Goal: Task Accomplishment & Management: Use online tool/utility

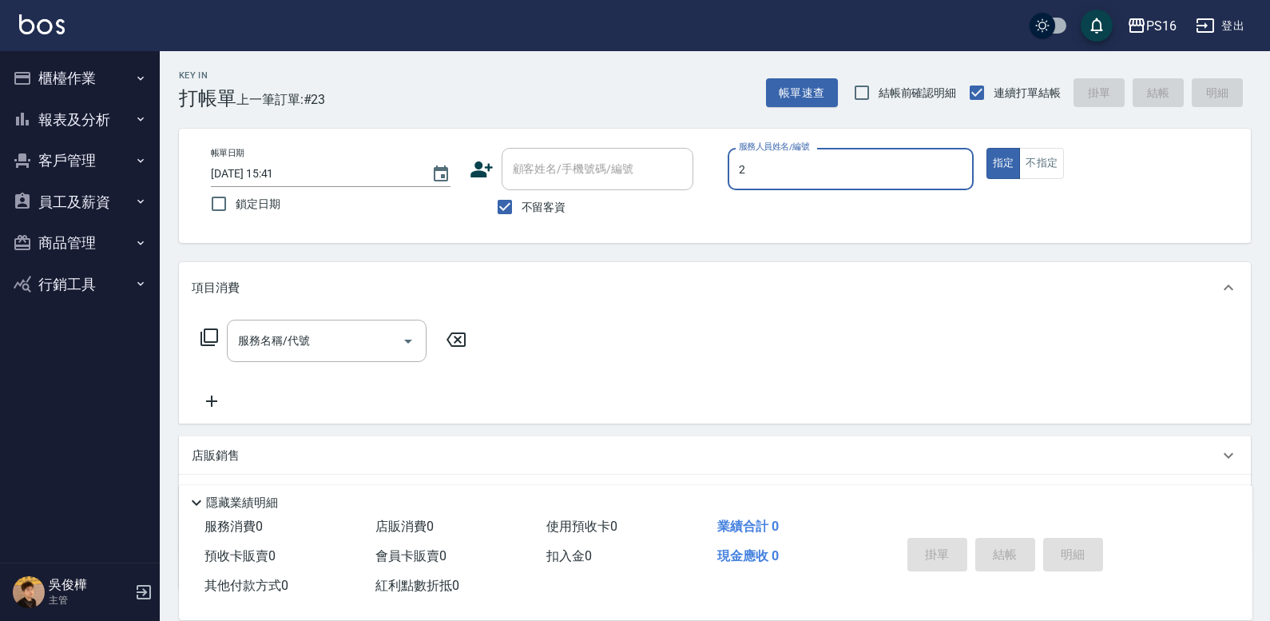
type input "2"
type button "true"
type input "2"
type input "[PERSON_NAME]-2"
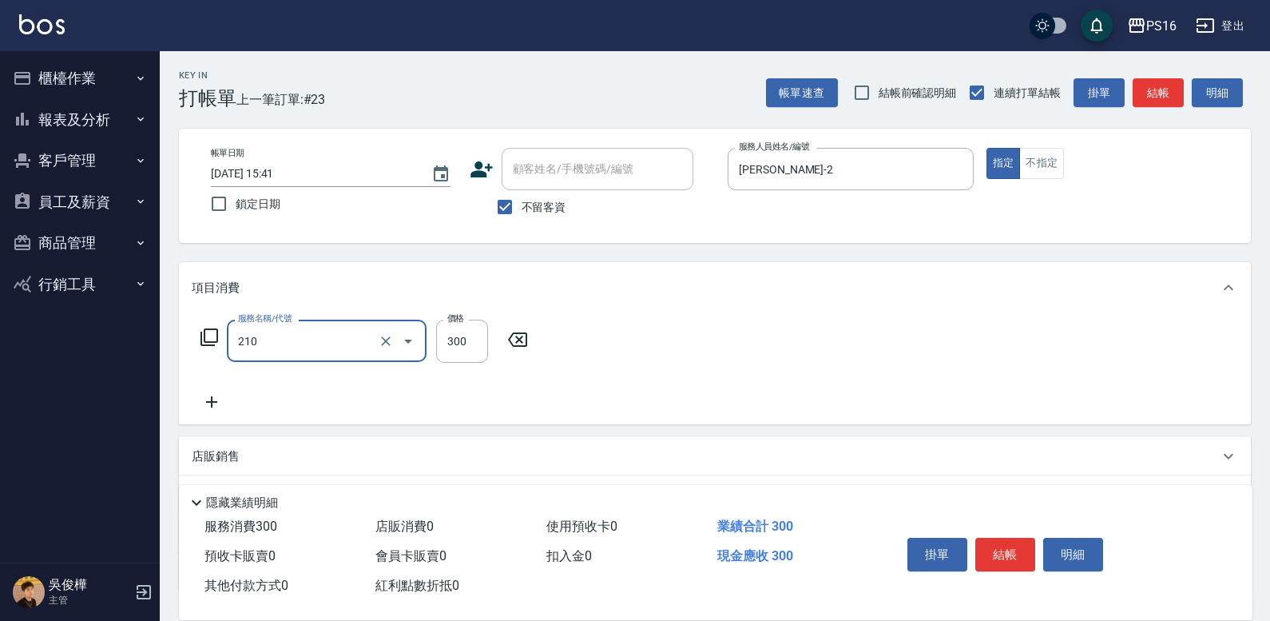
type input "[PERSON_NAME]洗髮精(210)"
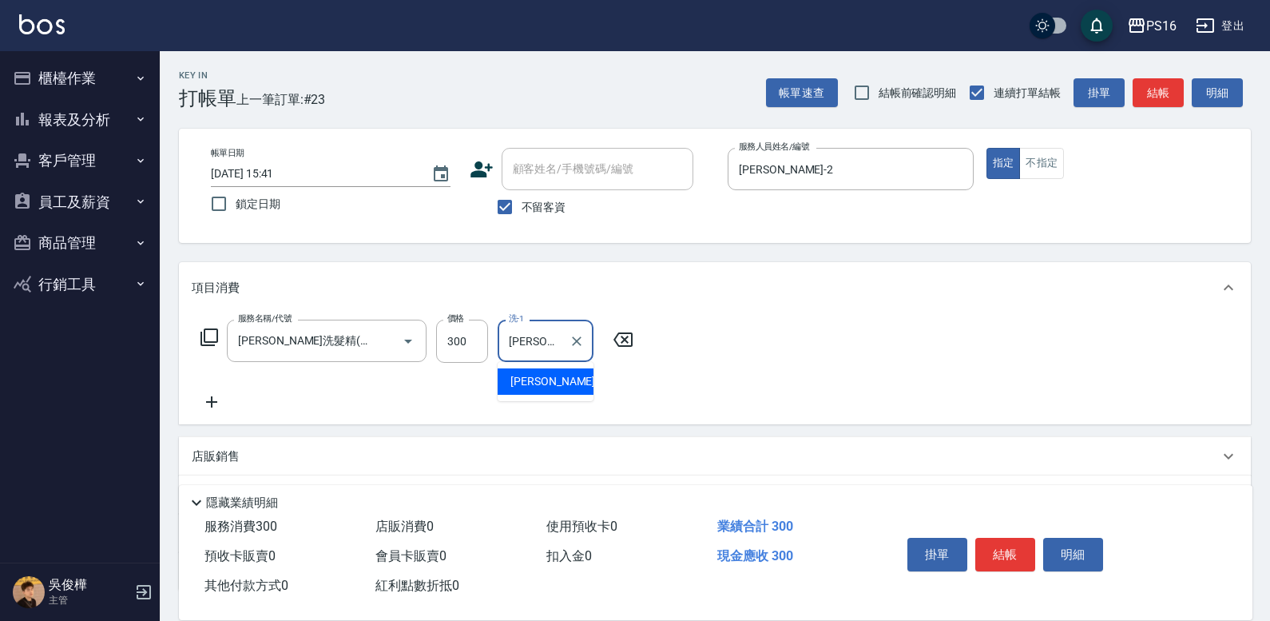
type input "[PERSON_NAME]-21"
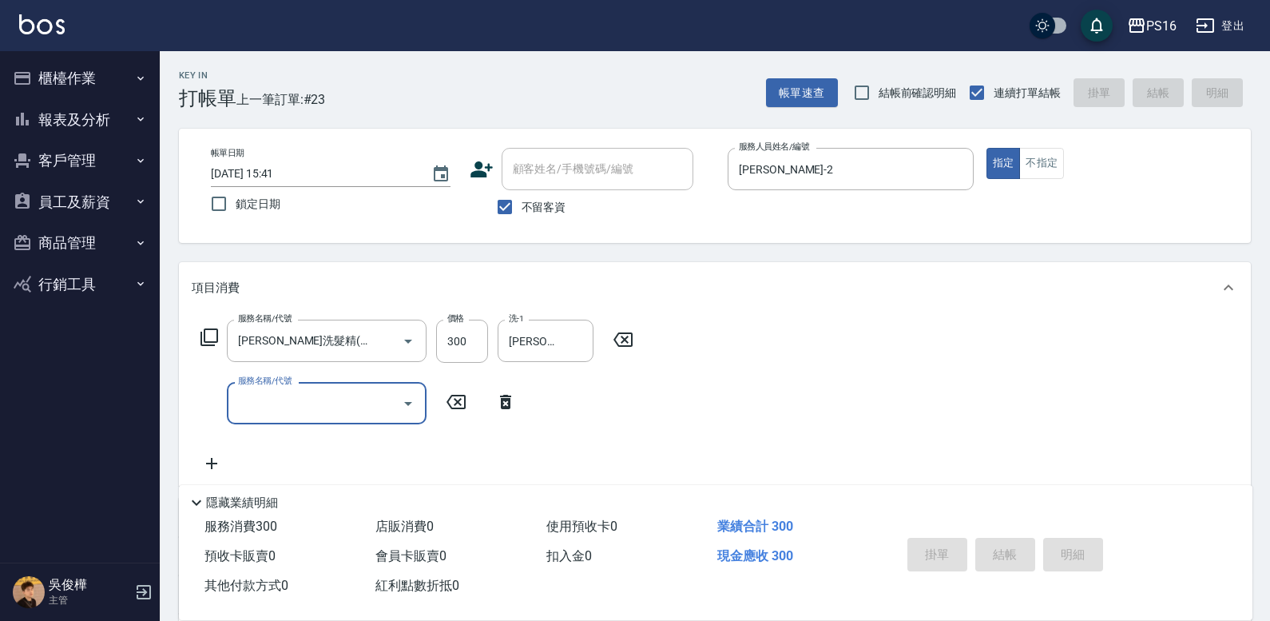
type input "[DATE] 18:10"
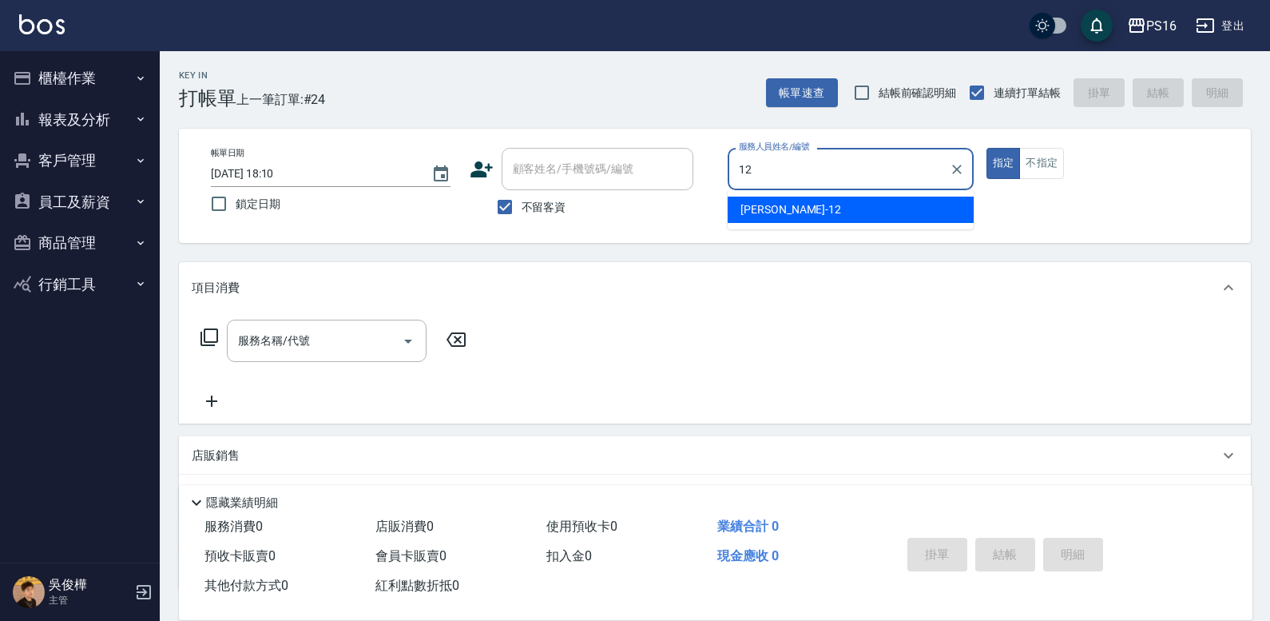
type input "林俞萱-12"
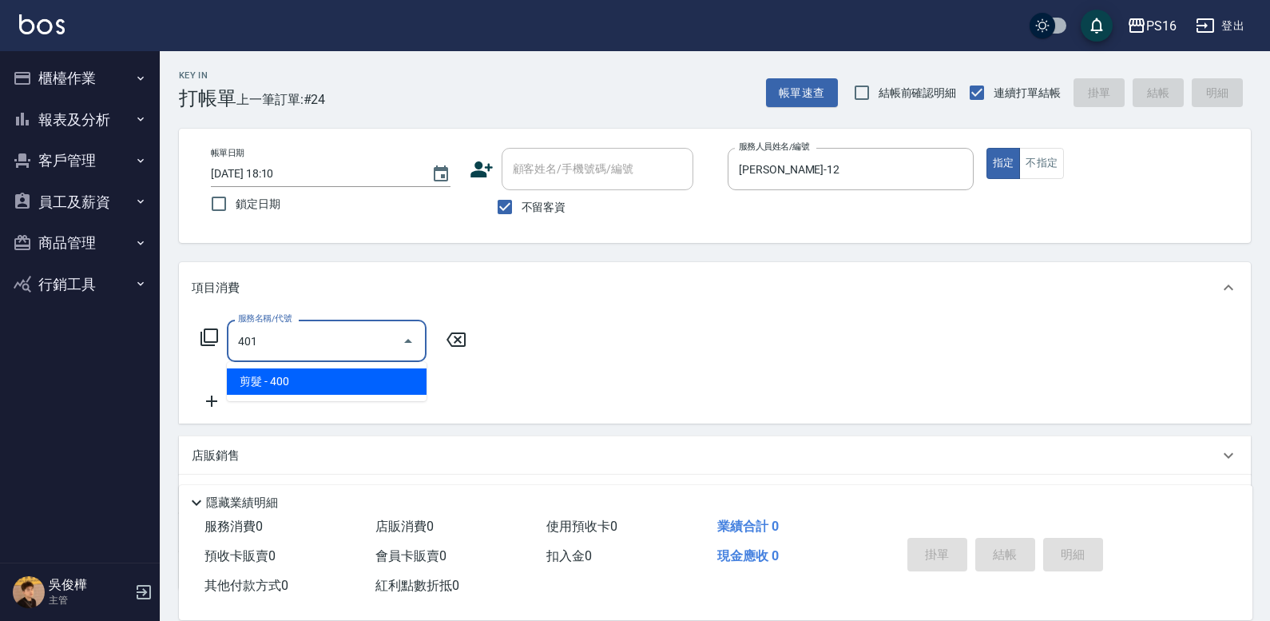
type input "剪髮(401)"
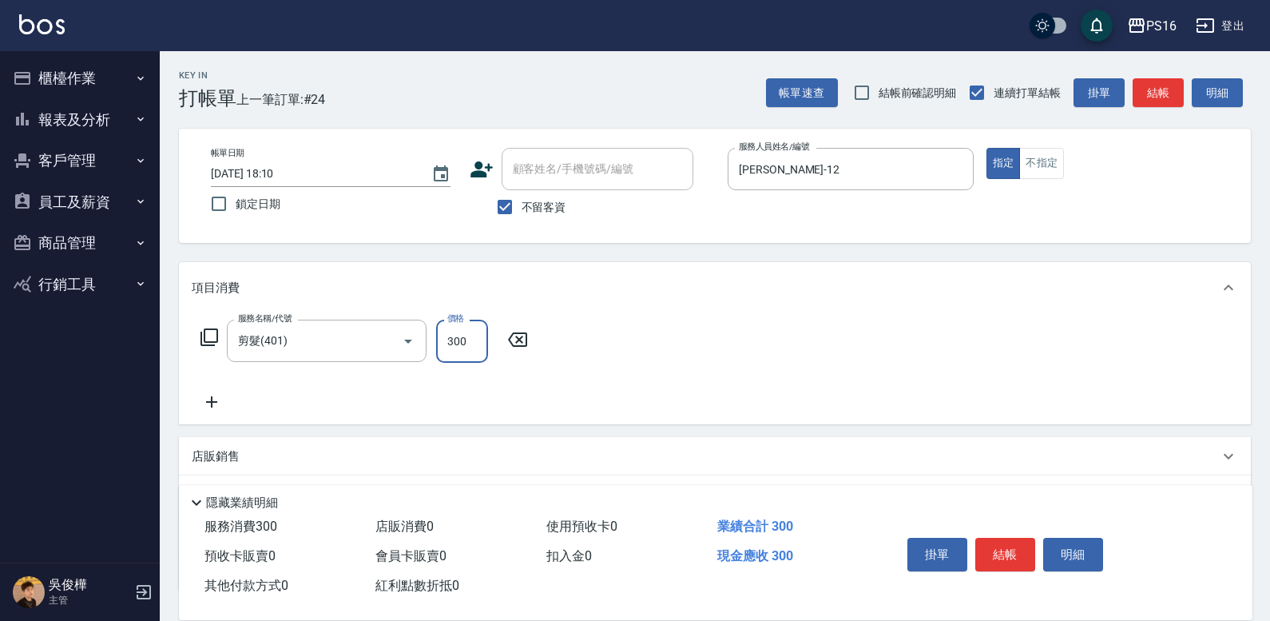
type input "300"
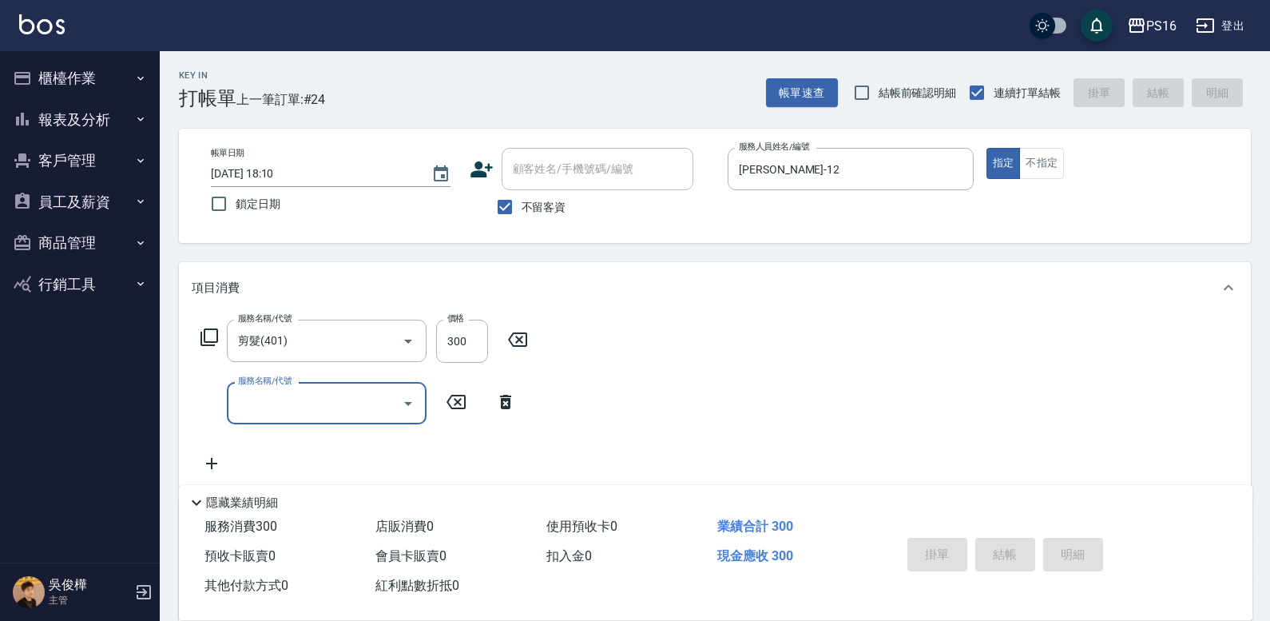
type input "2025/10/12 18:11"
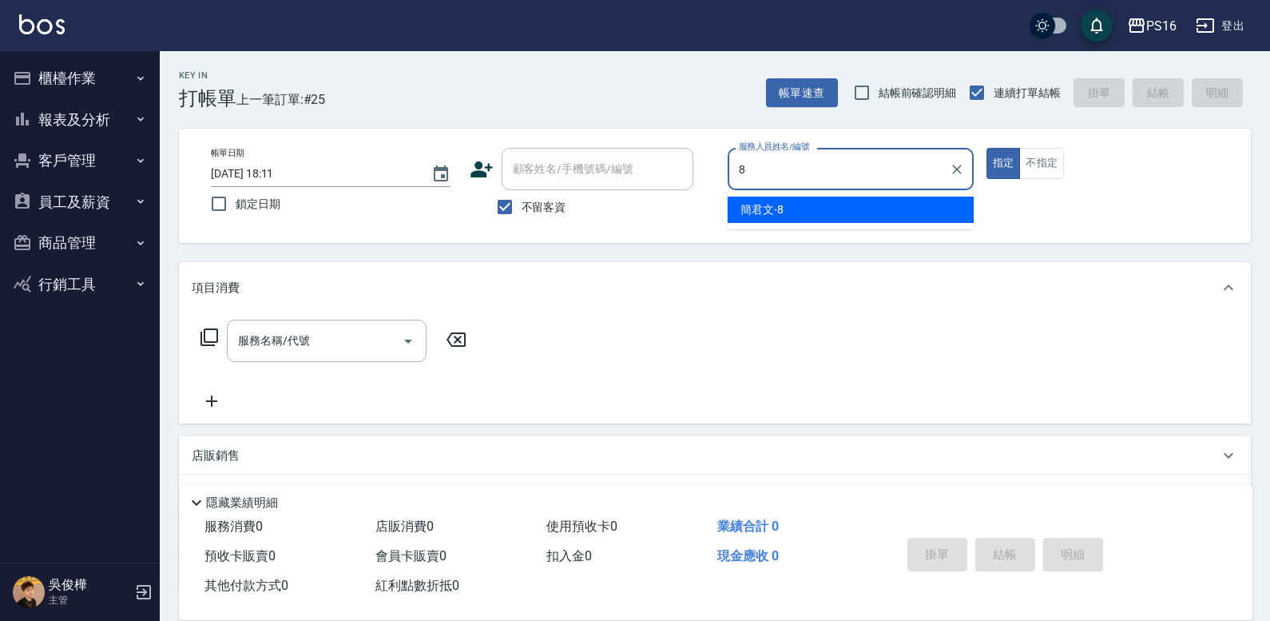
type input "簡君文-8"
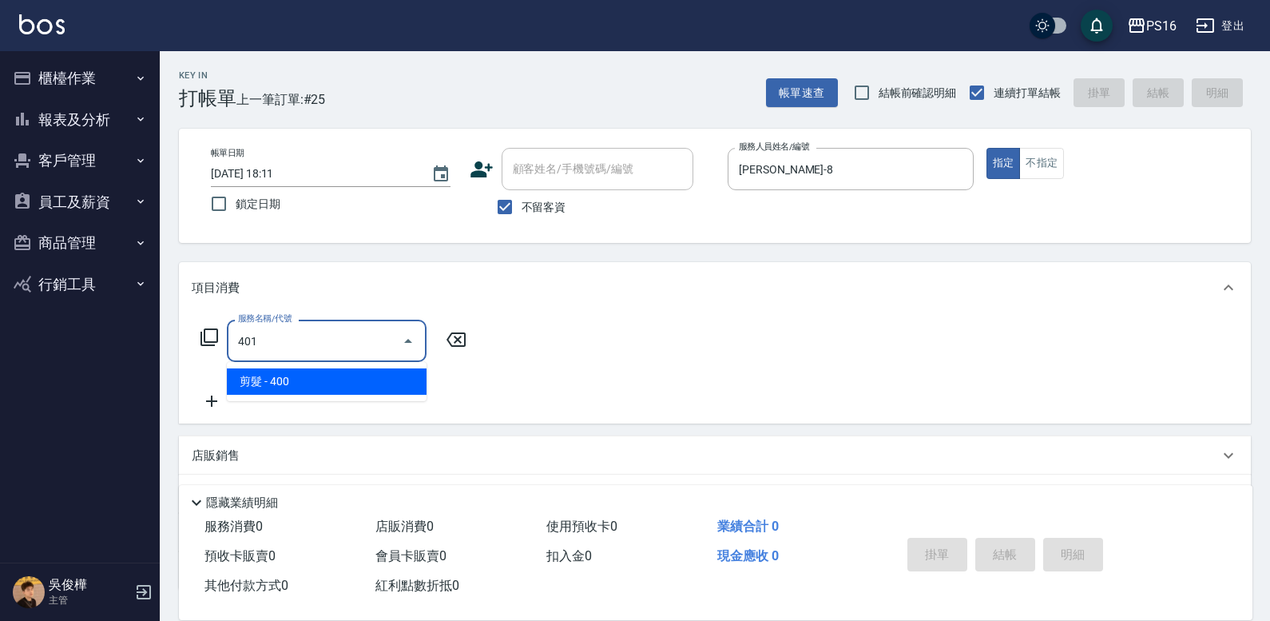
type input "剪髮(401)"
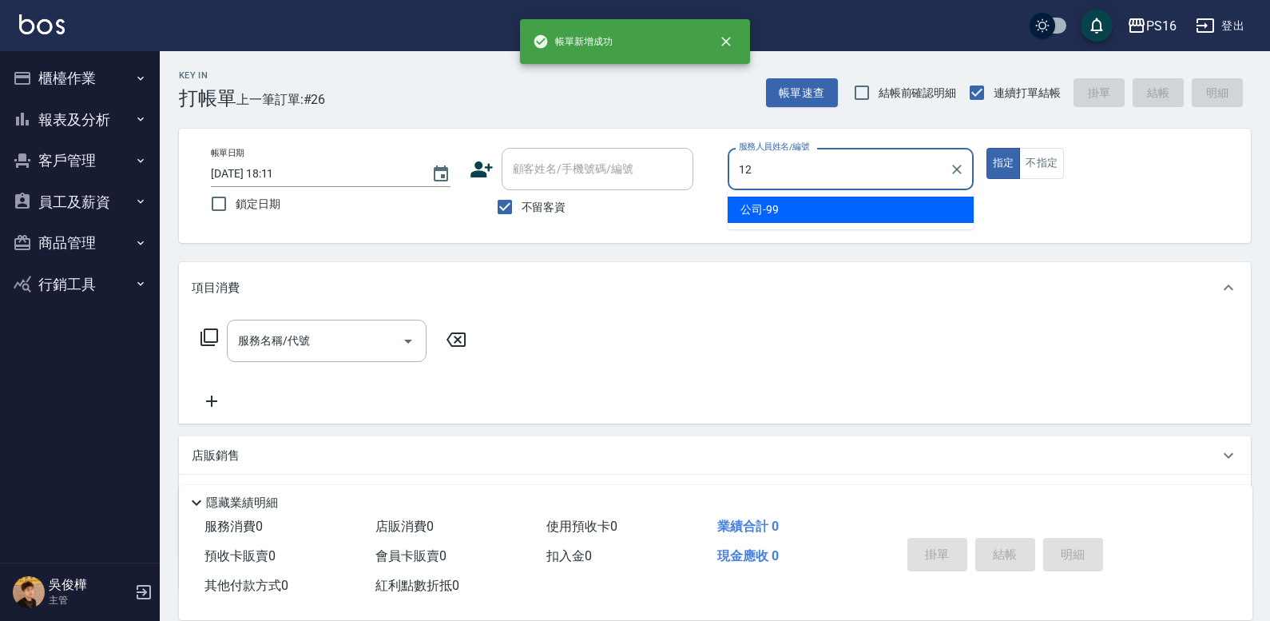
type input "林俞萱-12"
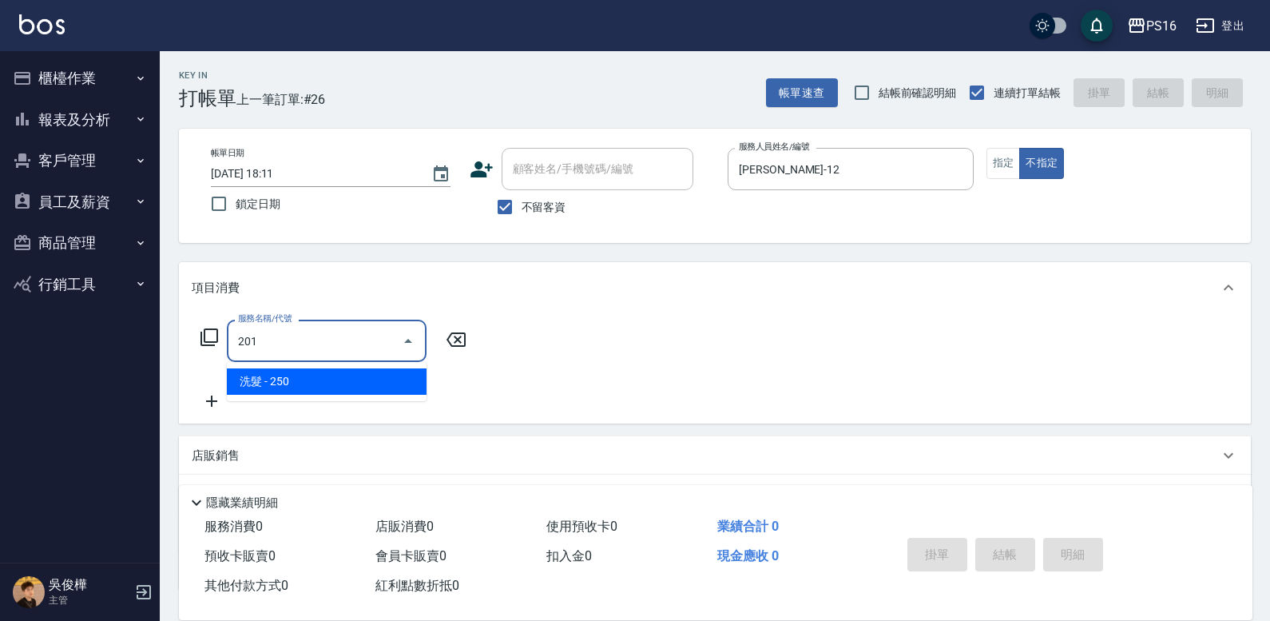
type input "洗髮(201)"
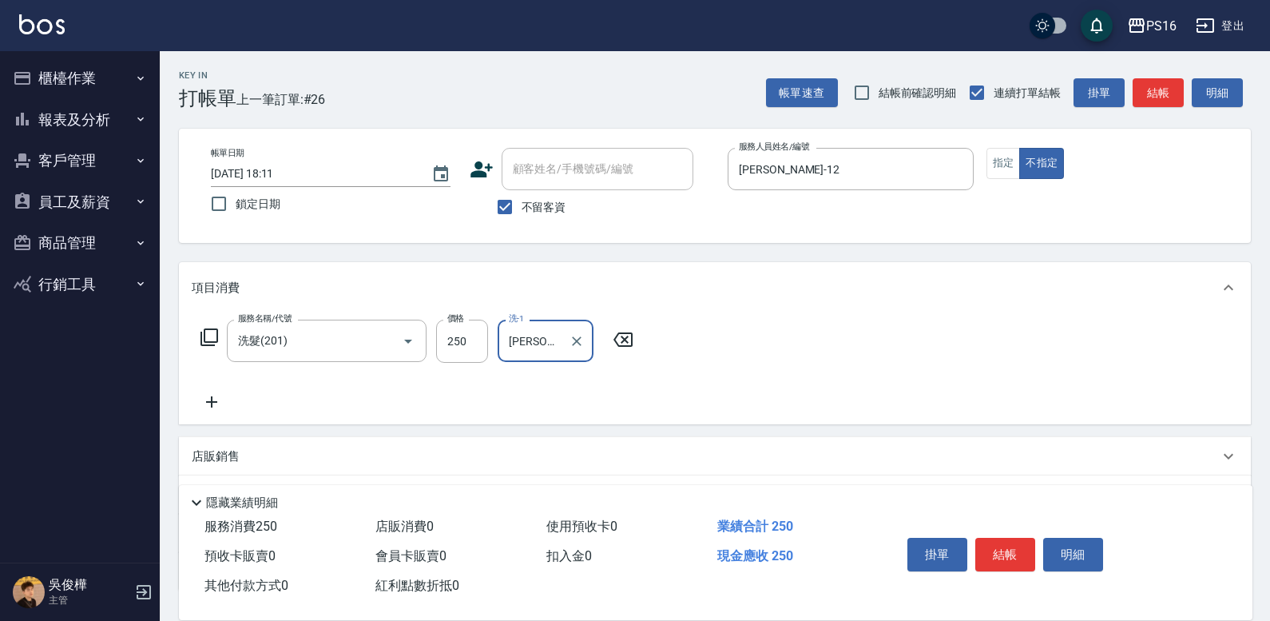
type input "林俞萱-12"
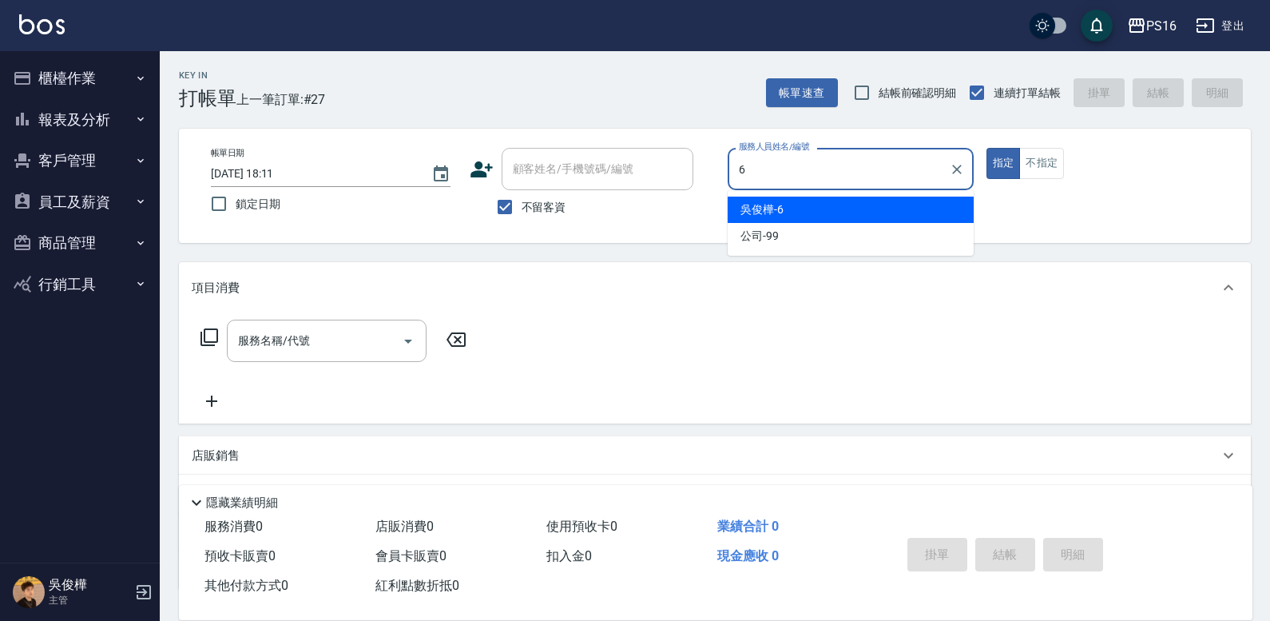
type input "吳俊樺-6"
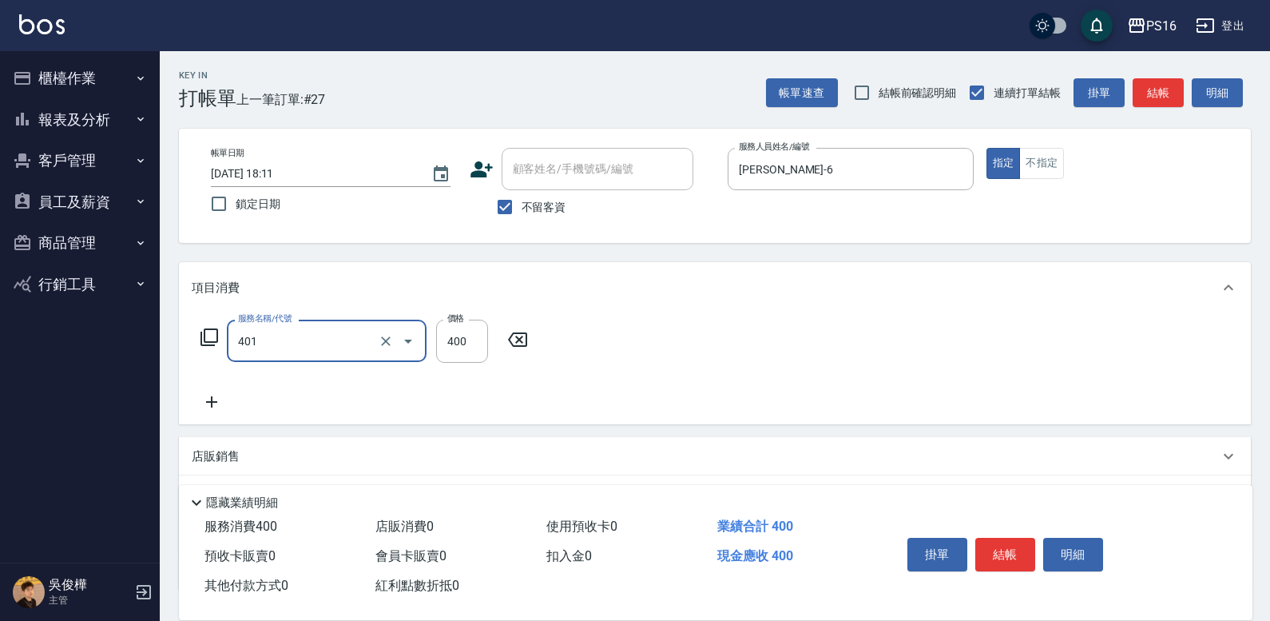
type input "剪髮(401)"
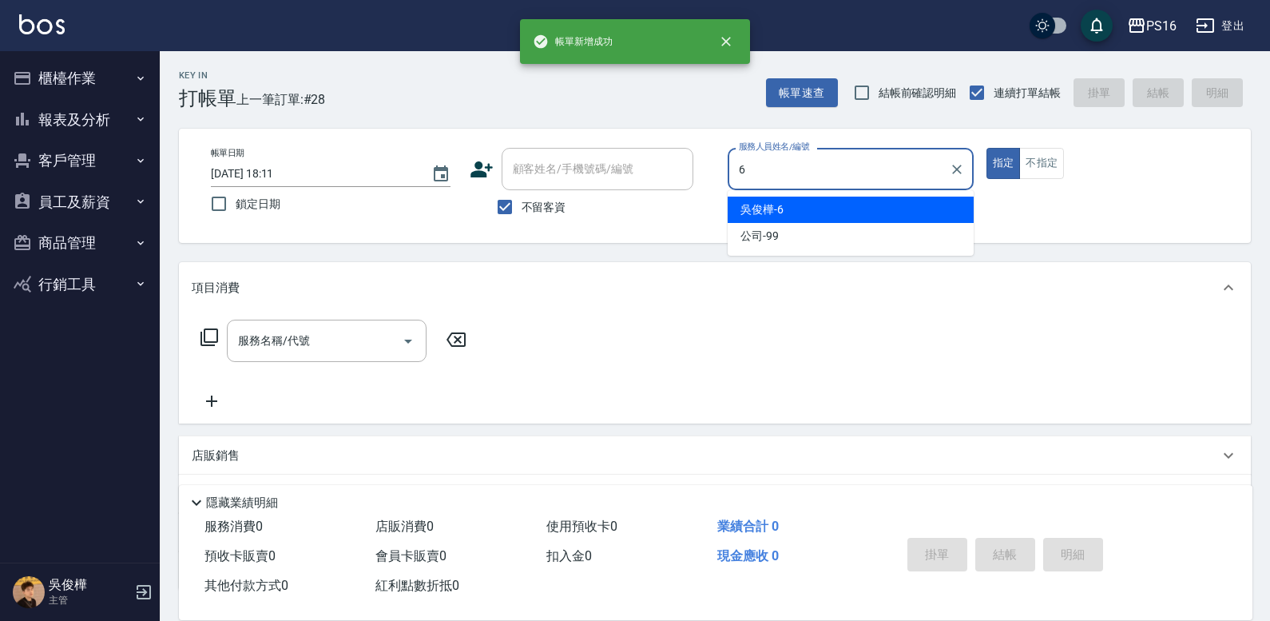
type input "吳俊樺-6"
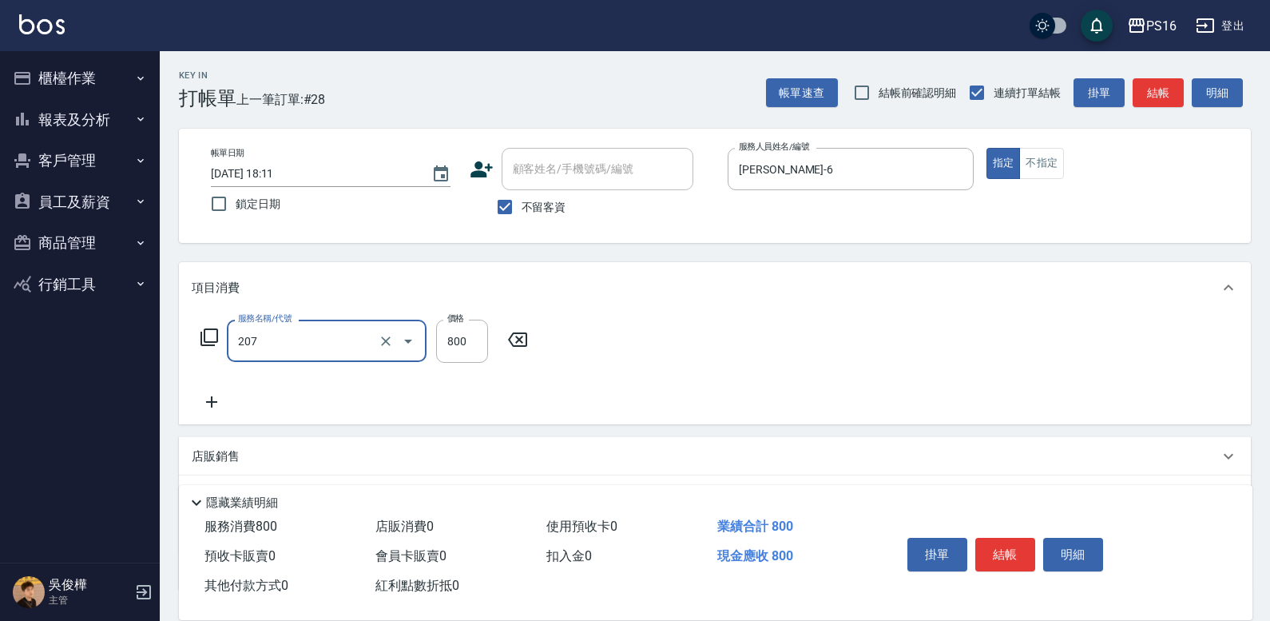
type input "清潔洗(207)"
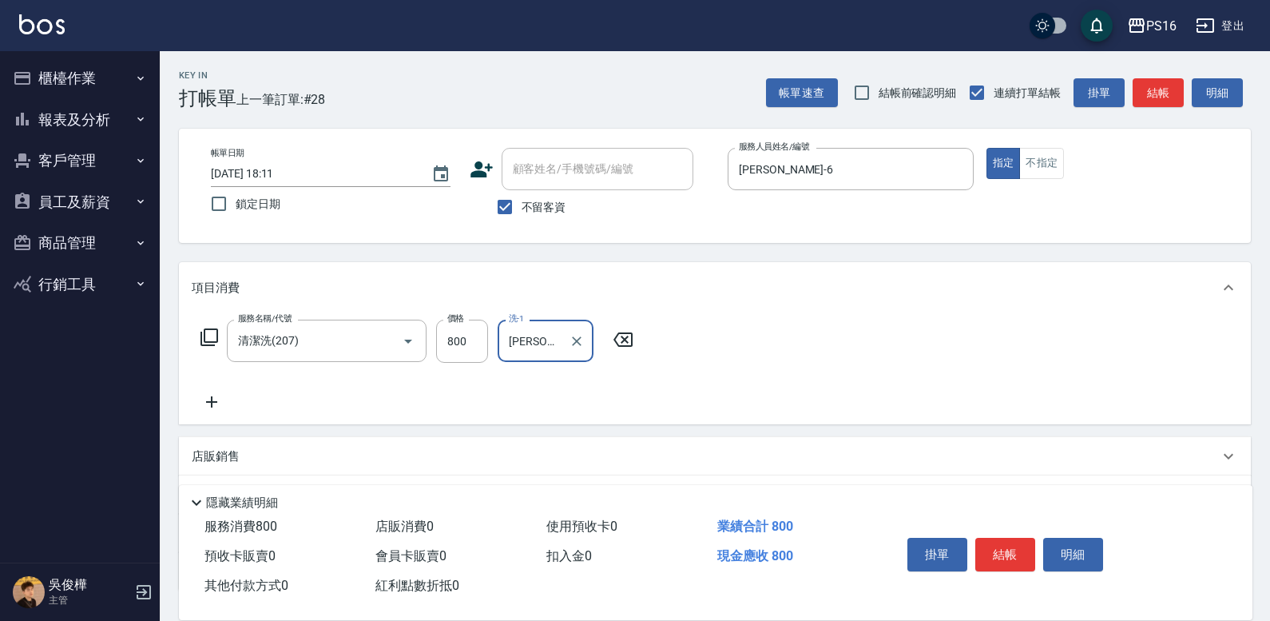
type input "林裕芳-21"
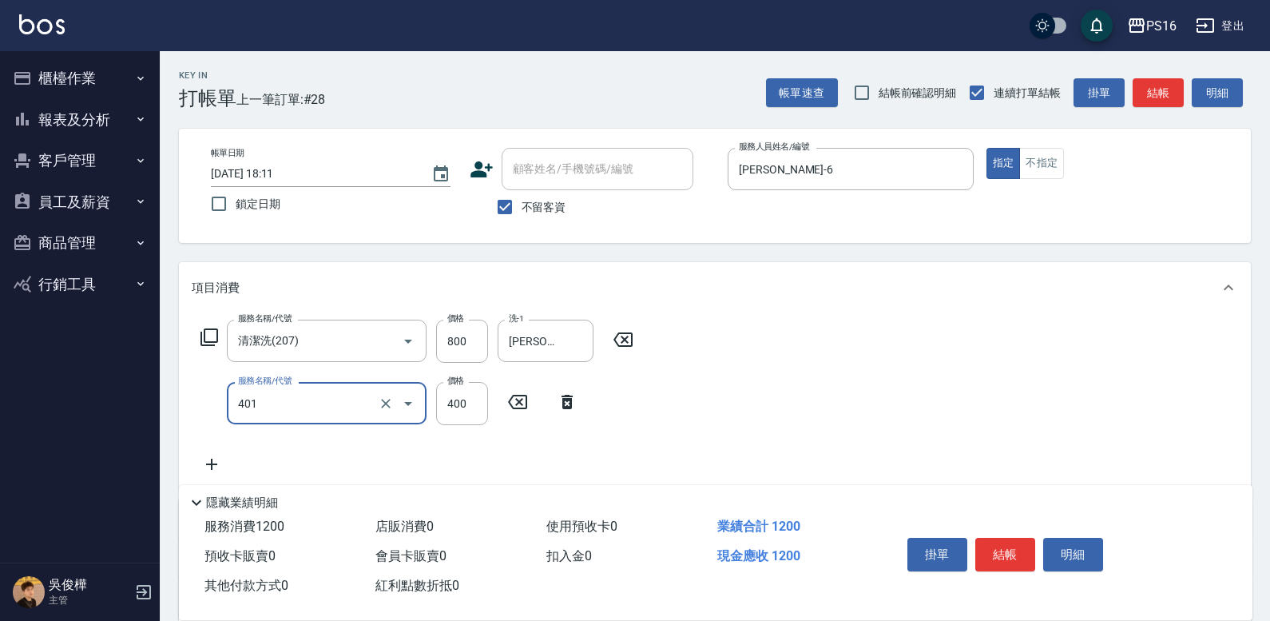
type input "剪髮(401)"
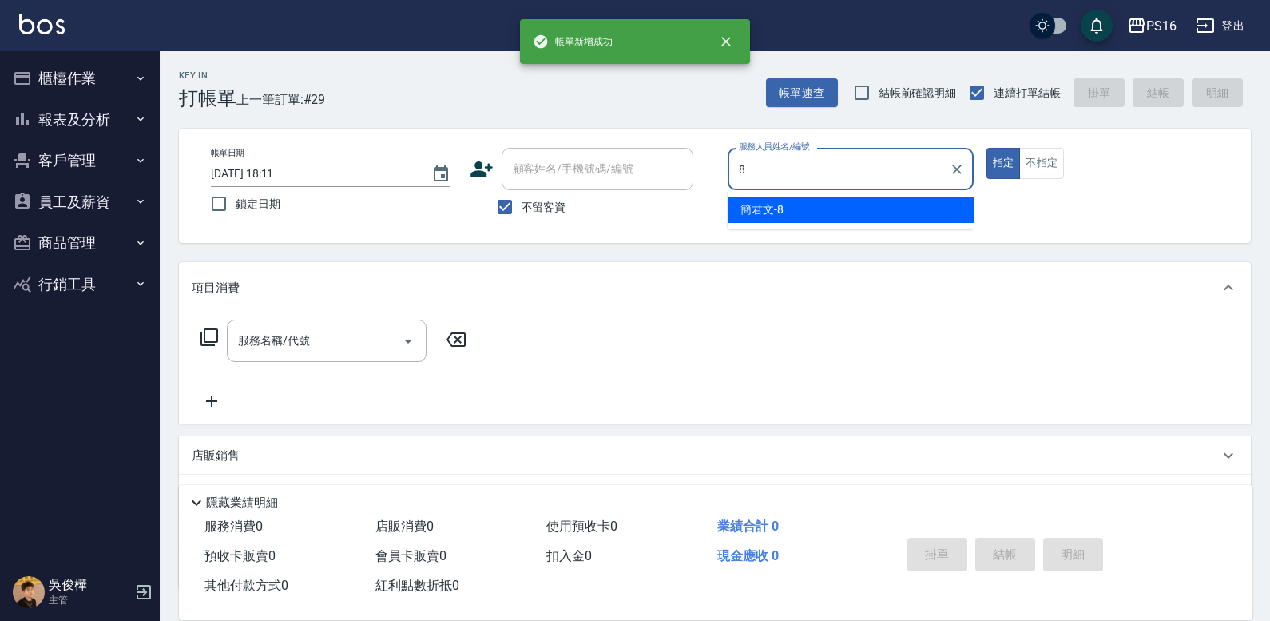
type input "簡君文-8"
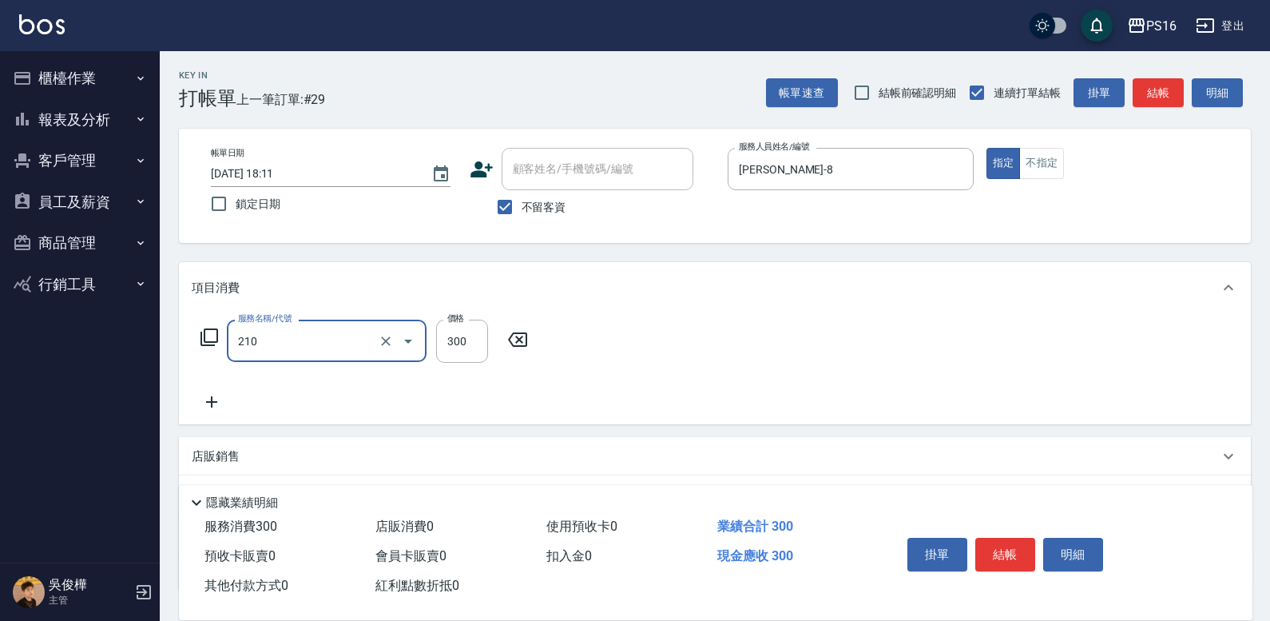
type input "歐娜洗髮精(210)"
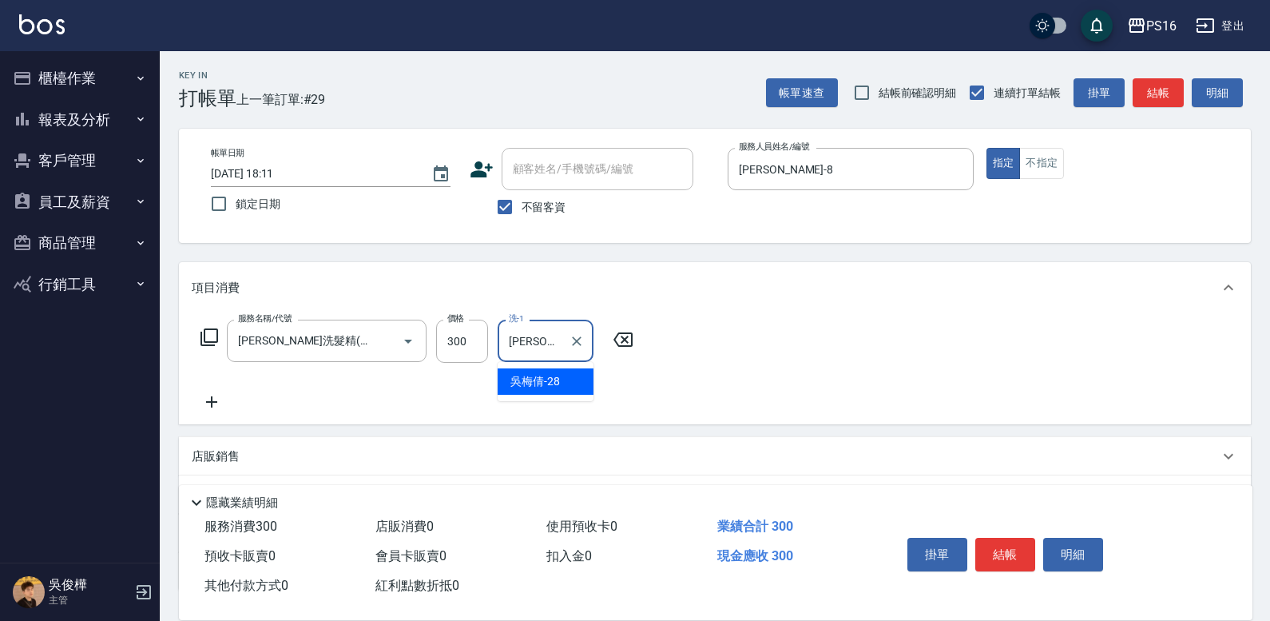
type input "吳梅倩-28"
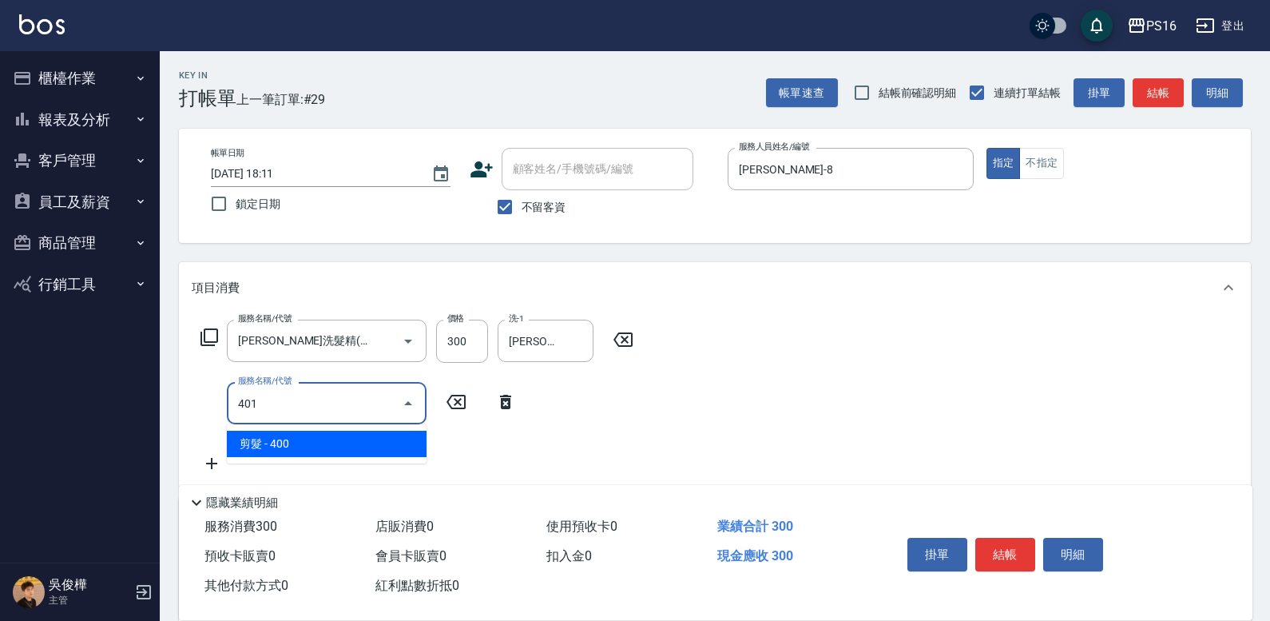
type input "剪髮(401)"
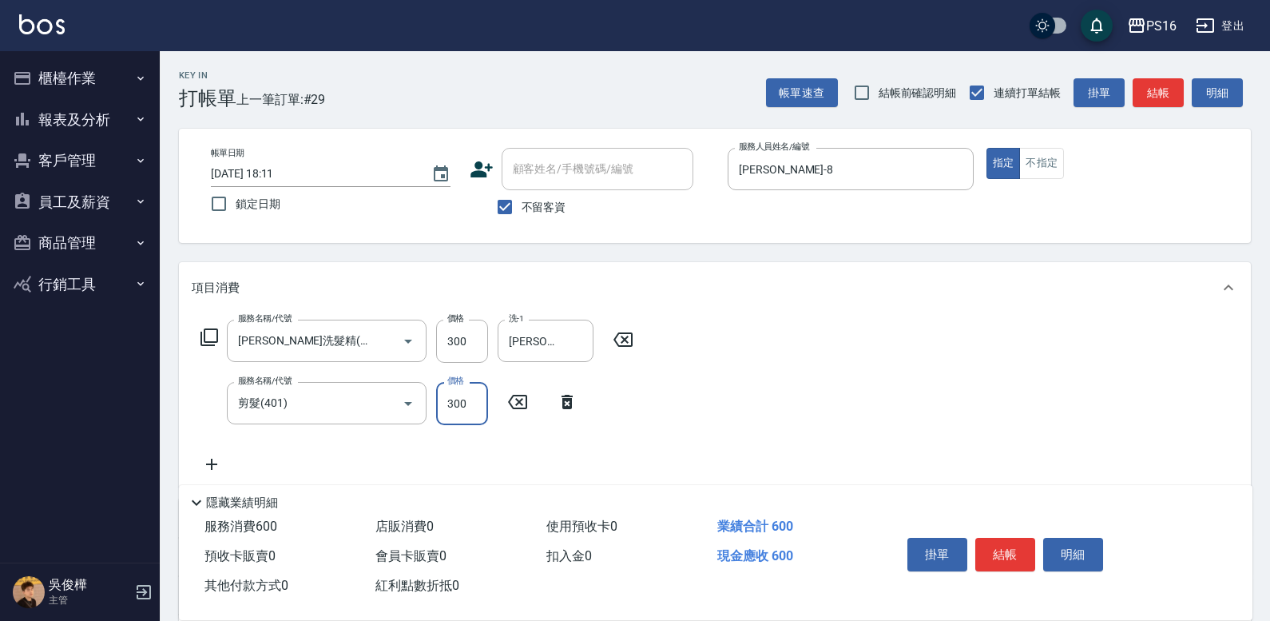
type input "300"
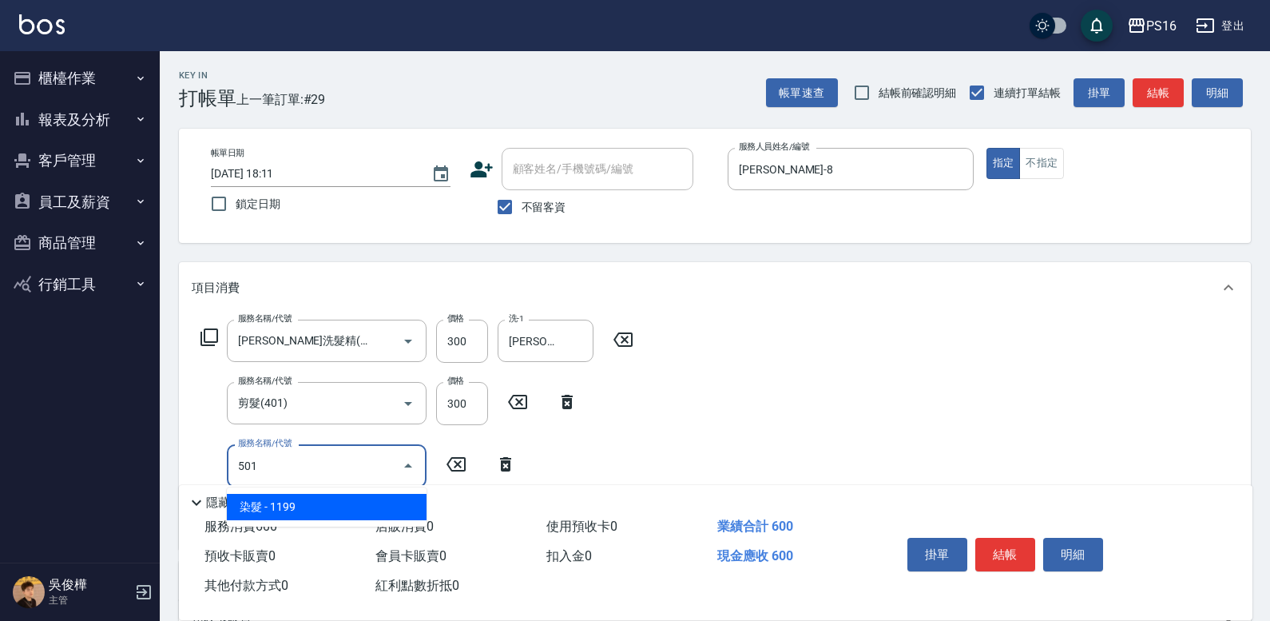
type input "染髮(501)"
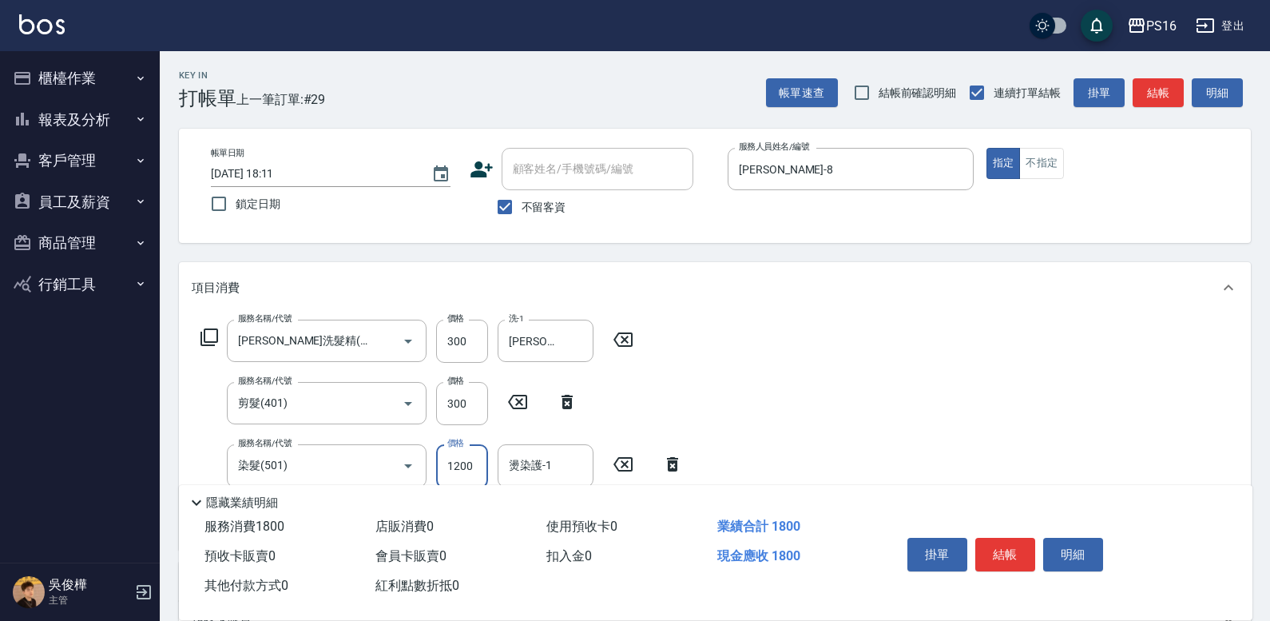
type input "1200"
type input "吳梅倩-28"
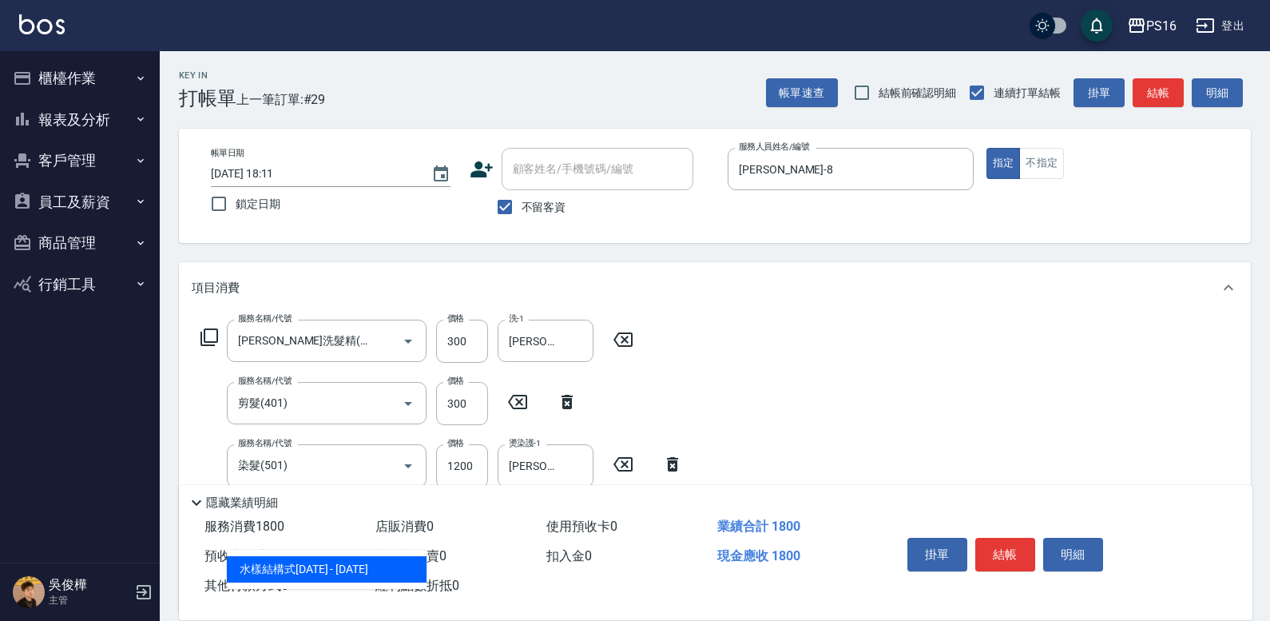
type input "水樣結構式1200(713)"
type input "840"
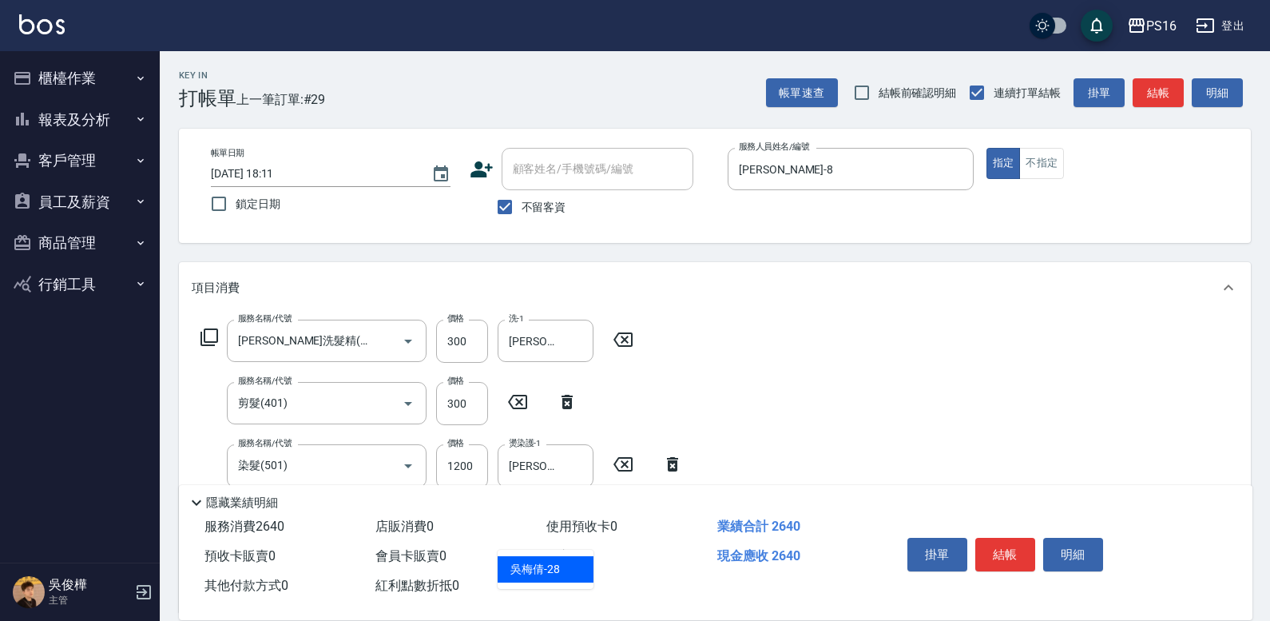
type input "吳梅倩-28"
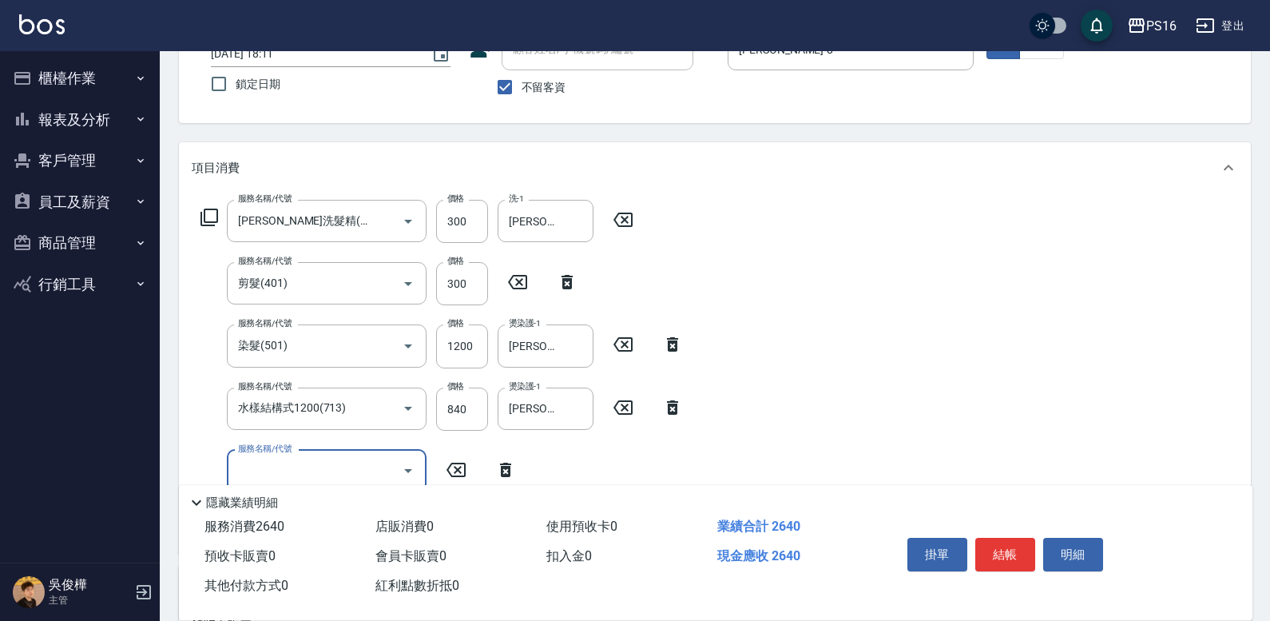
scroll to position [145, 0]
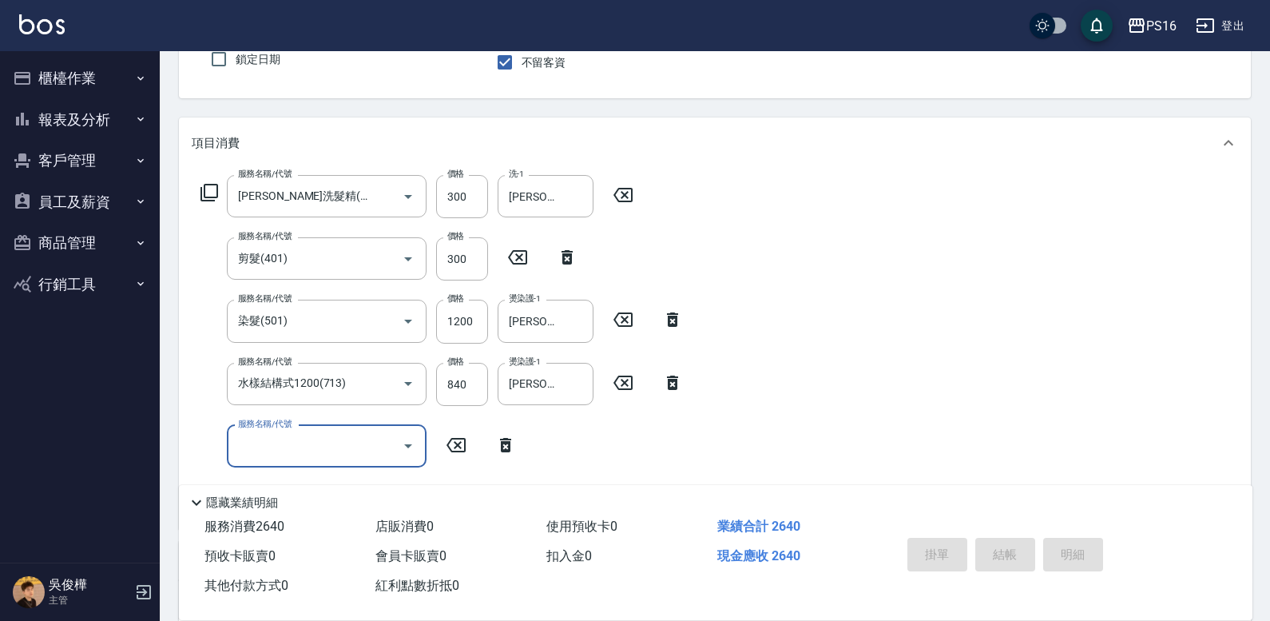
type input "2025/10/12 18:12"
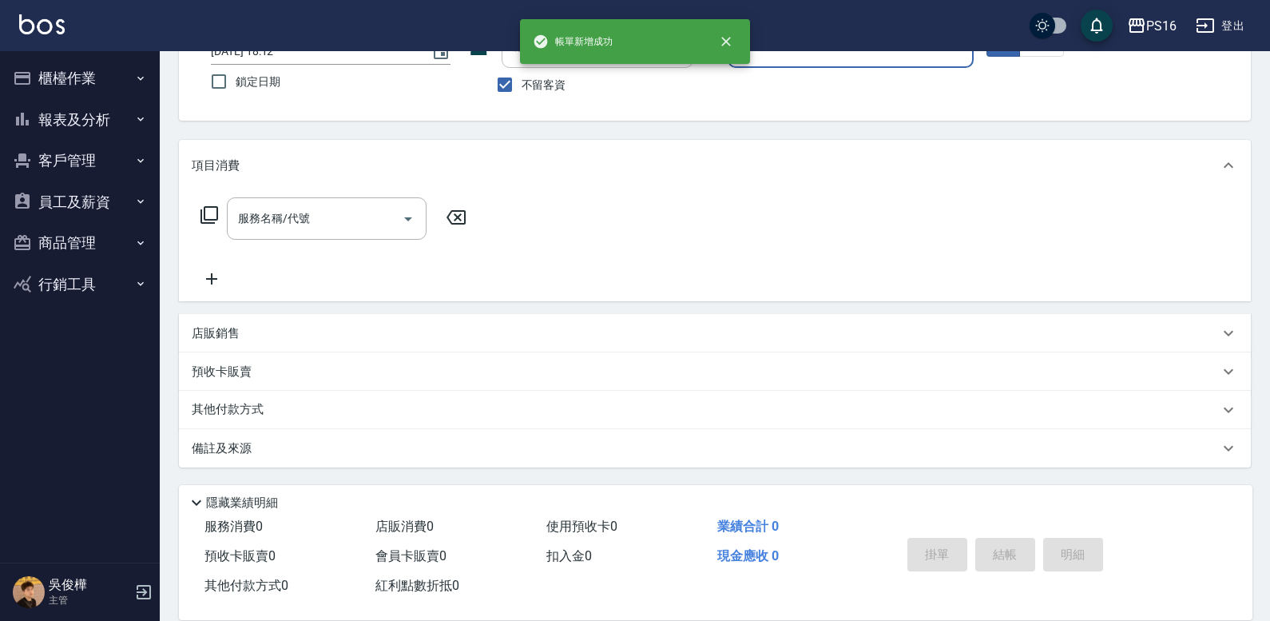
scroll to position [122, 0]
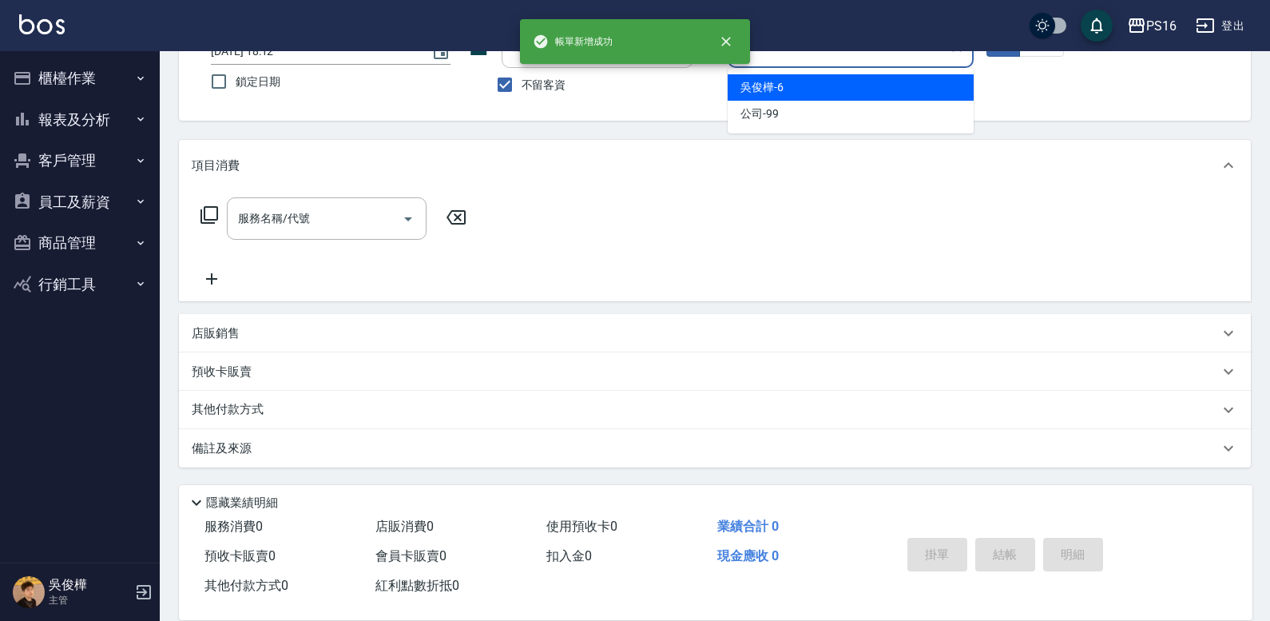
type input "吳俊樺-6"
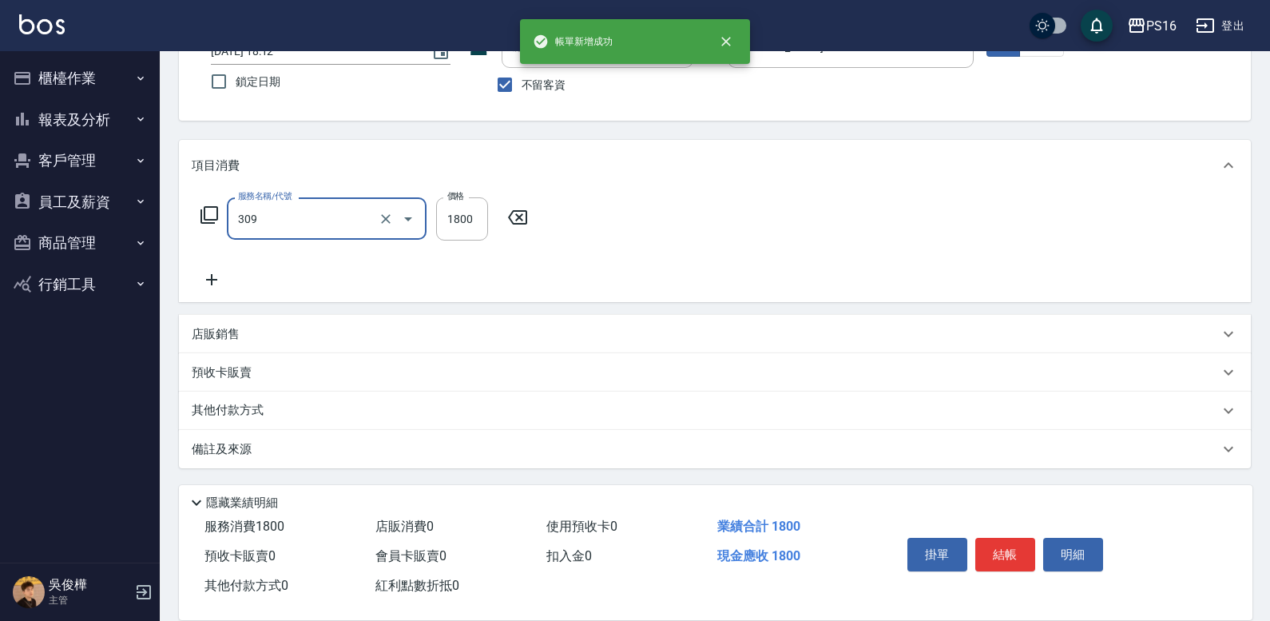
type input "活性碳離子燙1800(309)"
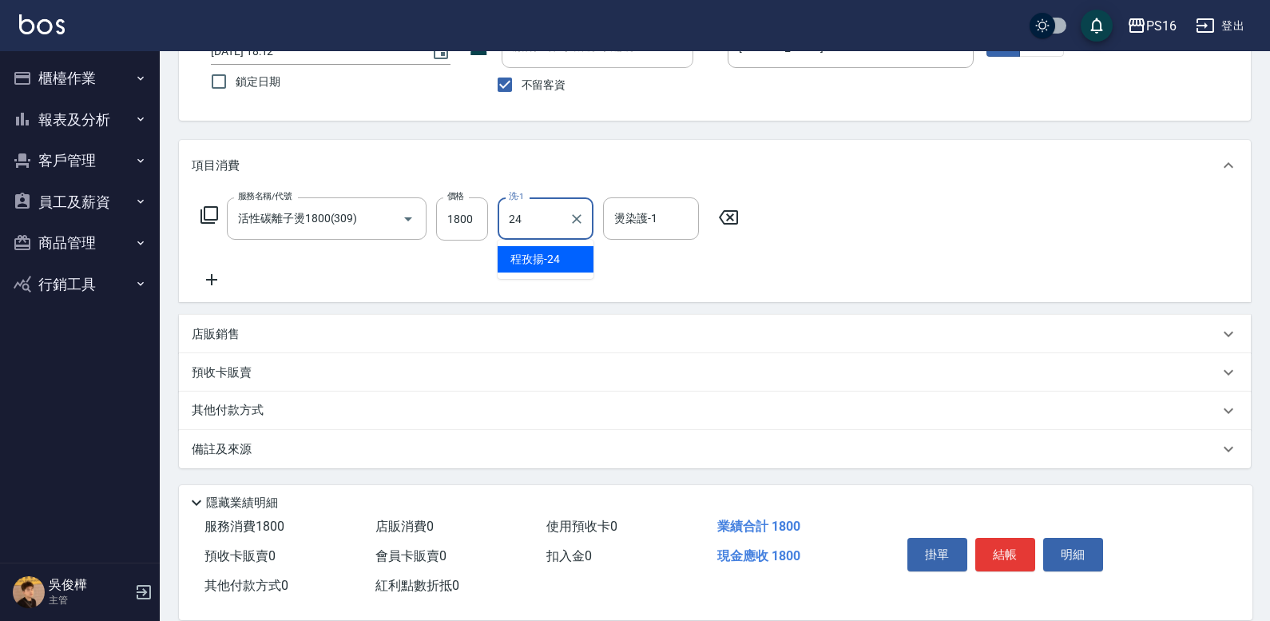
type input "程孜揚-24"
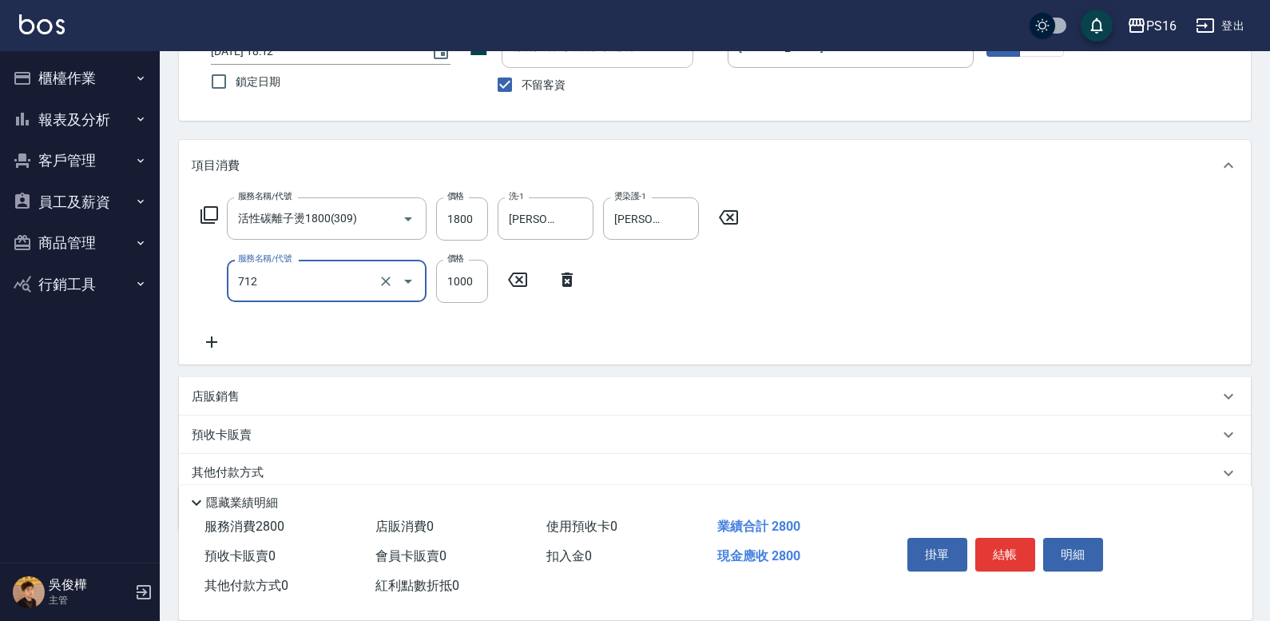
type input "伊蘭洋甘菊1000(712)"
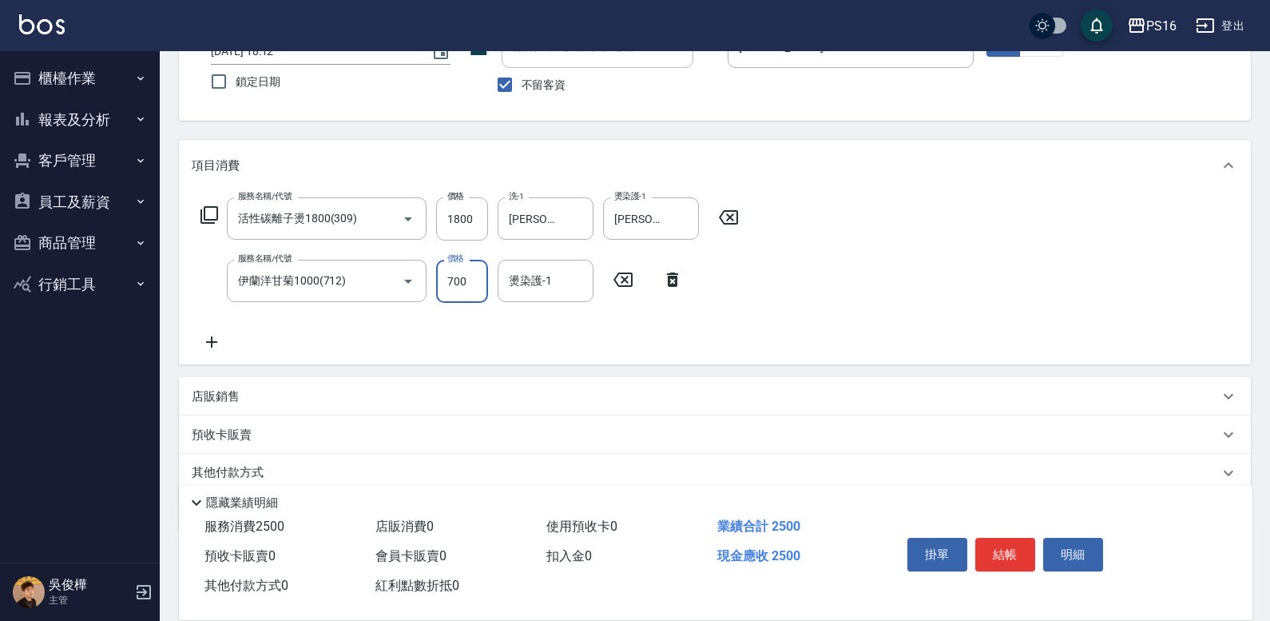
type input "700"
type input "程孜揚-24"
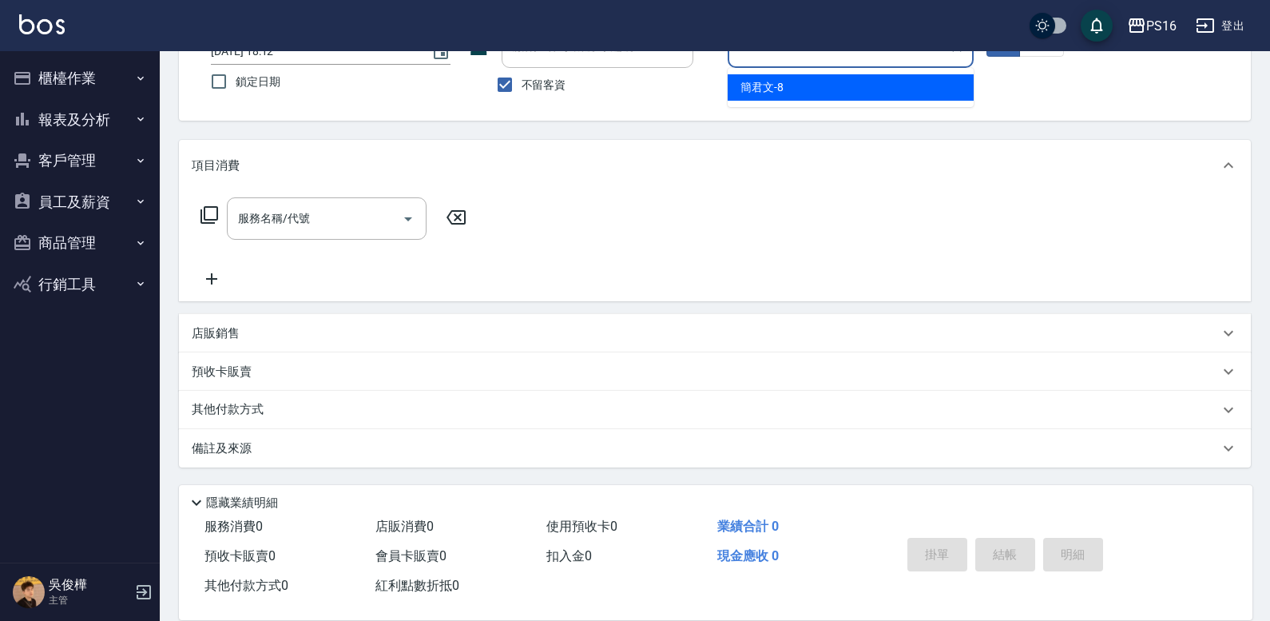
type input "簡君文-8"
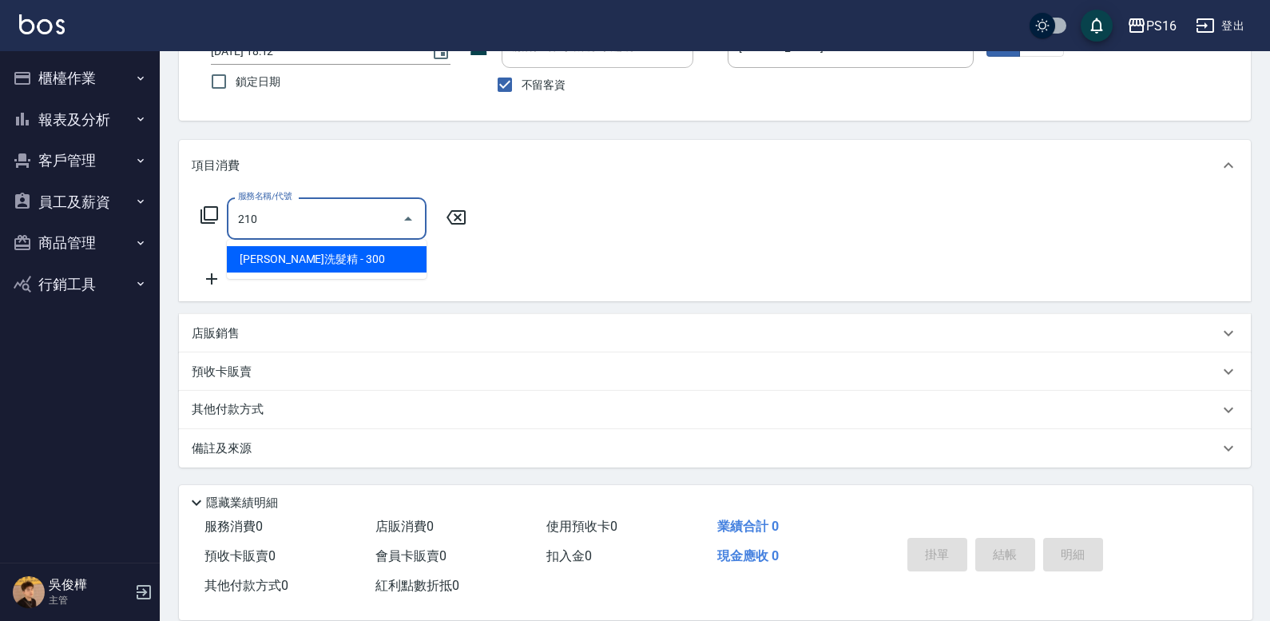
type input "歐娜洗髮精(210)"
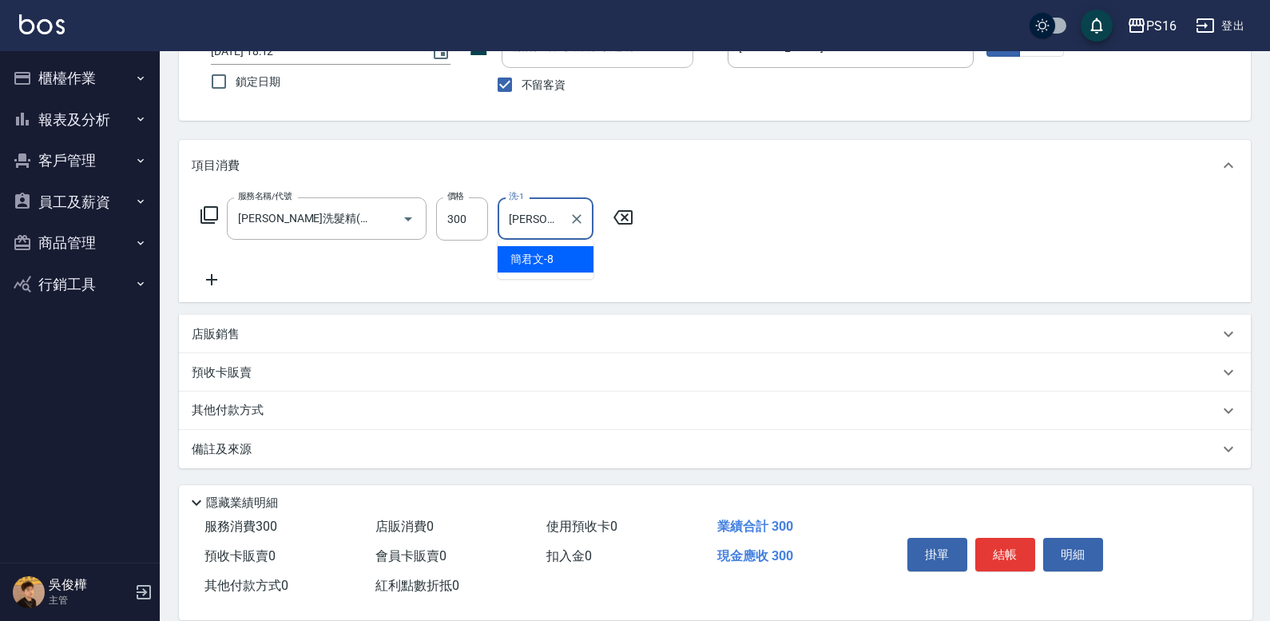
type input "簡君文-8"
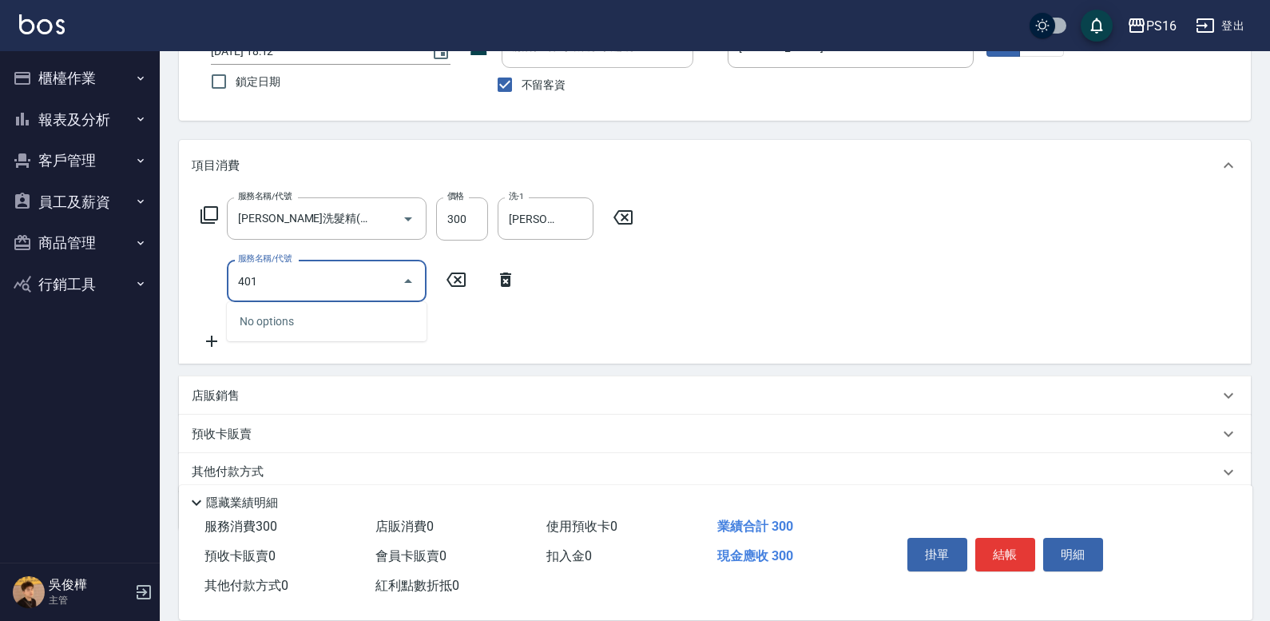
type input "剪髮(401)"
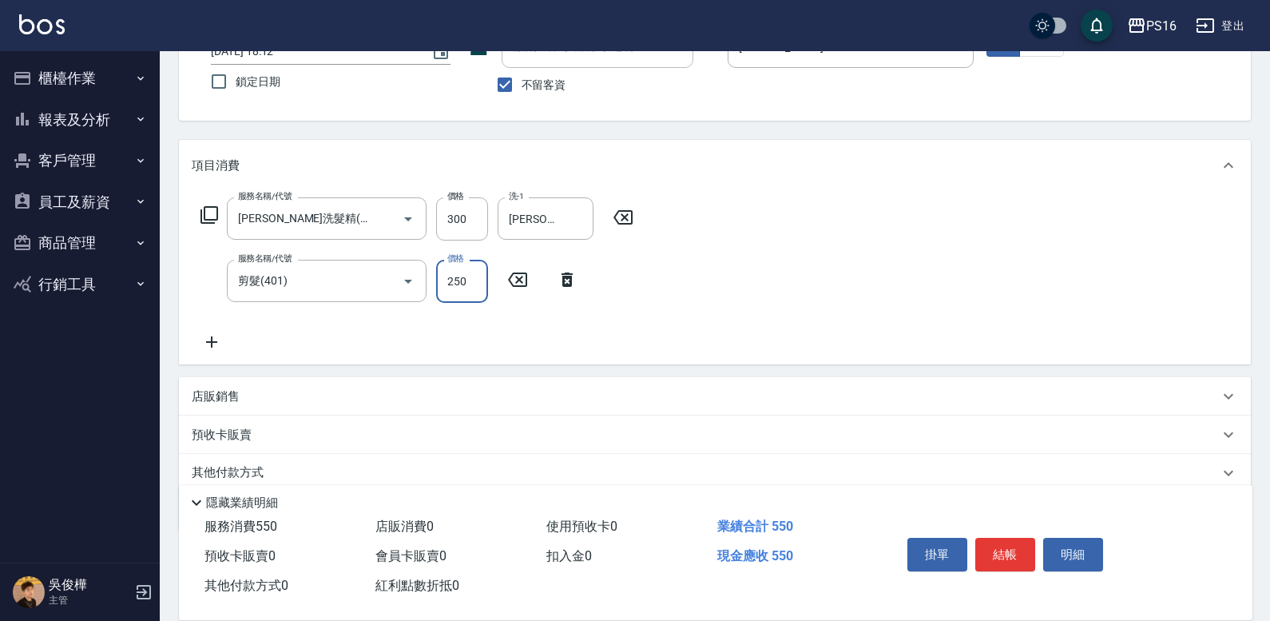
type input "250"
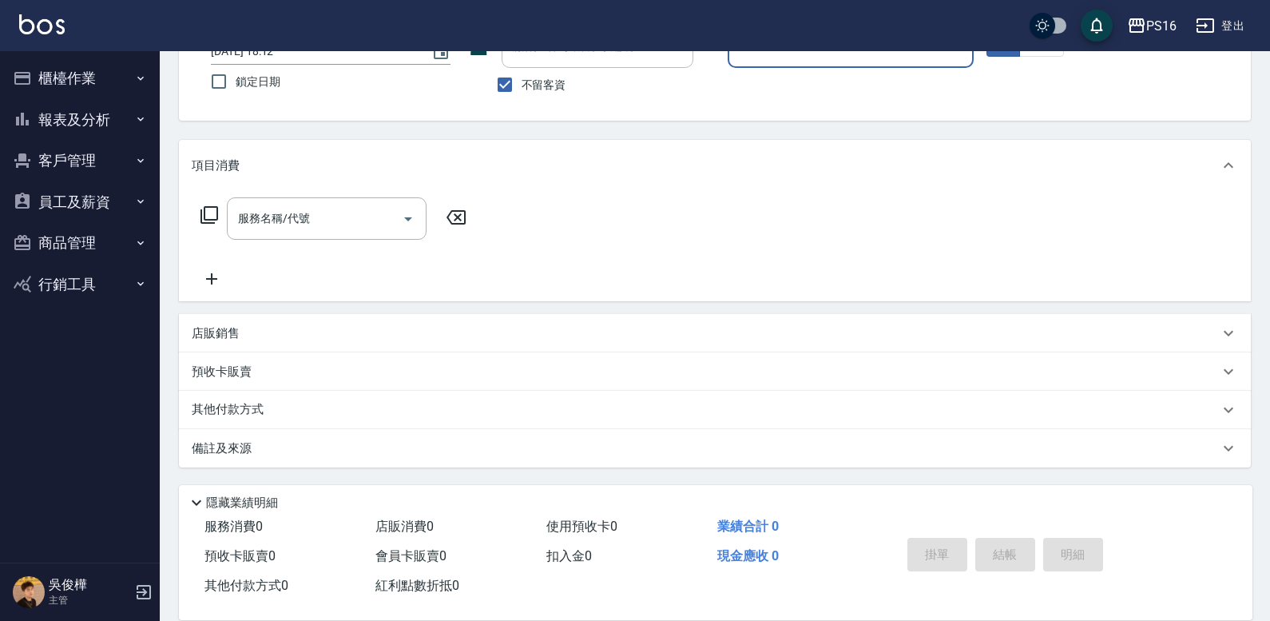
scroll to position [0, 0]
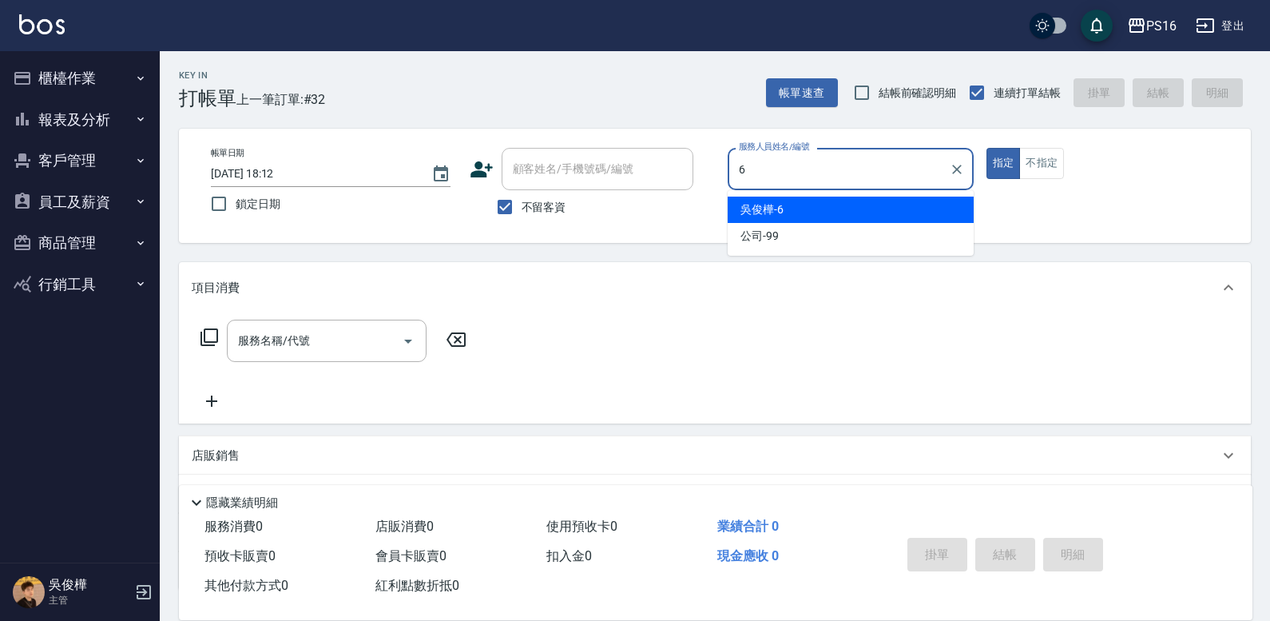
type input "吳俊樺-6"
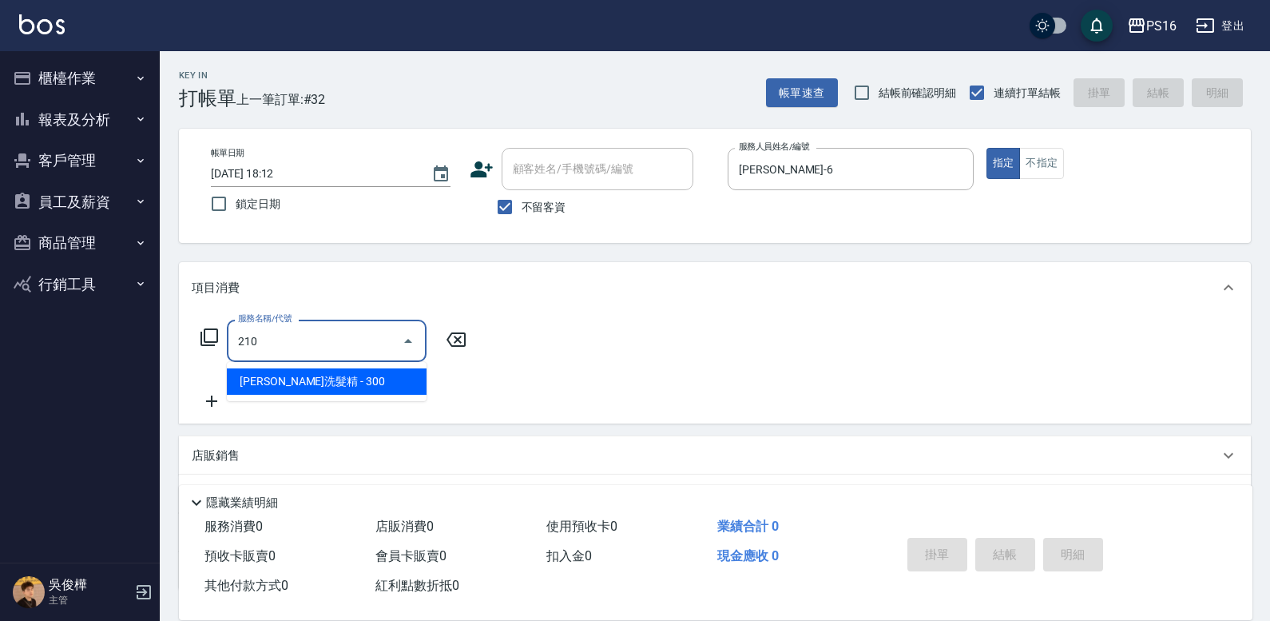
type input "歐娜洗髮精(210)"
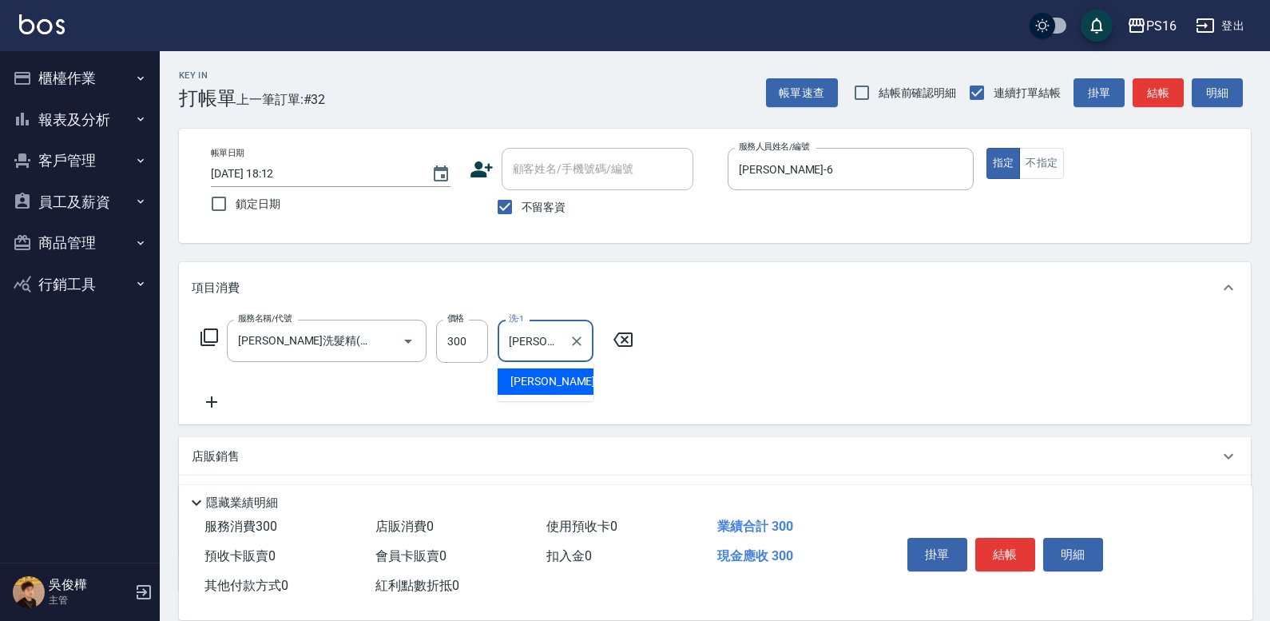
type input "林裕芳-21"
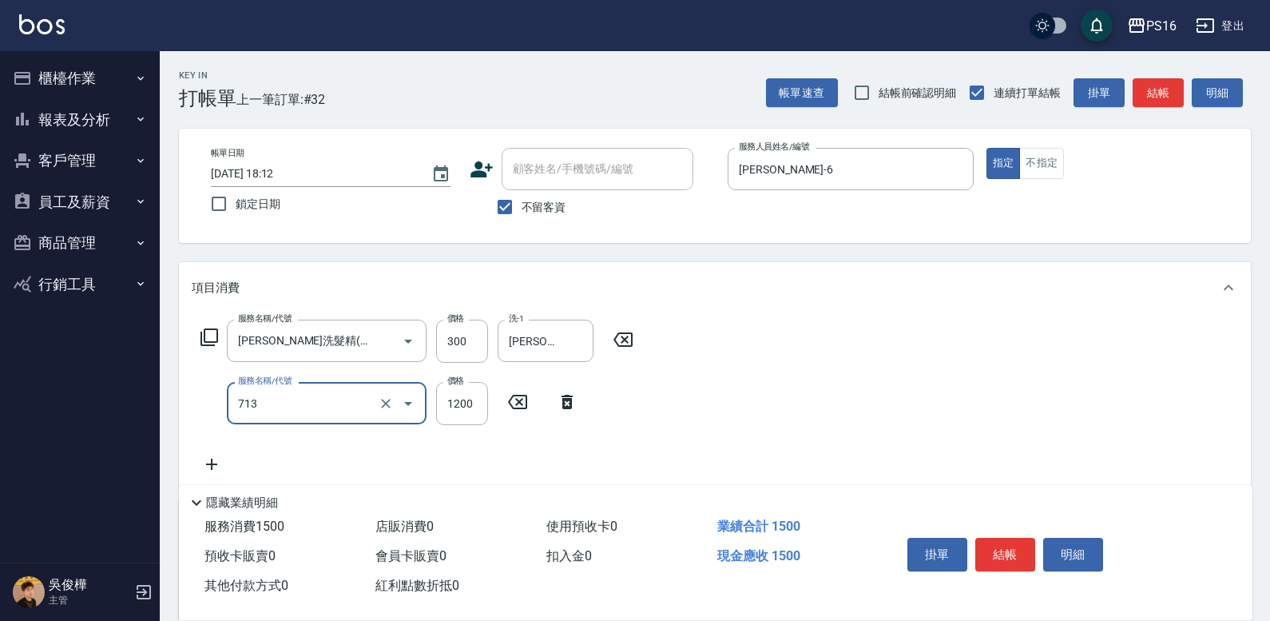
type input "水樣結構式1200(713)"
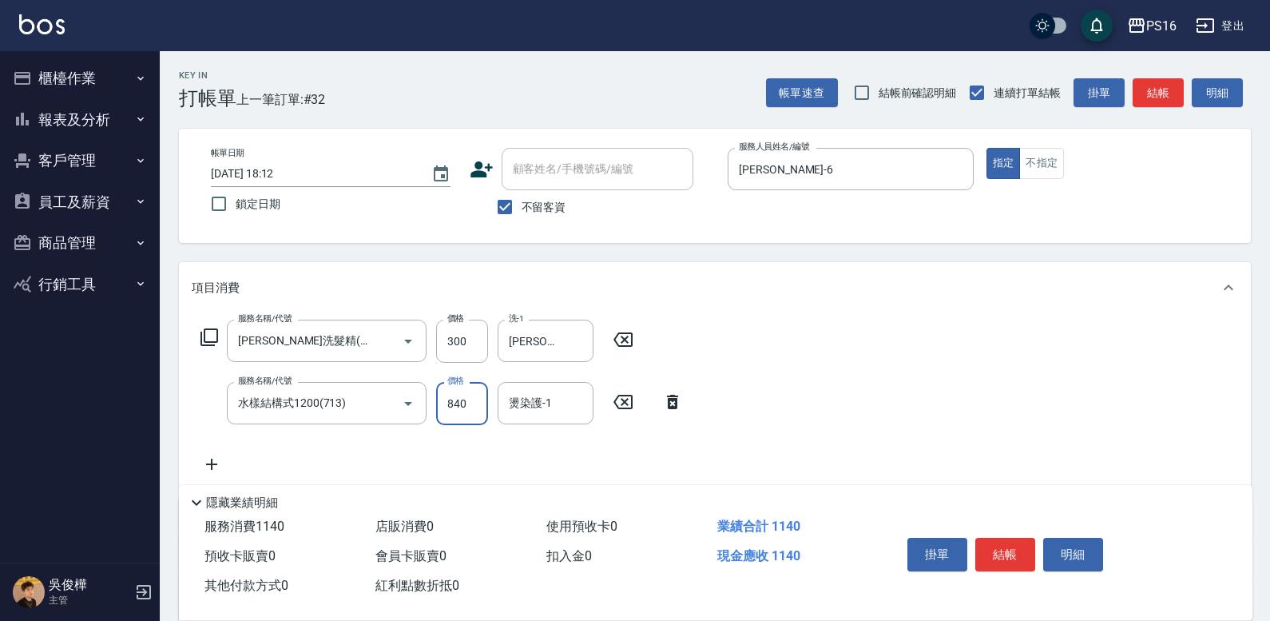
type input "840"
type input "林裕芳-21"
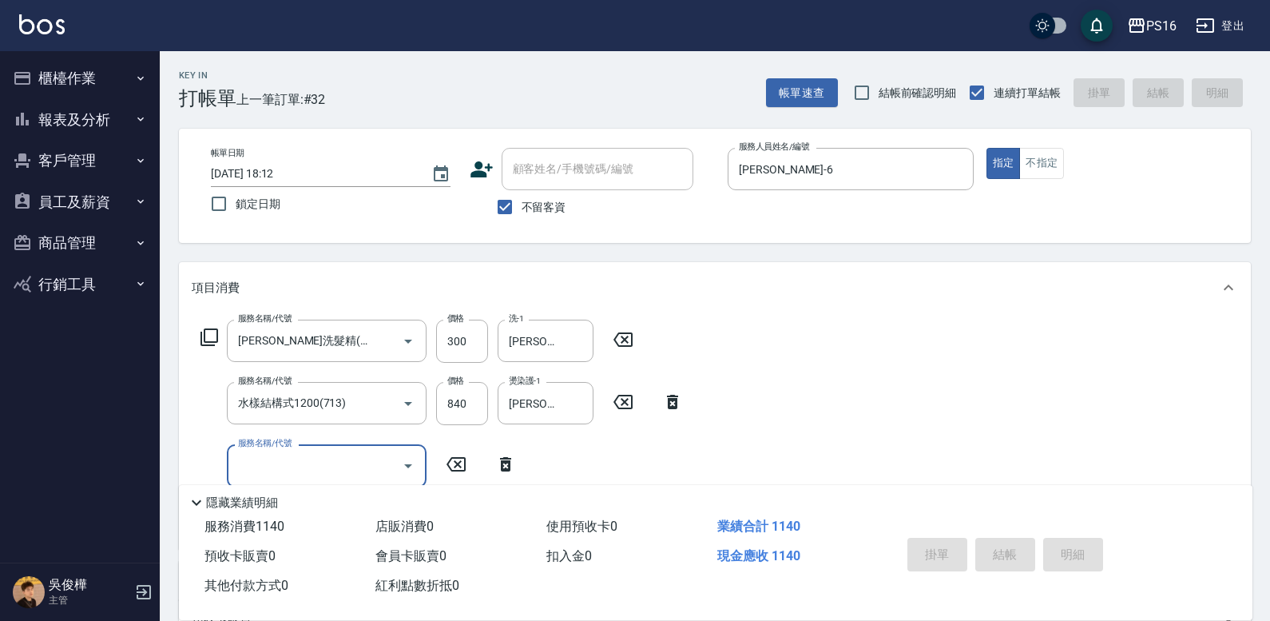
type input "2025/10/12 18:13"
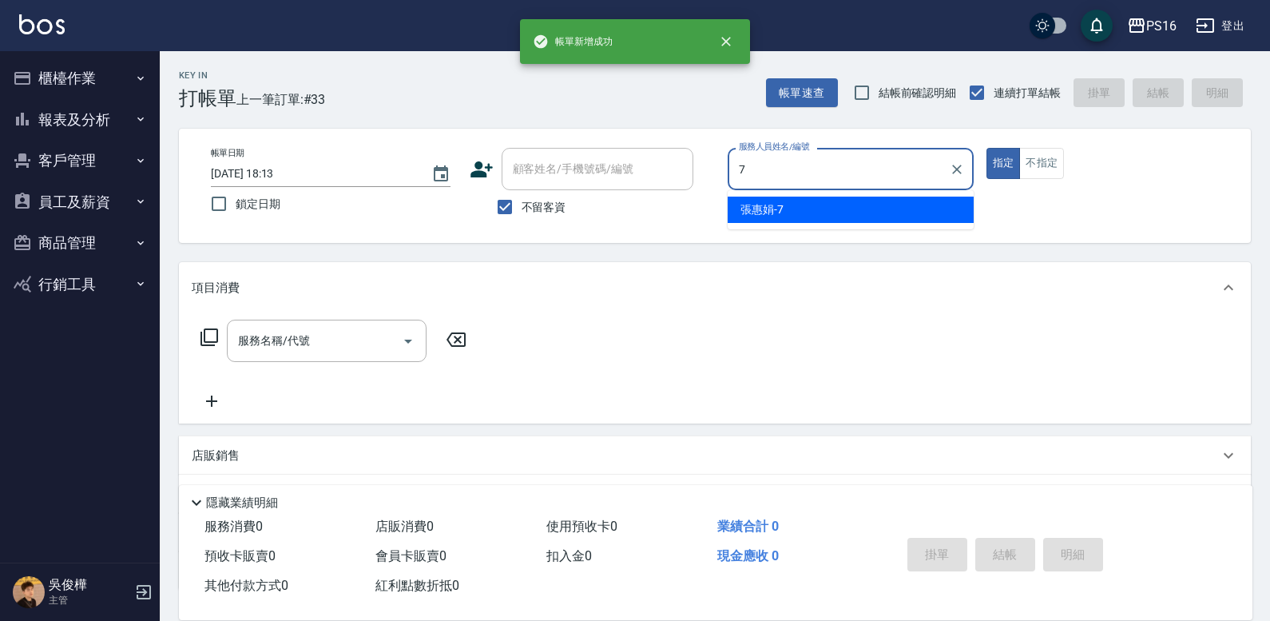
type input "張惠娟-7"
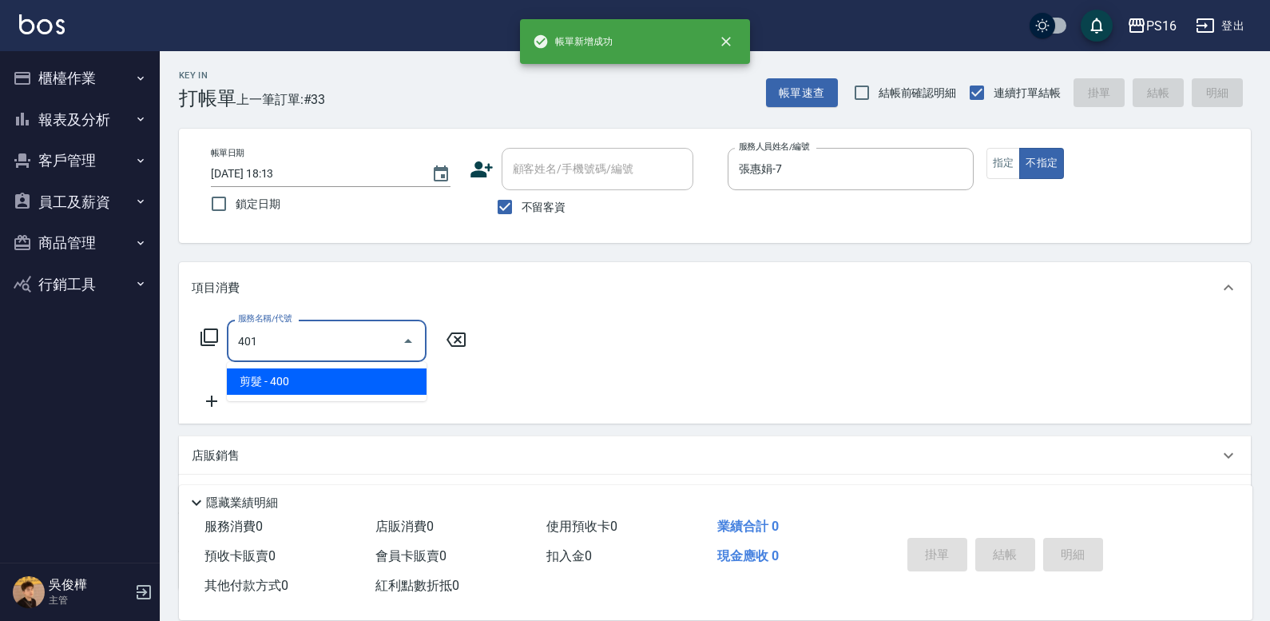
type input "剪髮(401)"
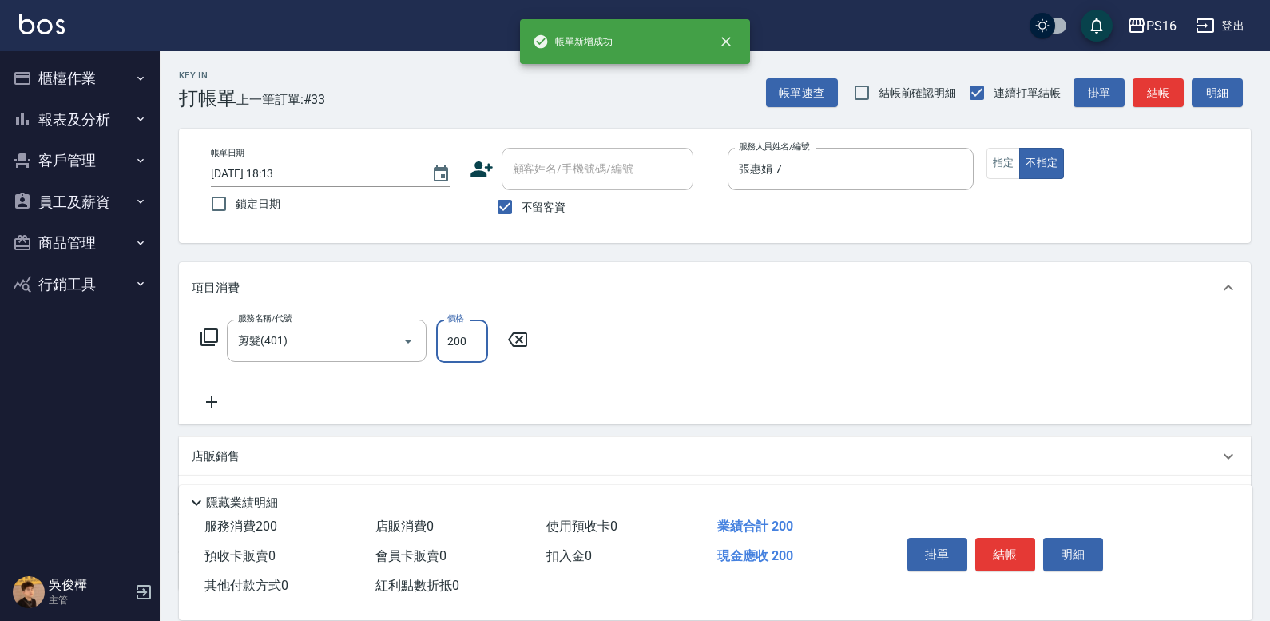
type input "200"
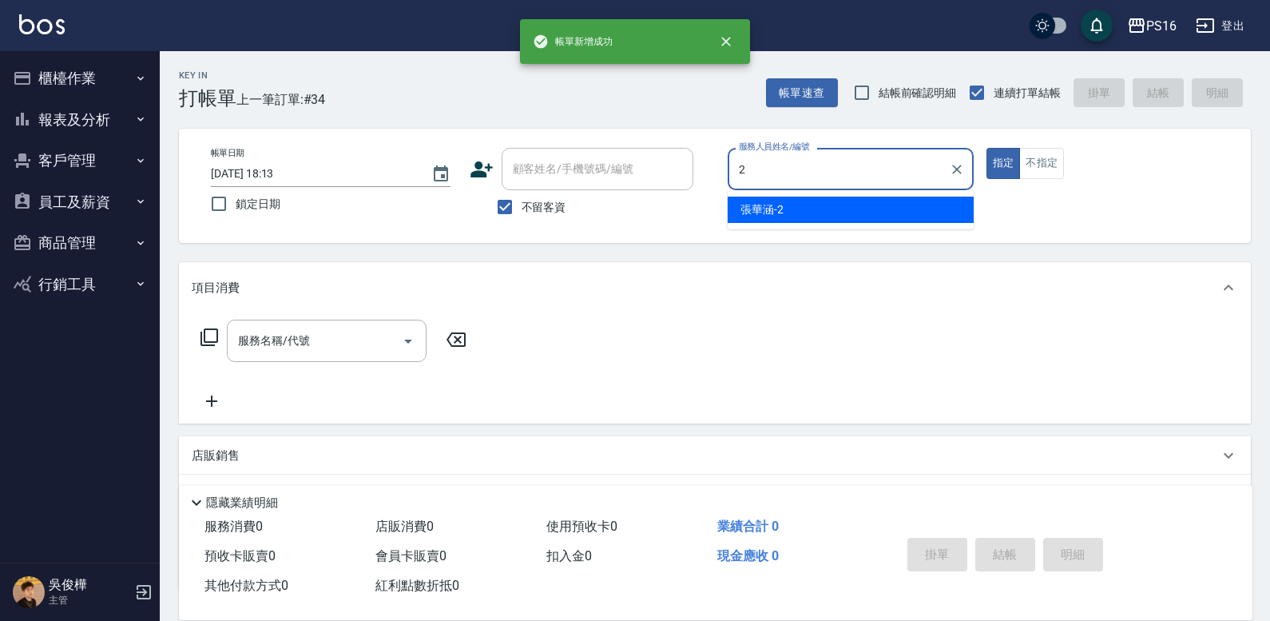
type input "張華涵-2"
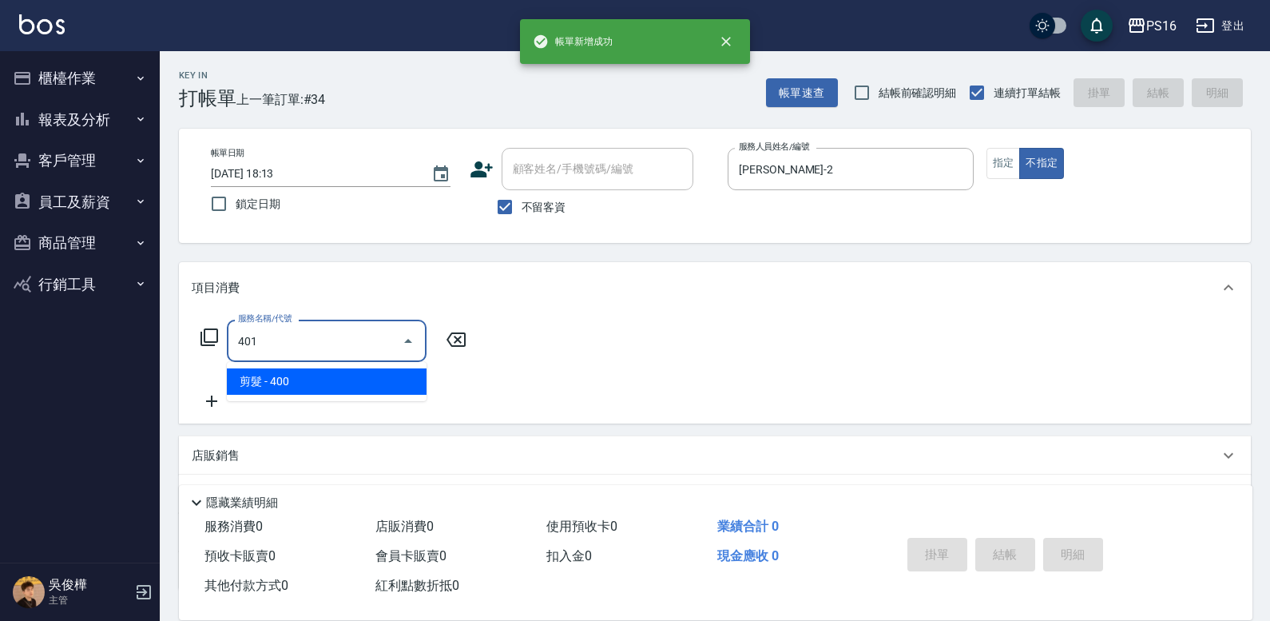
type input "剪髮(401)"
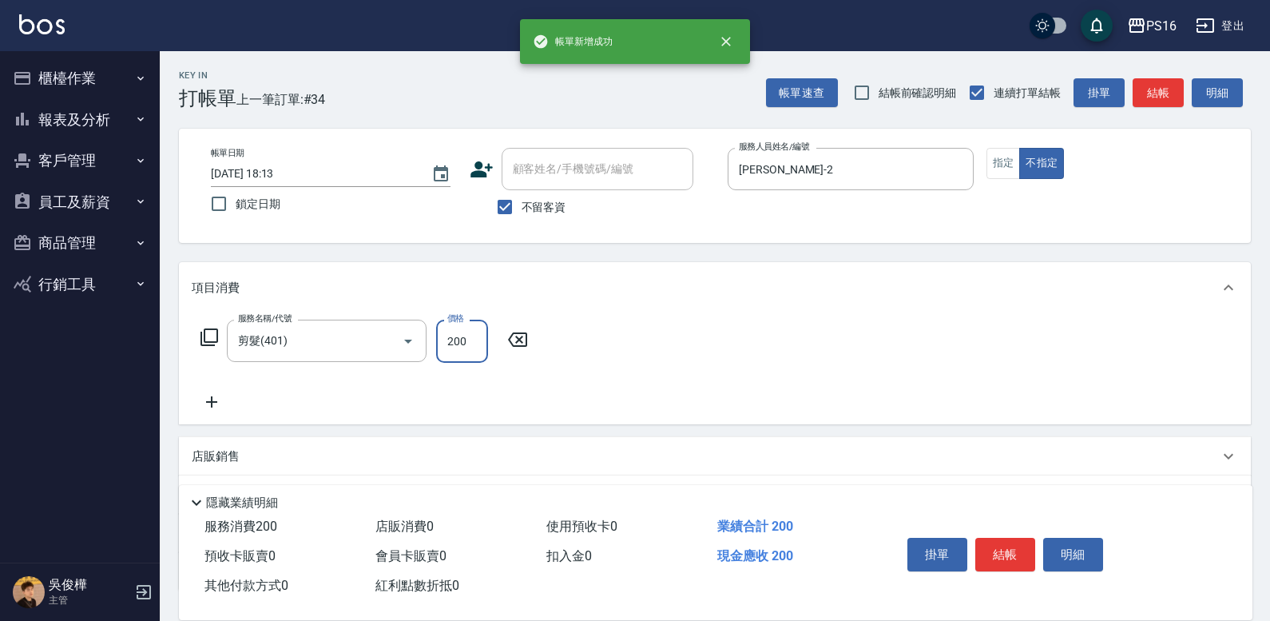
type input "200"
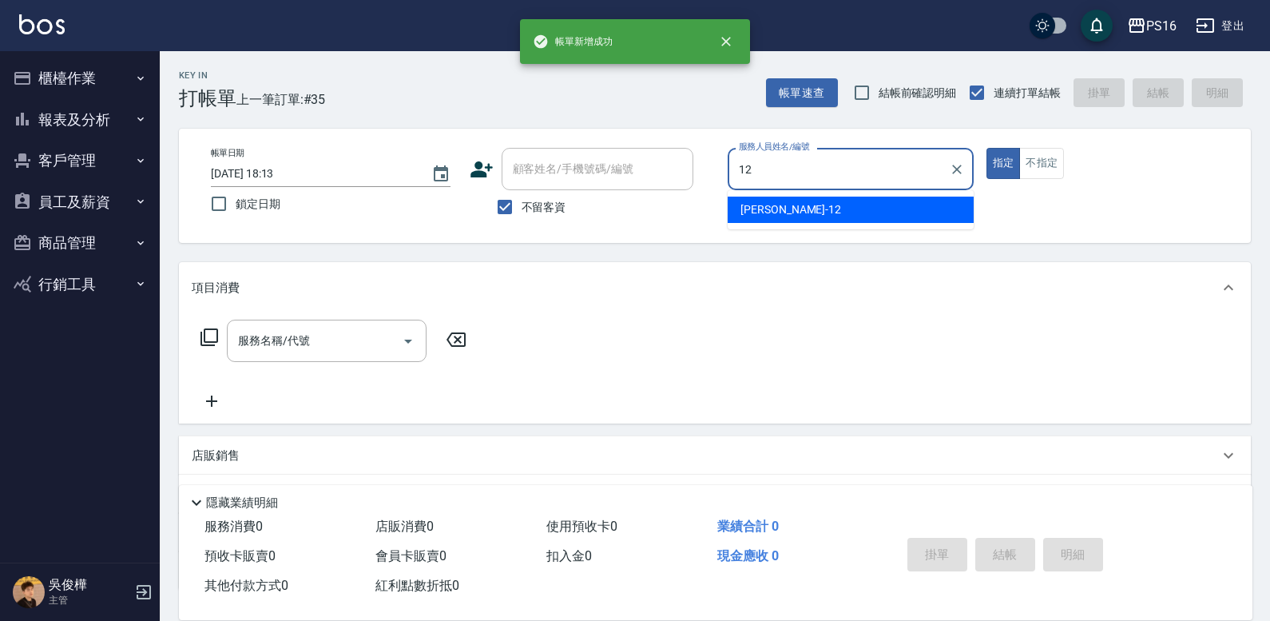
type input "林俞萱-12"
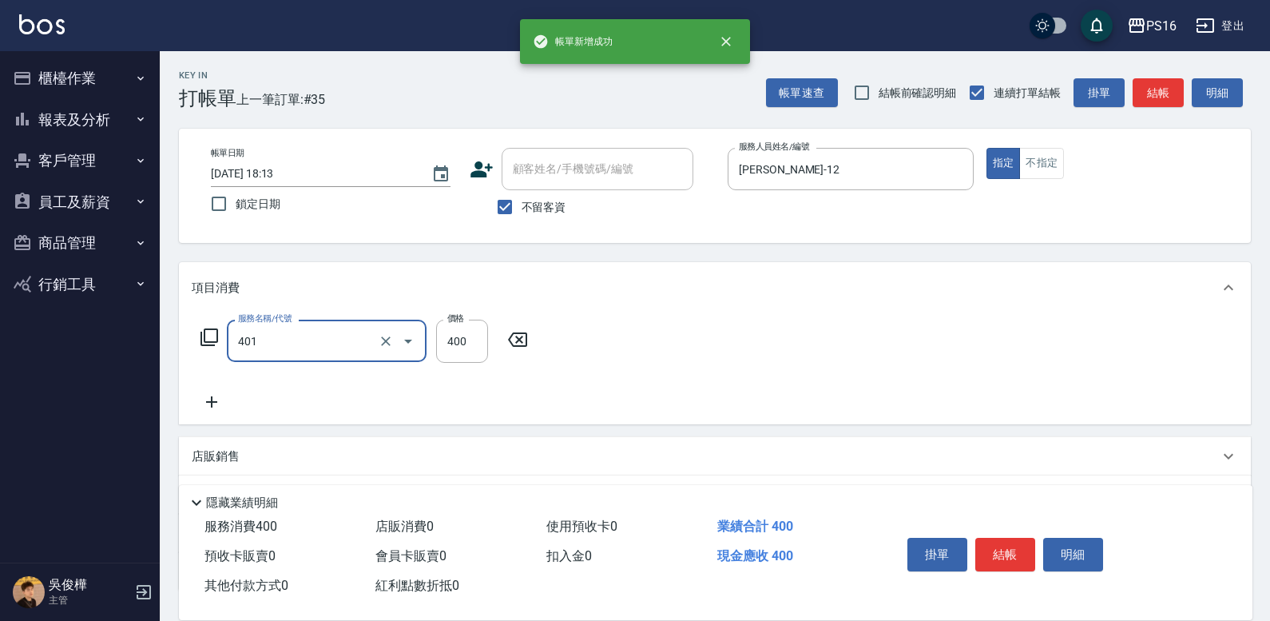
type input "剪髮(401)"
type input "200"
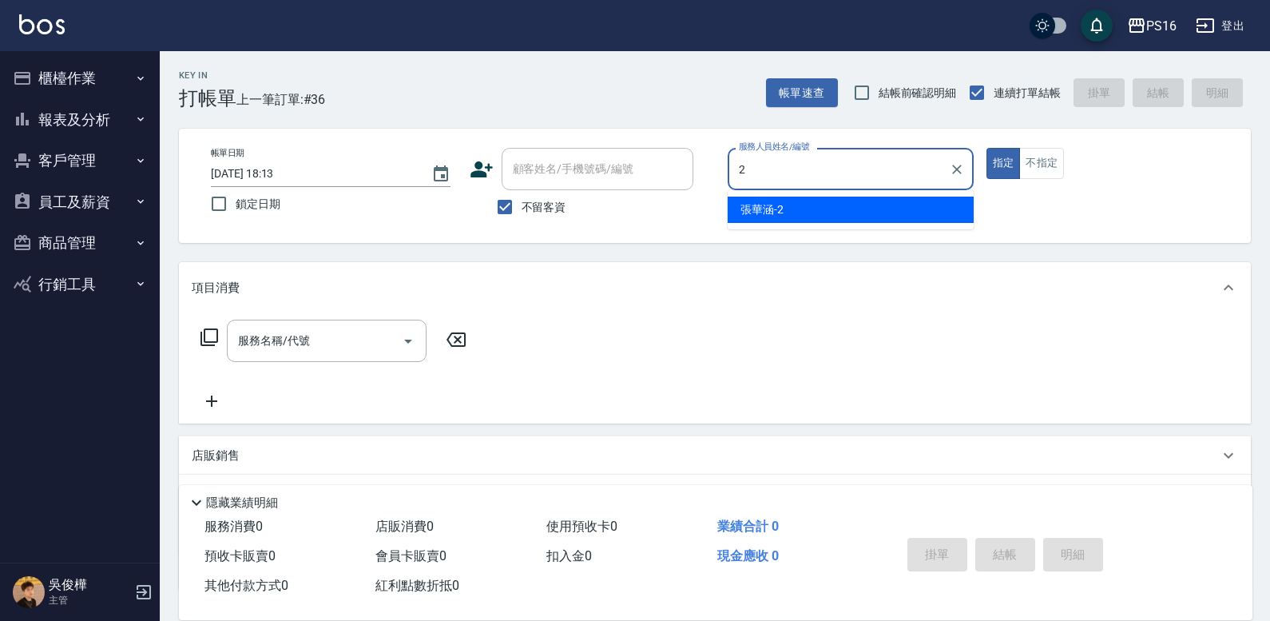
type input "張華涵-2"
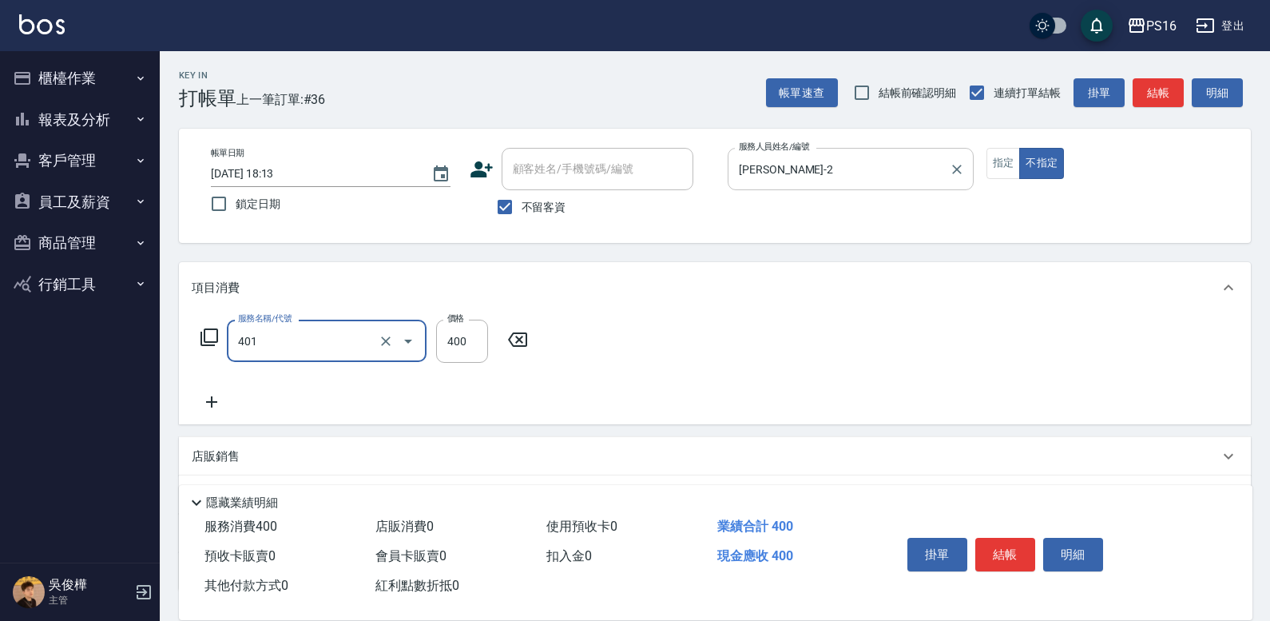
type input "剪髮(401)"
type input "200"
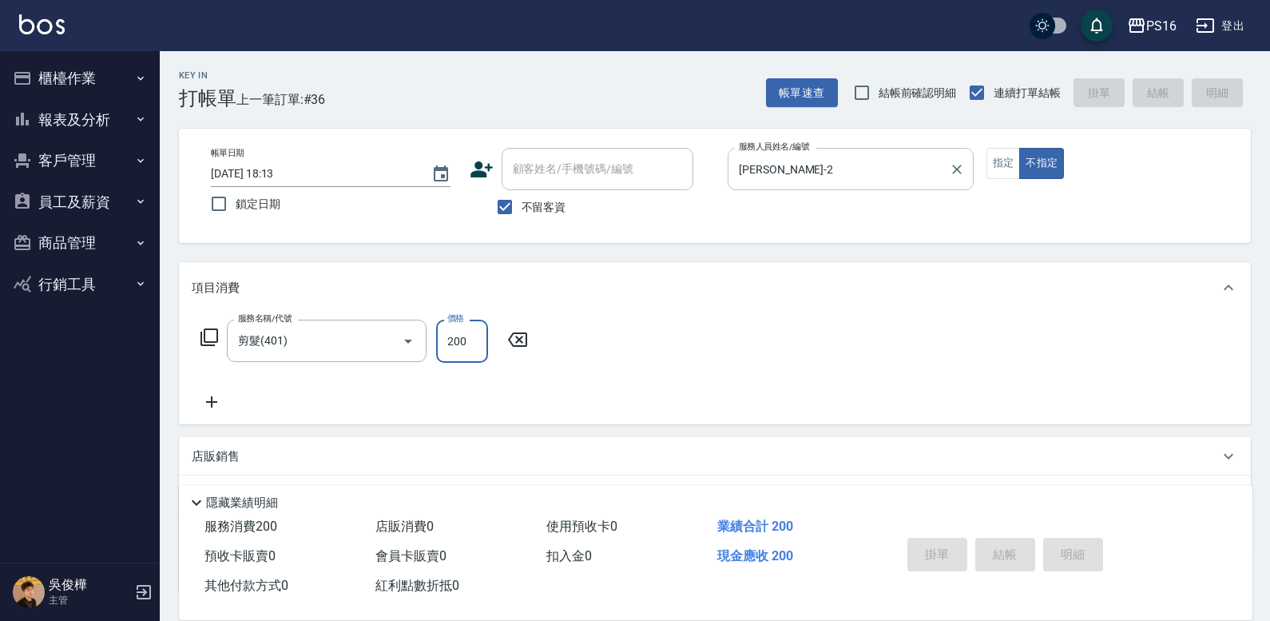
type input "2025/10/12 18:16"
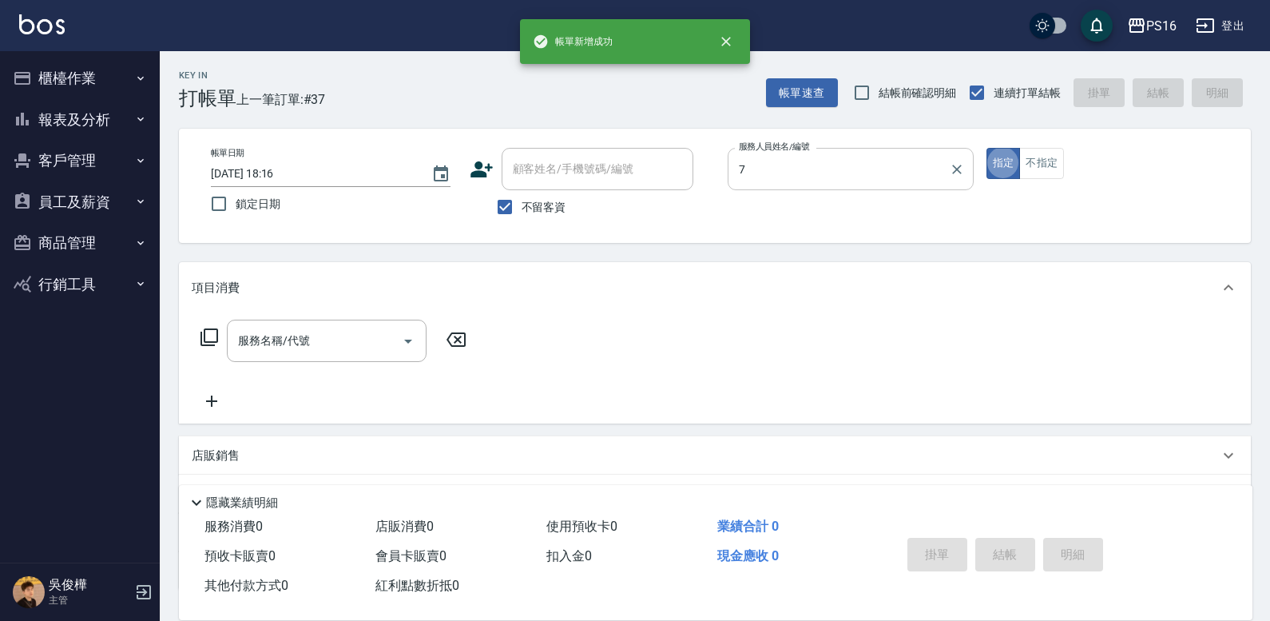
type input "張惠娟-7"
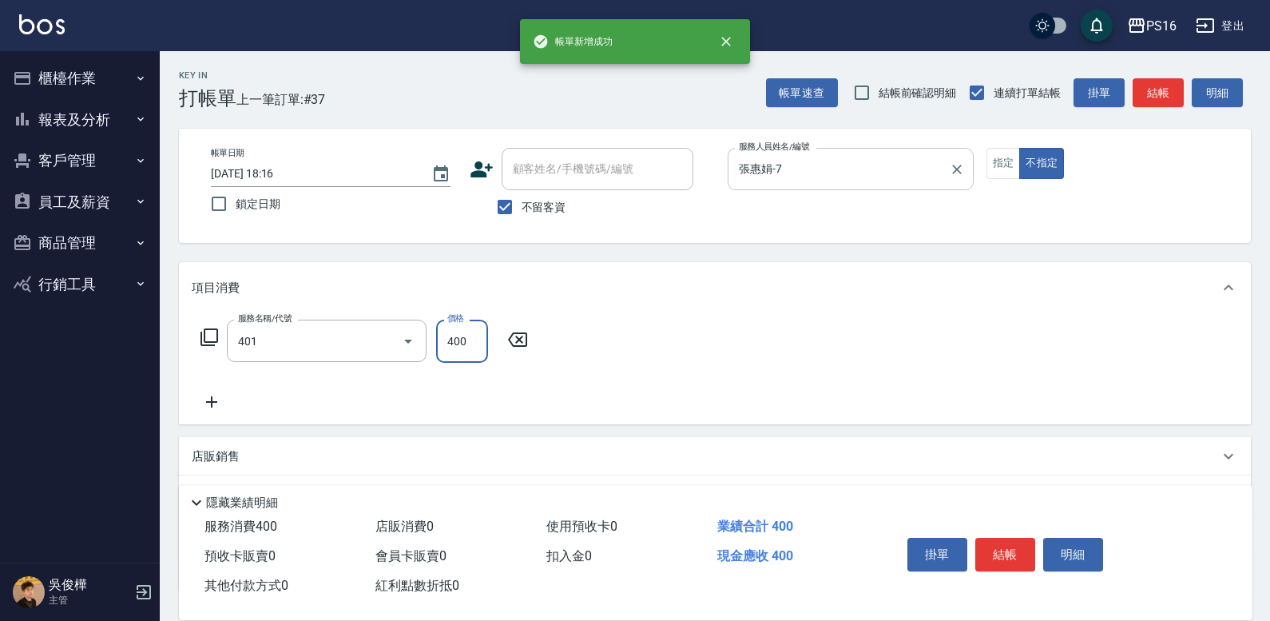
type input "剪髮(401)"
type input "200"
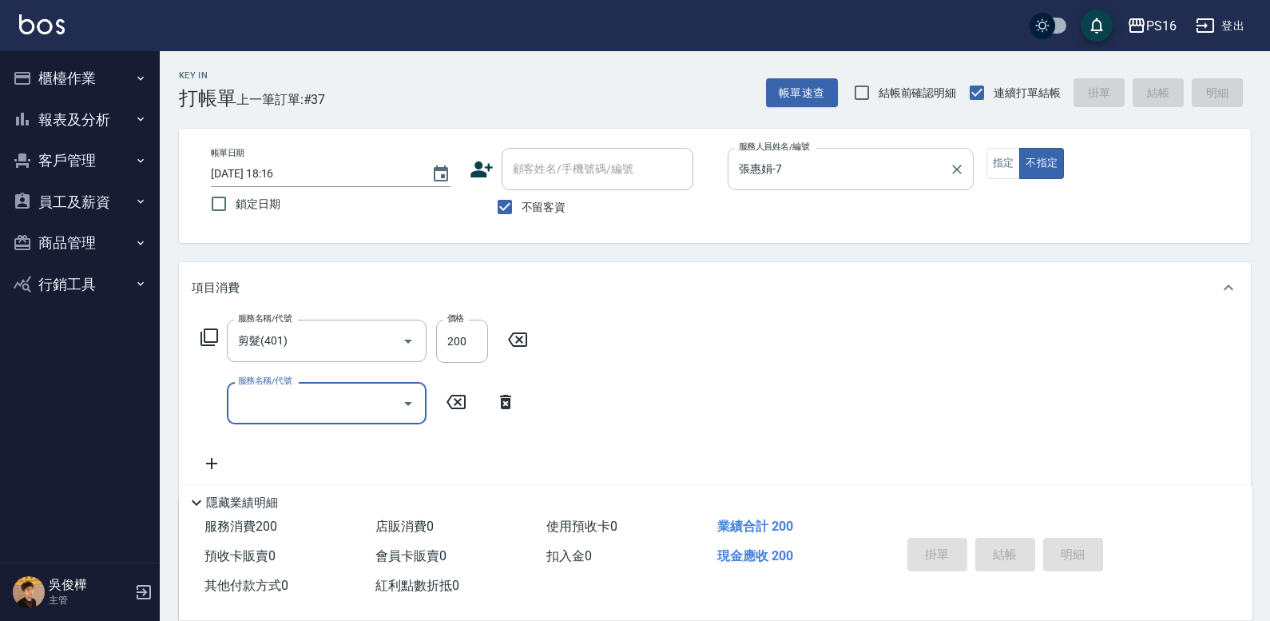
type input "2025/10/12 18:17"
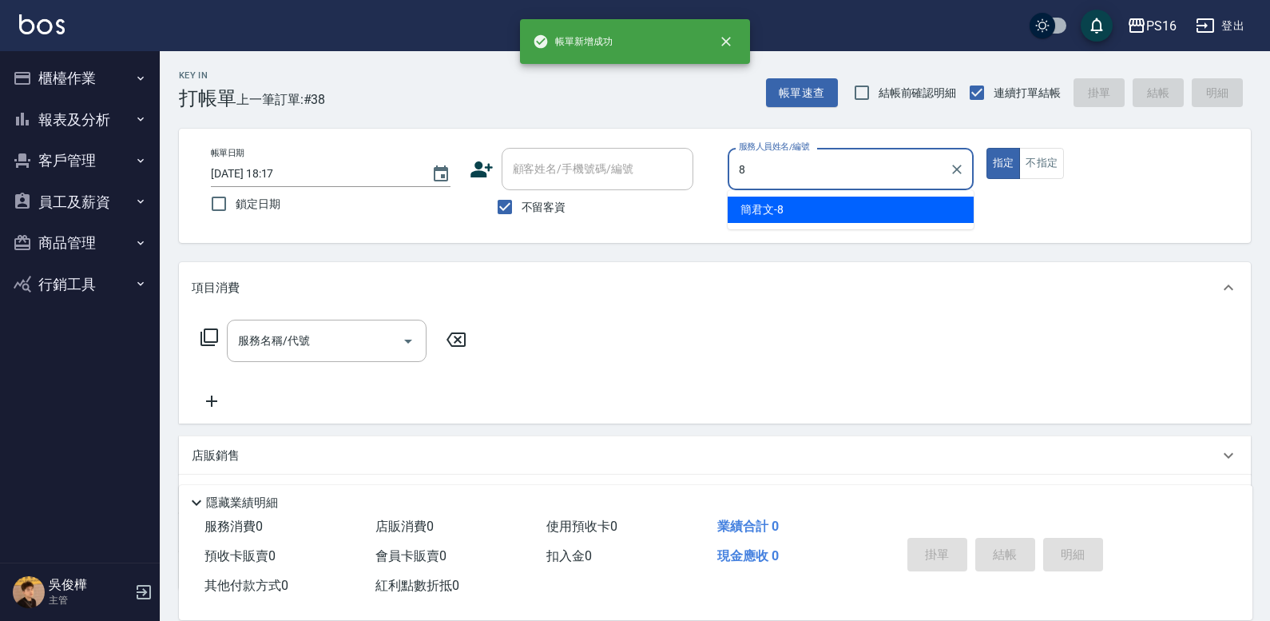
type input "簡君文-8"
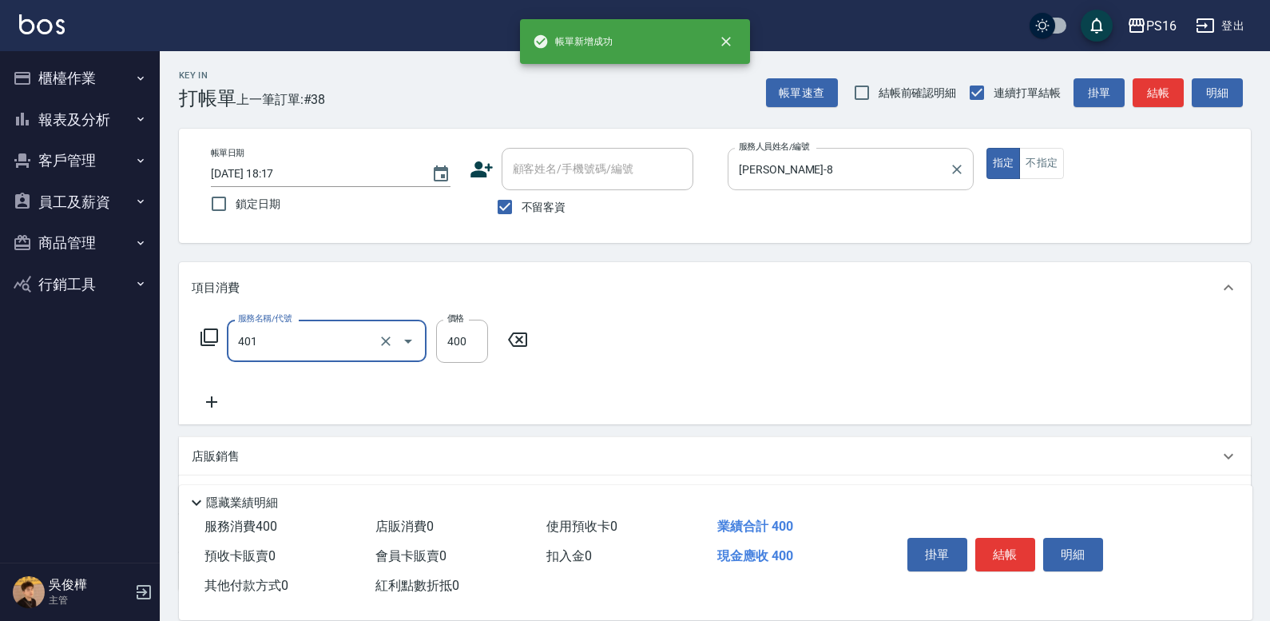
type input "剪髮(401)"
type input "350"
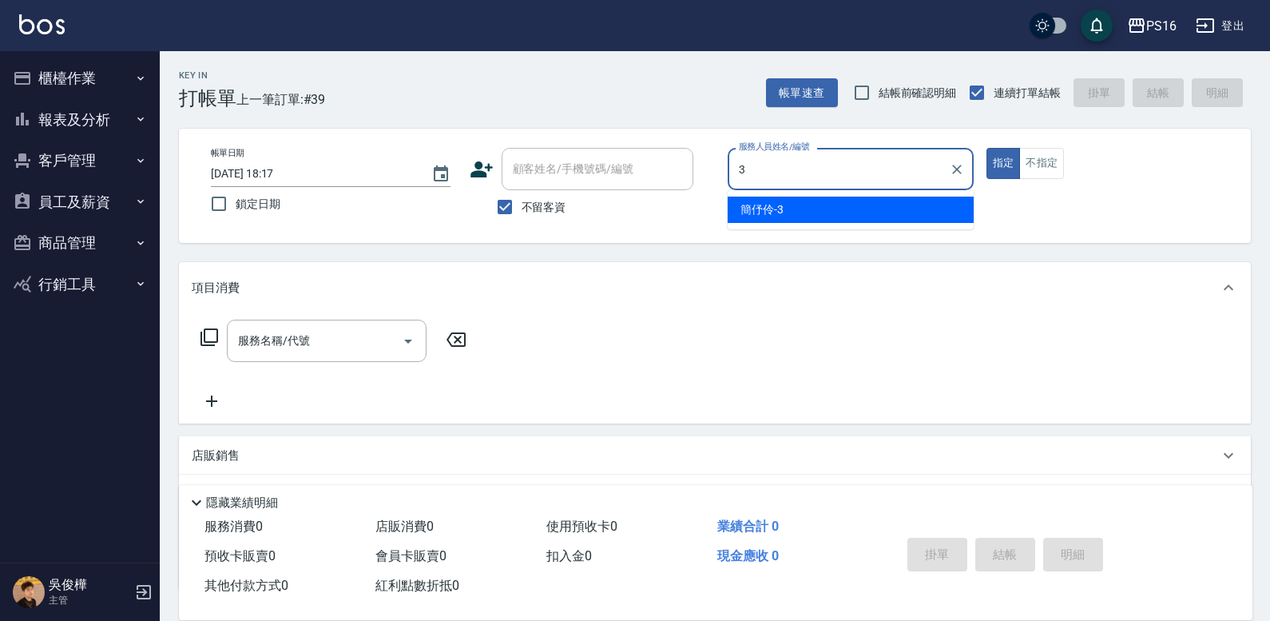
type input "簡伃伶-3"
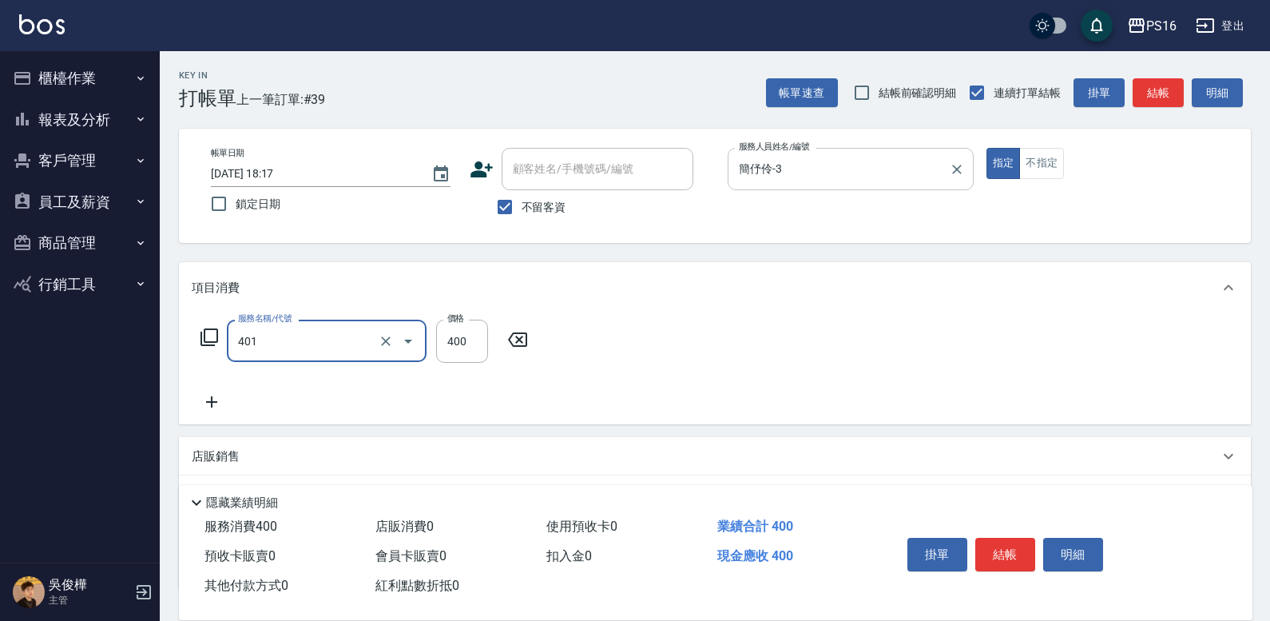
type input "剪髮(401)"
type input "200"
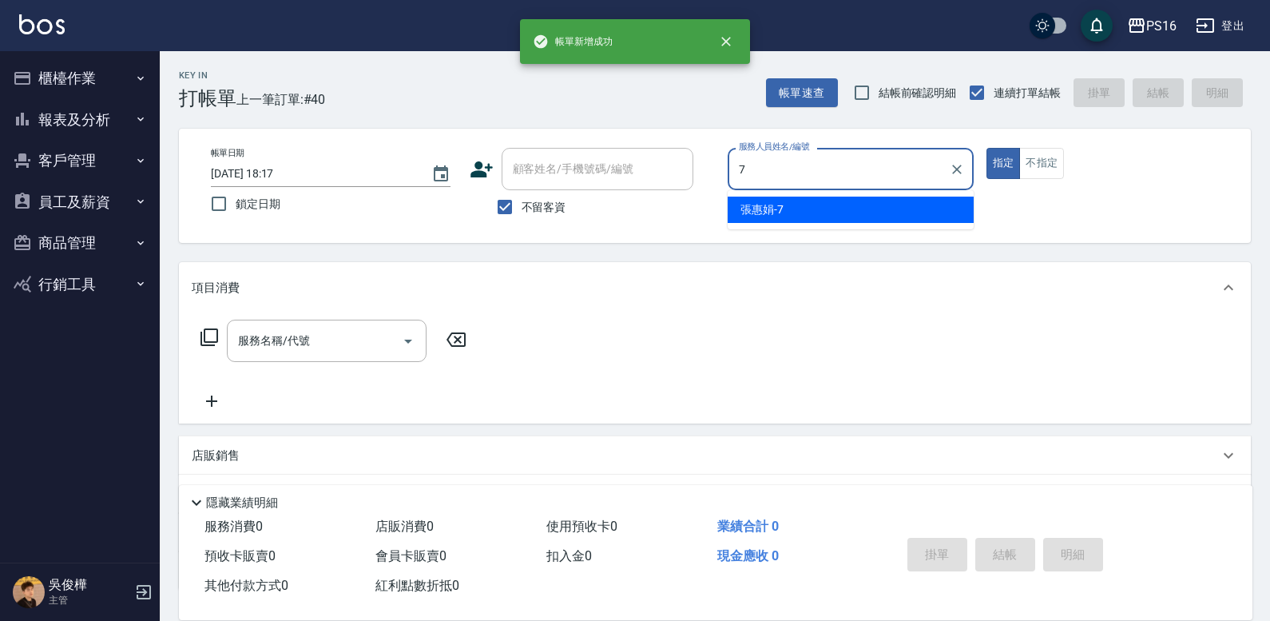
type input "張惠娟-7"
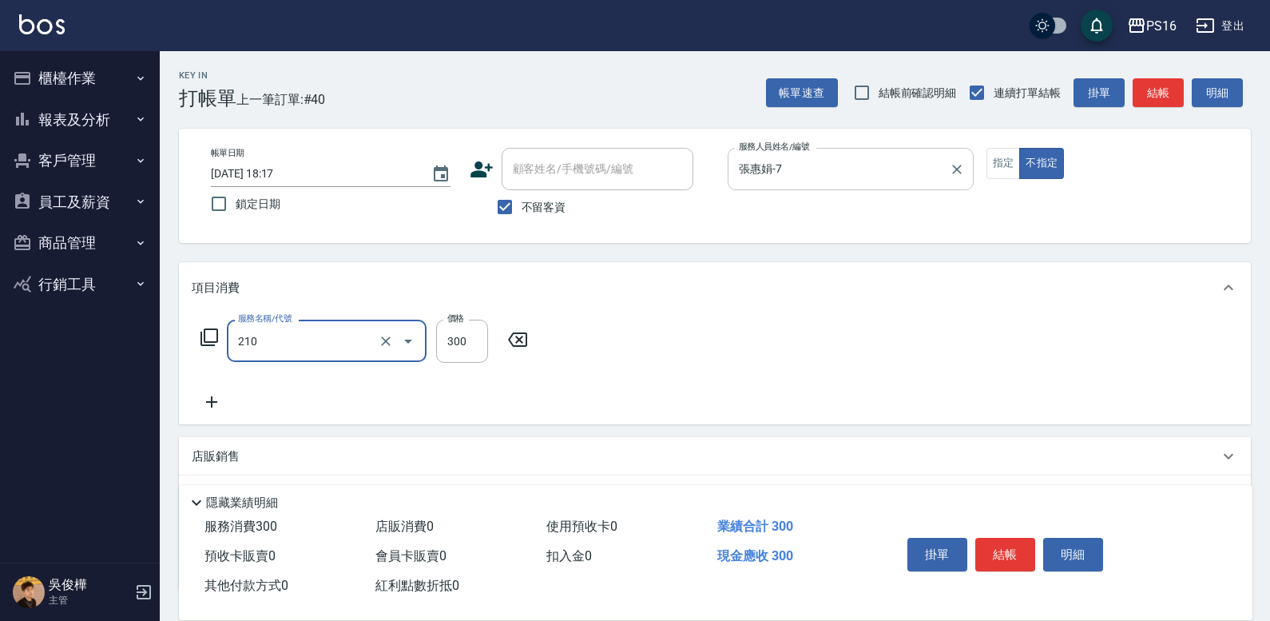
type input "歐娜洗髮精(210)"
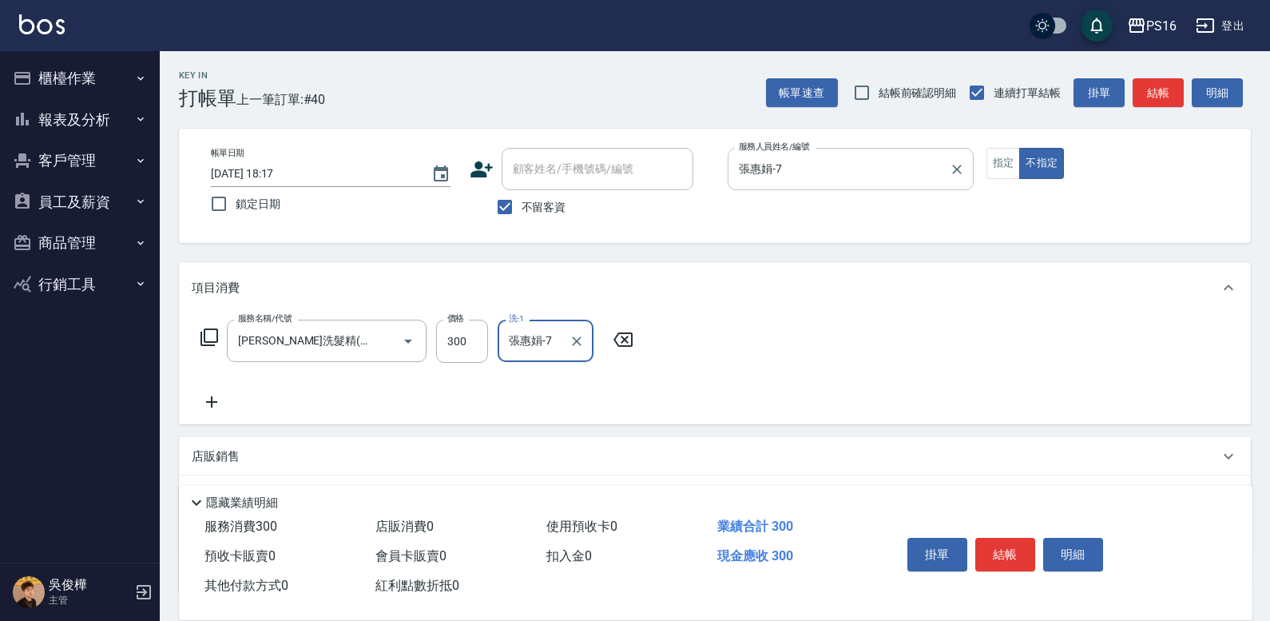
type input "張惠娟-7"
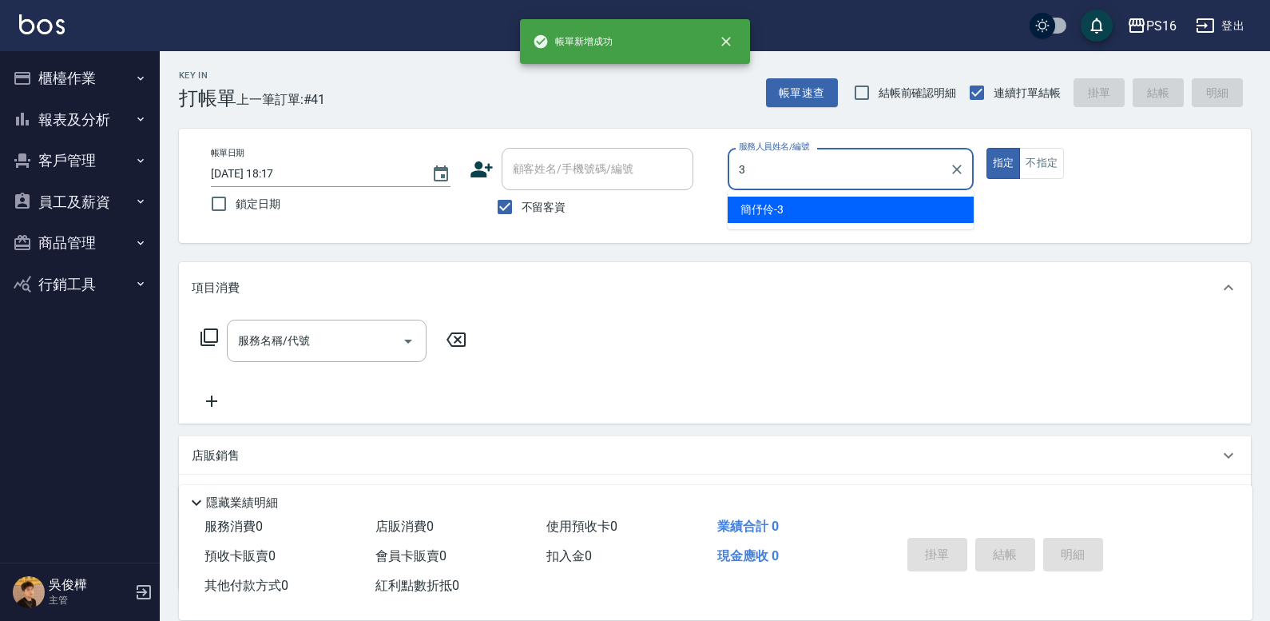
type input "簡伃伶-3"
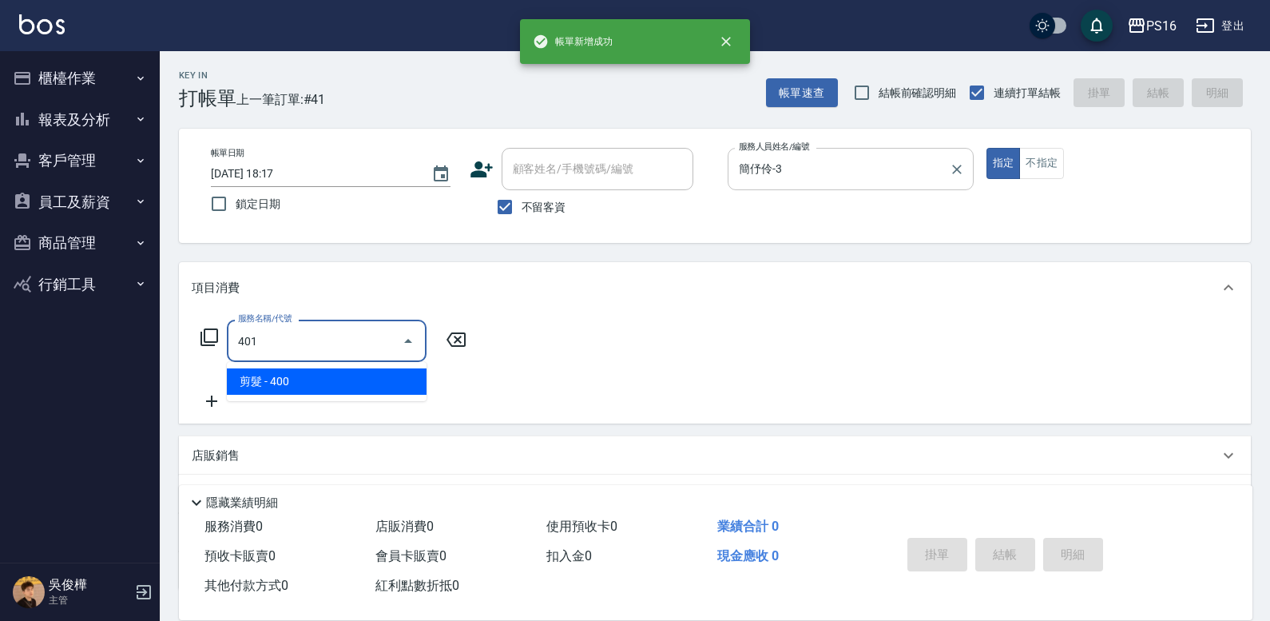
type input "剪髮(401)"
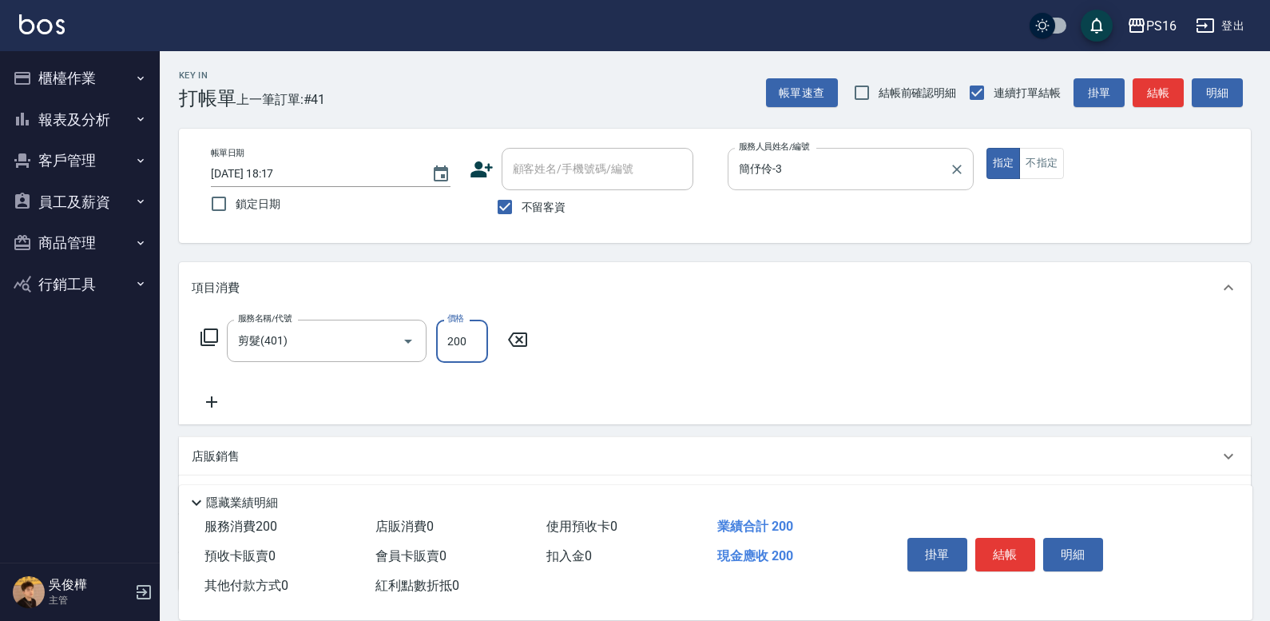
type input "200"
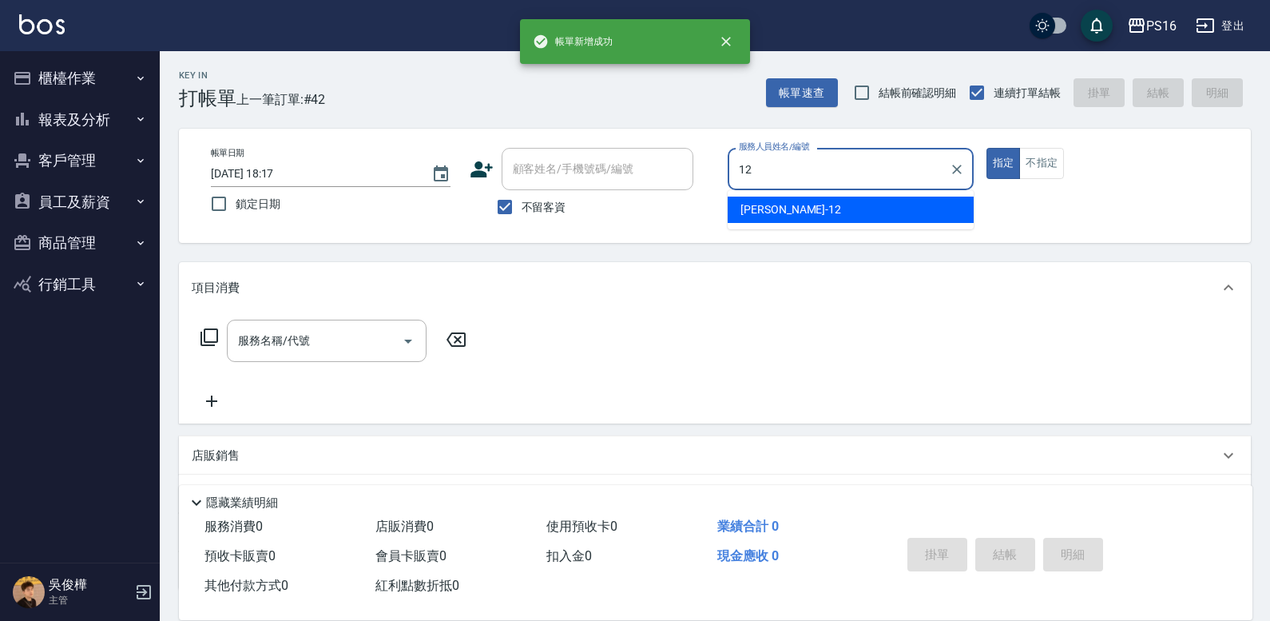
type input "林俞萱-12"
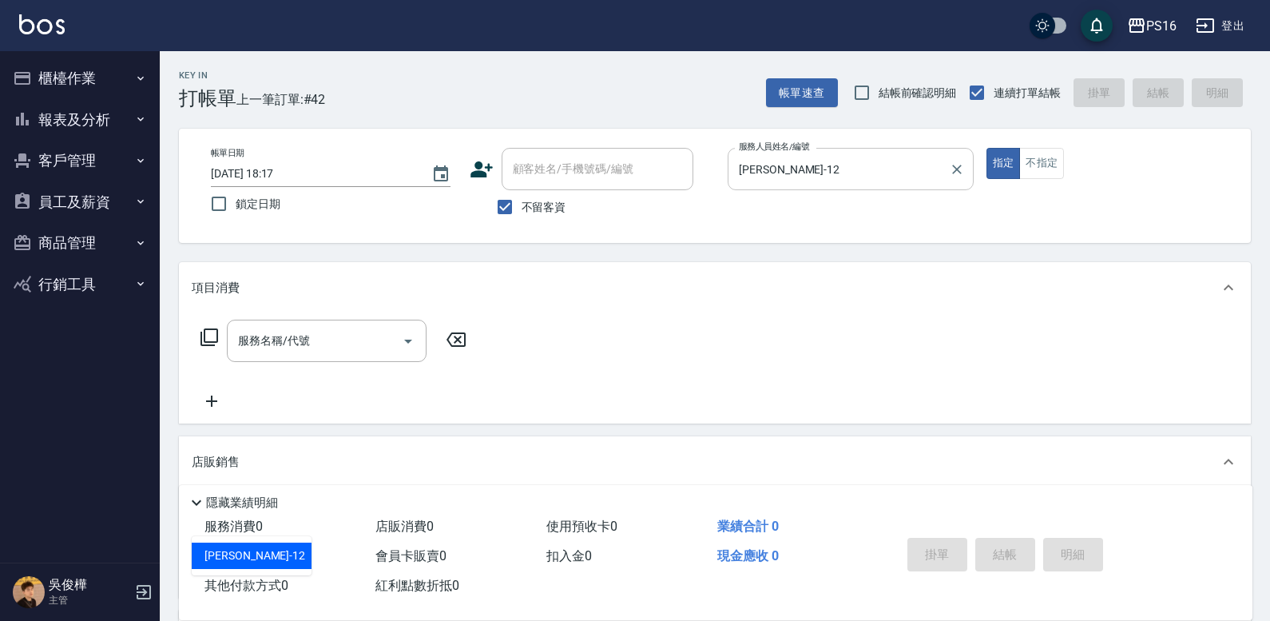
type input "林俞萱-12"
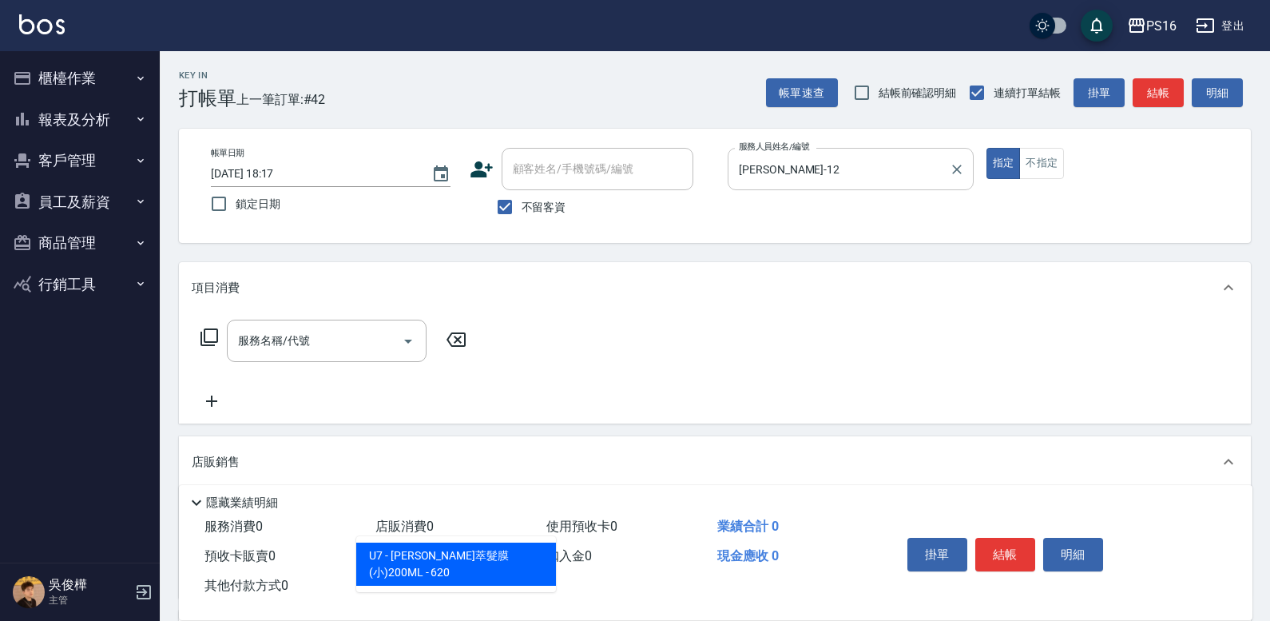
type input "里歐-晶萃髮膜(小)200ML"
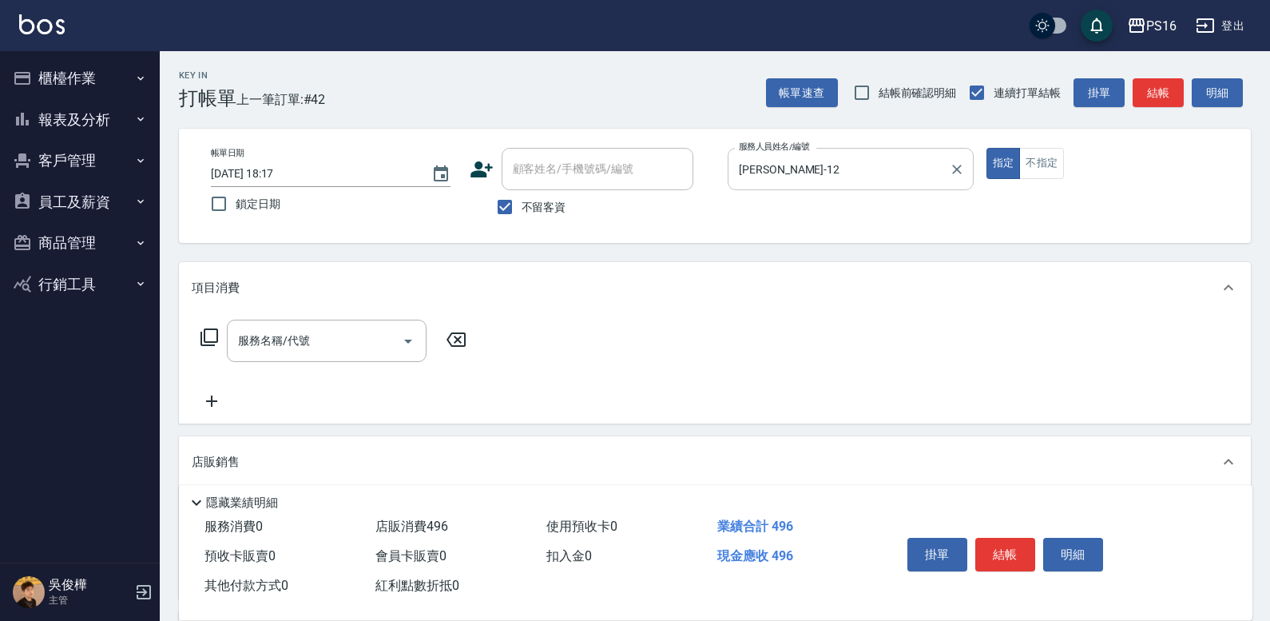
type input "496"
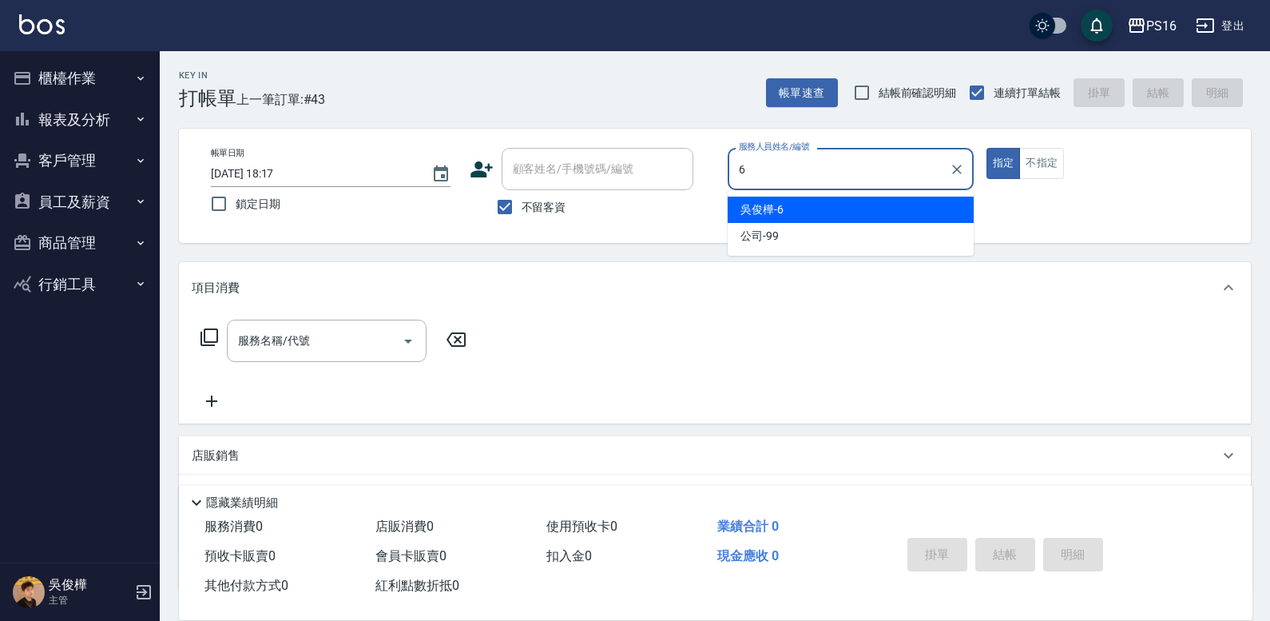
type input "吳俊樺-6"
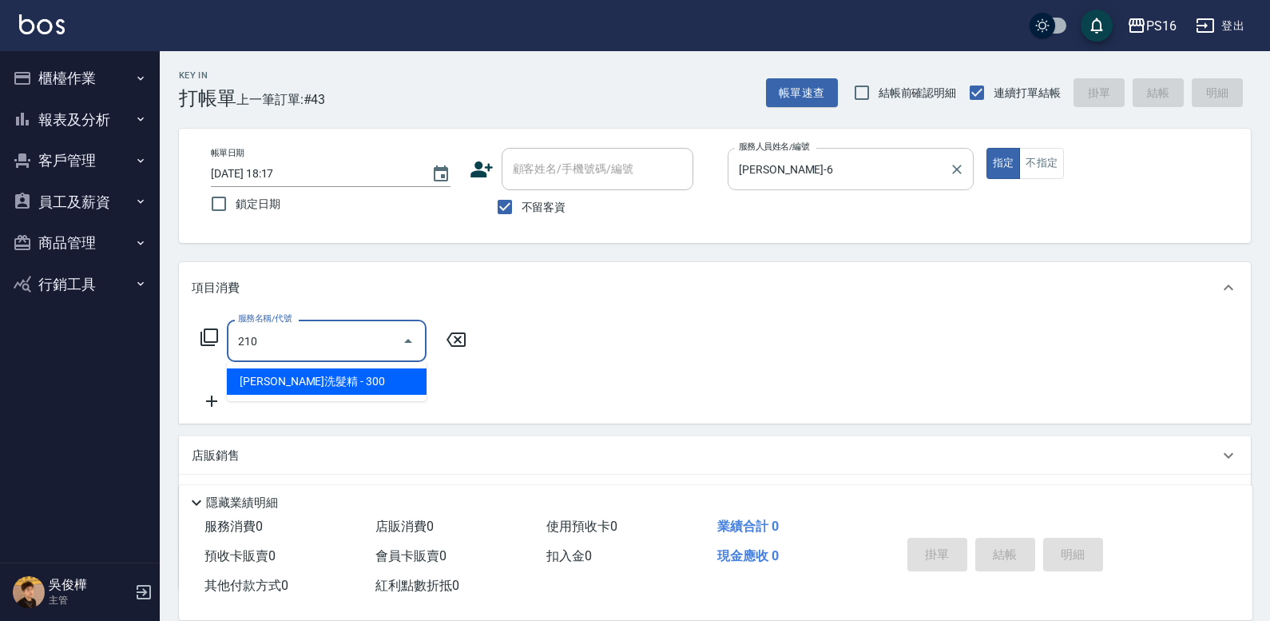
type input "歐娜洗髮精(210)"
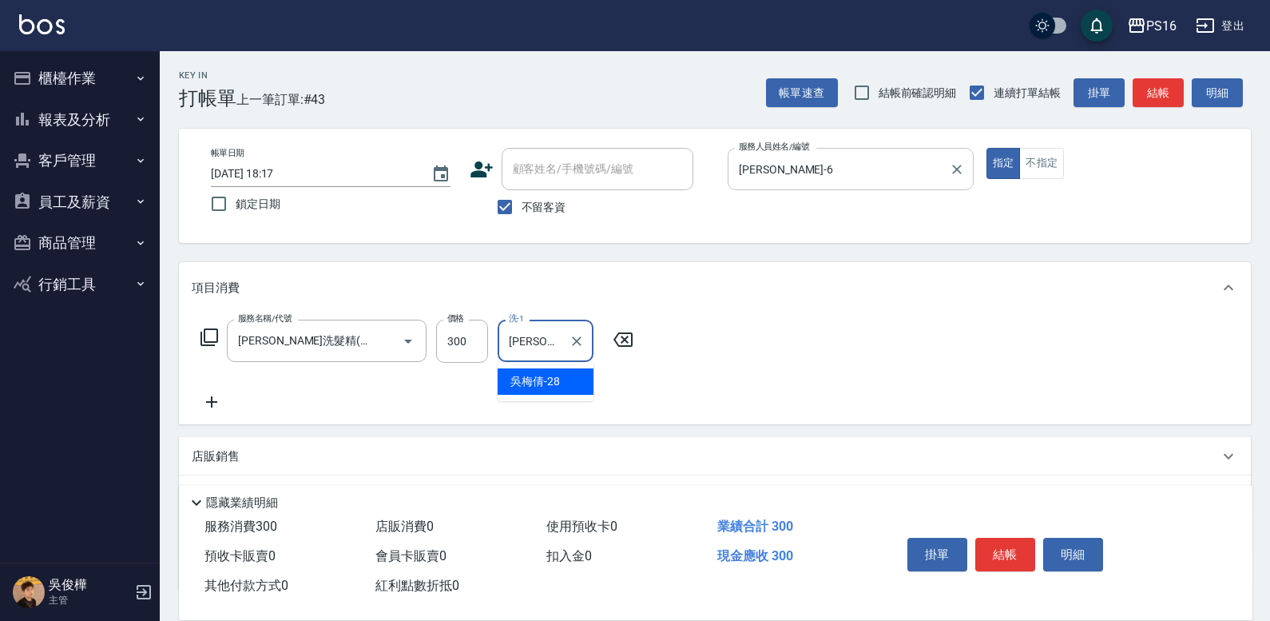
type input "吳梅倩-28"
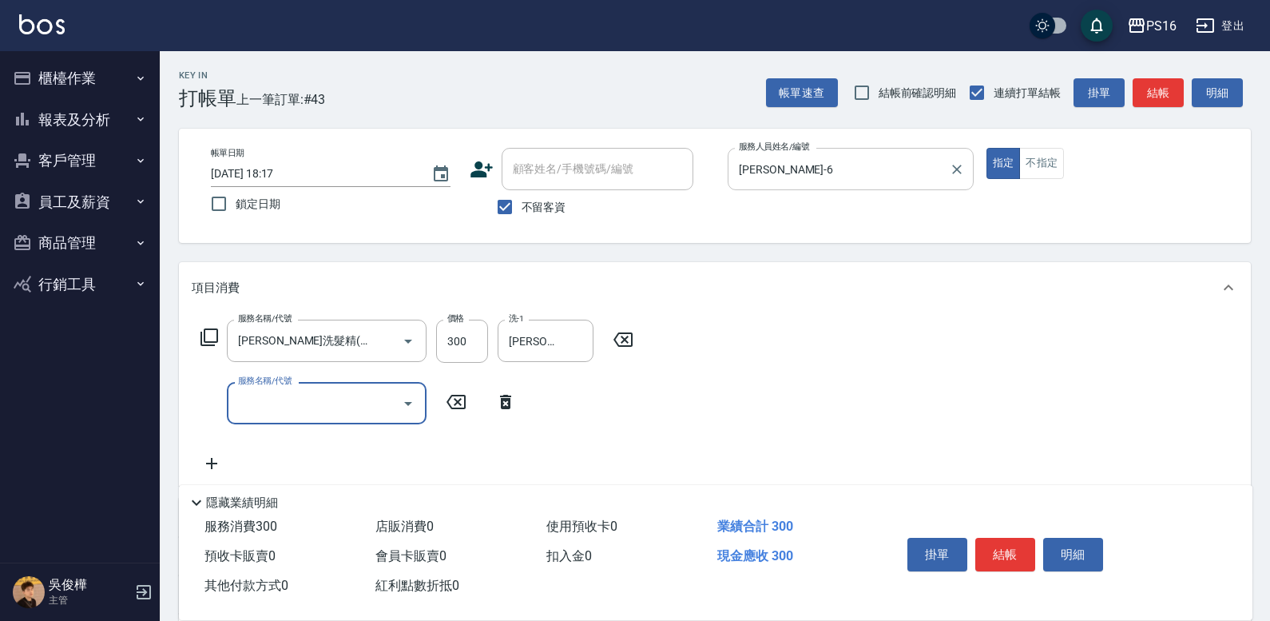
type input "7"
type input "剪髮(401)"
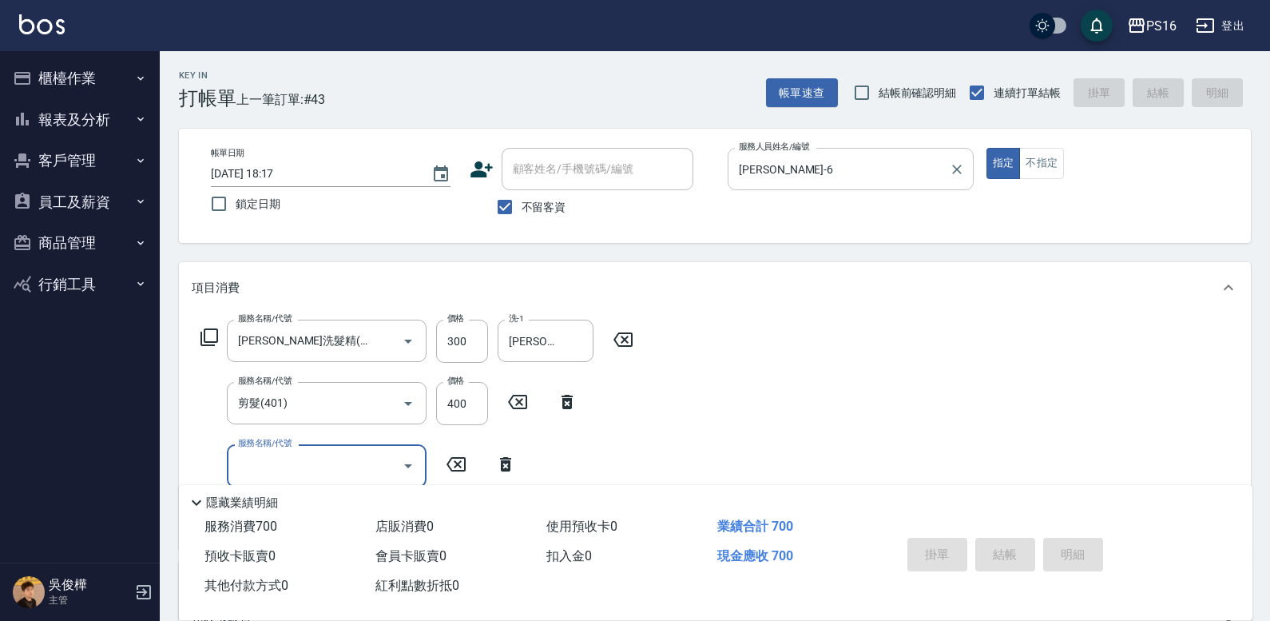
type input "2025/10/12 18:18"
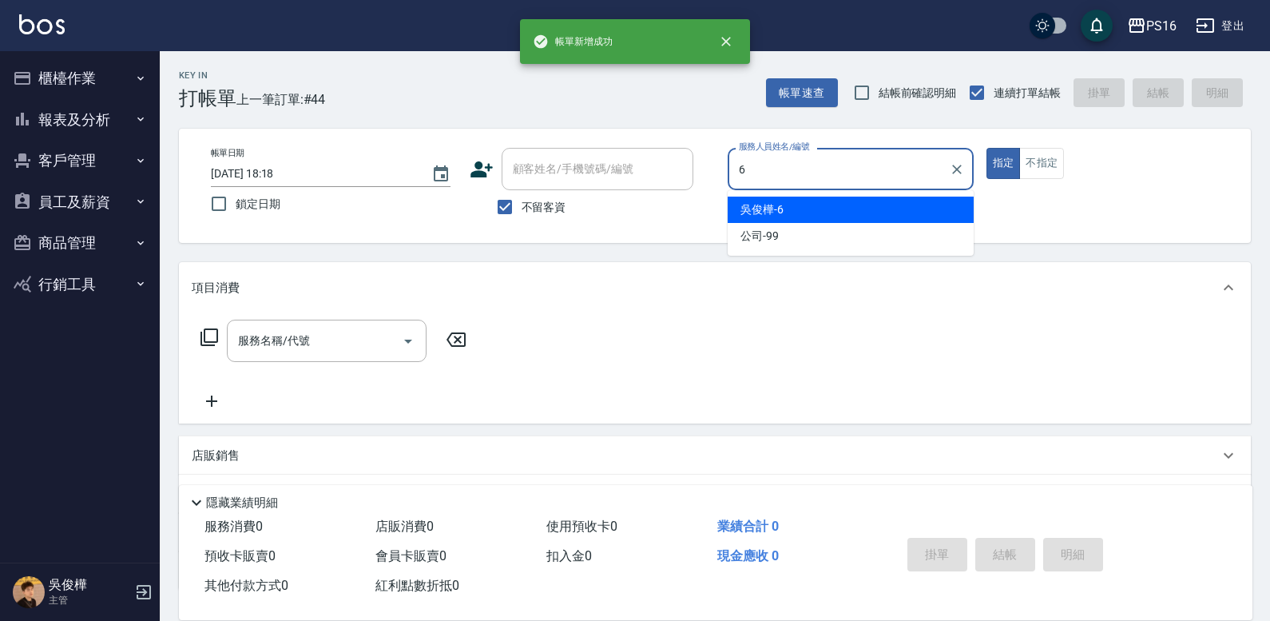
type input "吳俊樺-6"
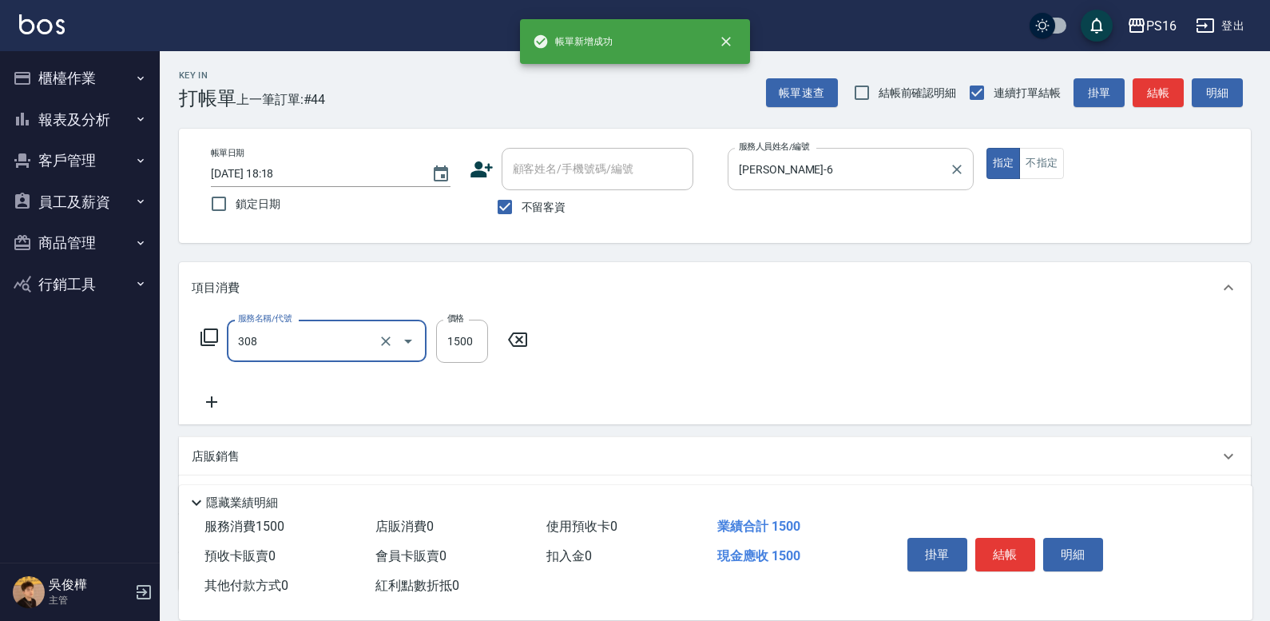
type input "效能離子燙1500(308)"
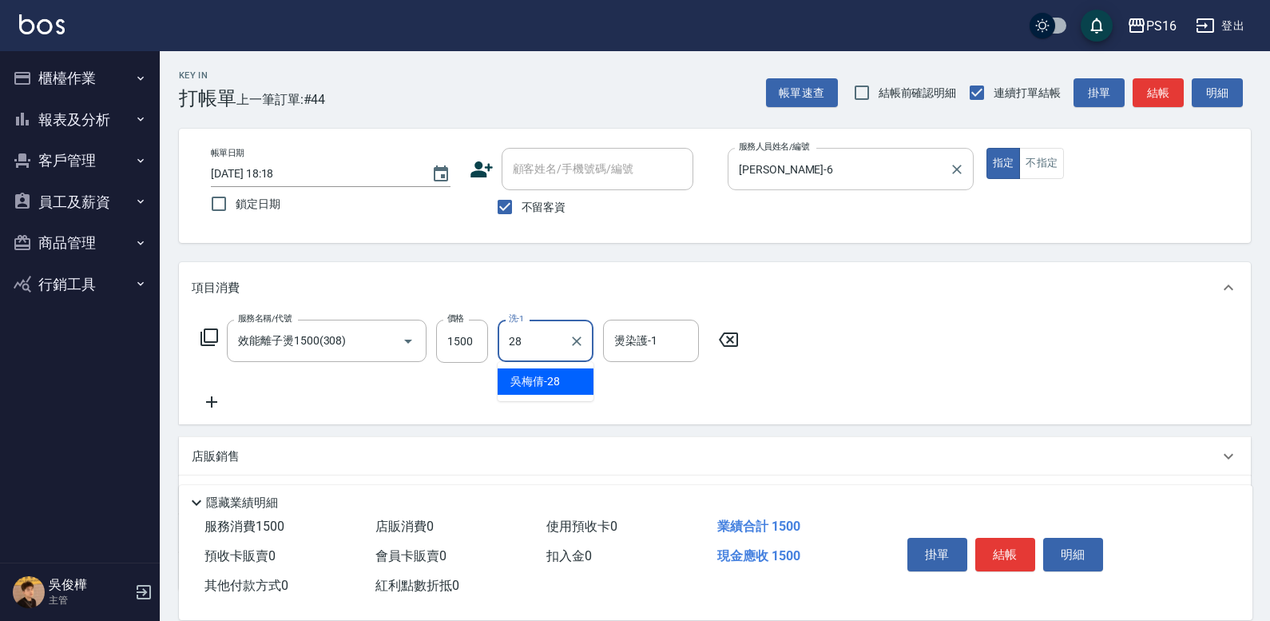
type input "吳梅倩-28"
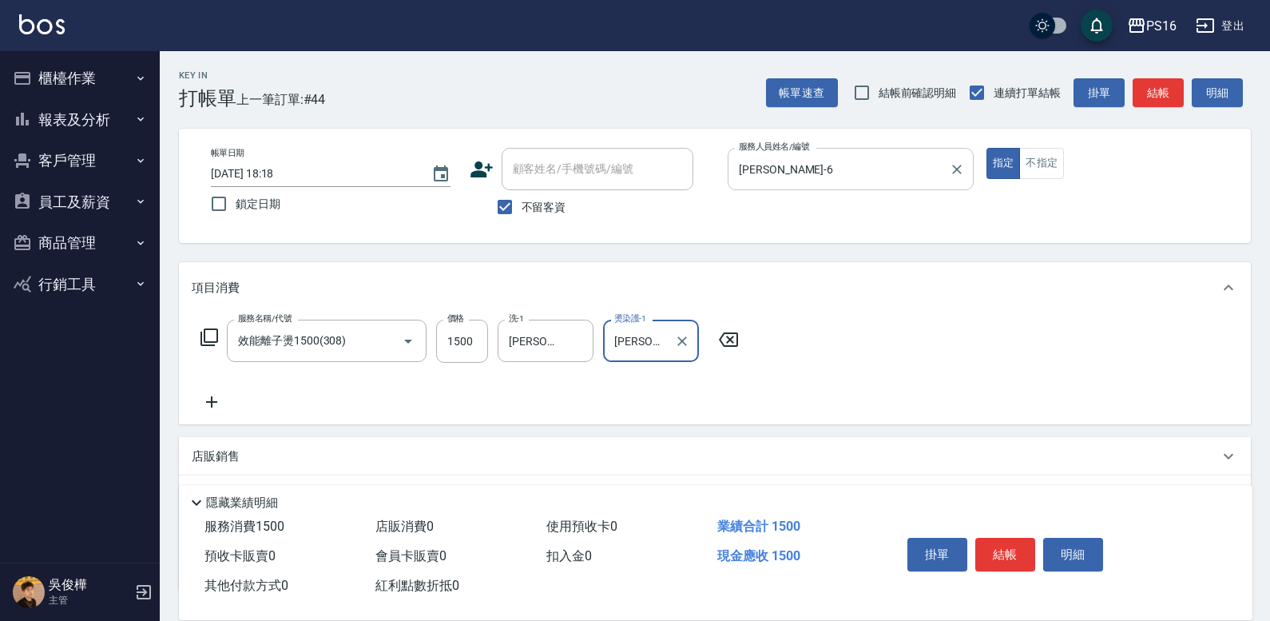
type input "吳梅倩-28"
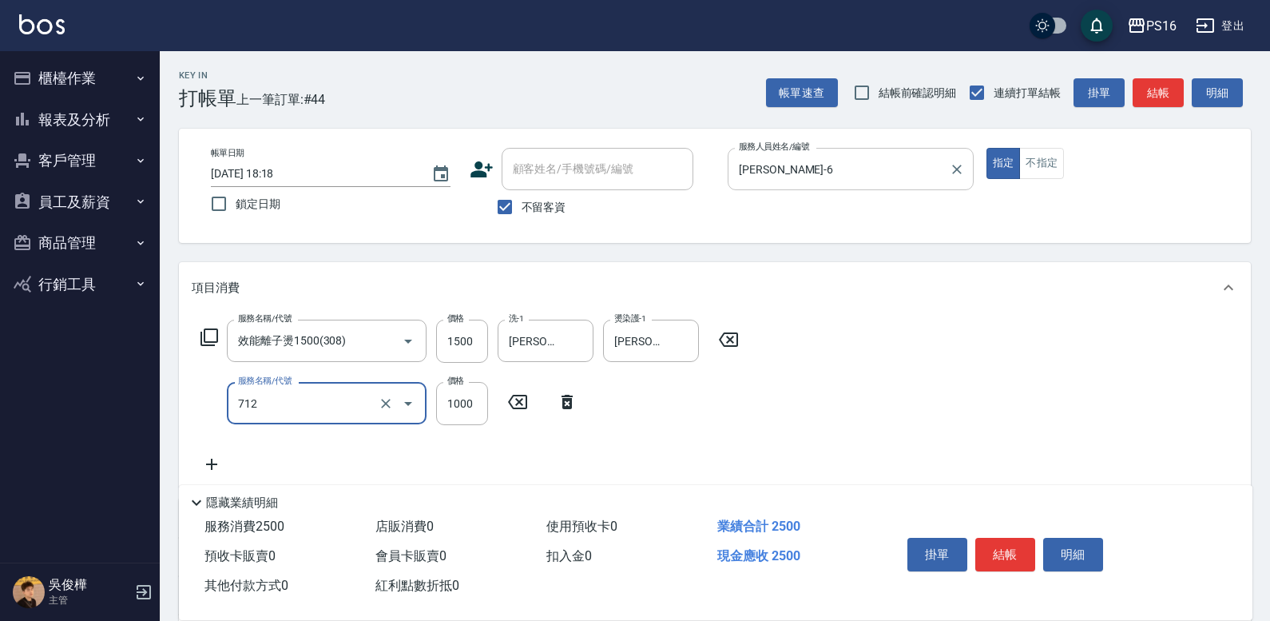
type input "伊蘭洋甘菊1000(712)"
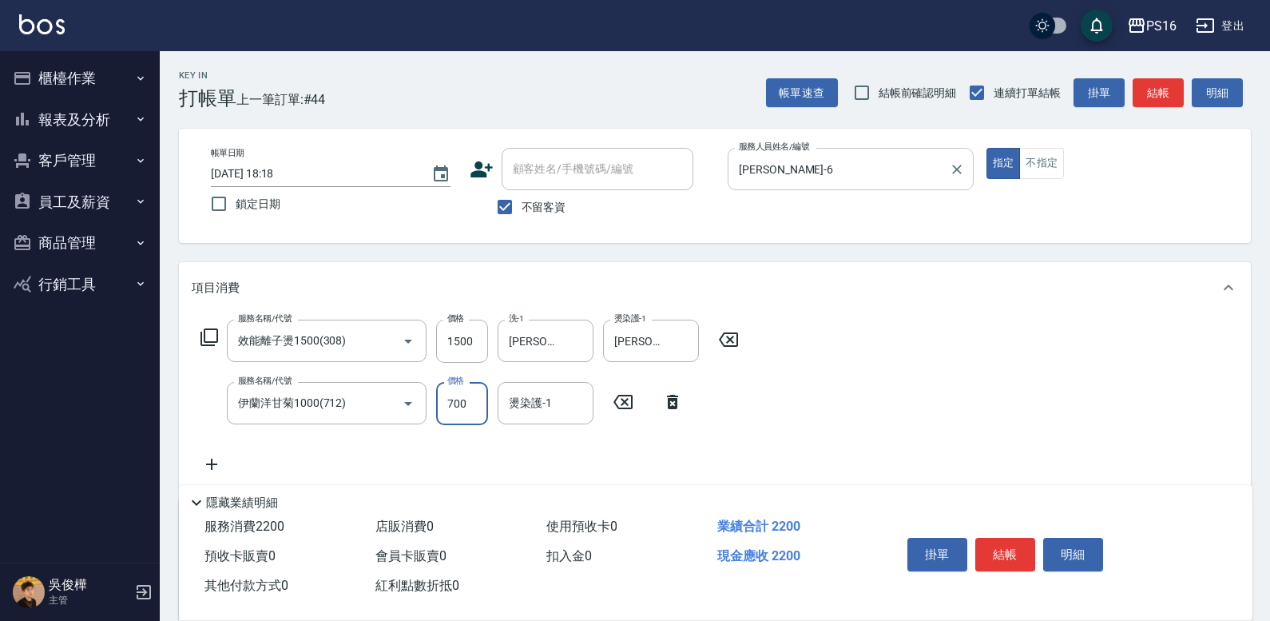
type input "700"
type input "吳梅倩-28"
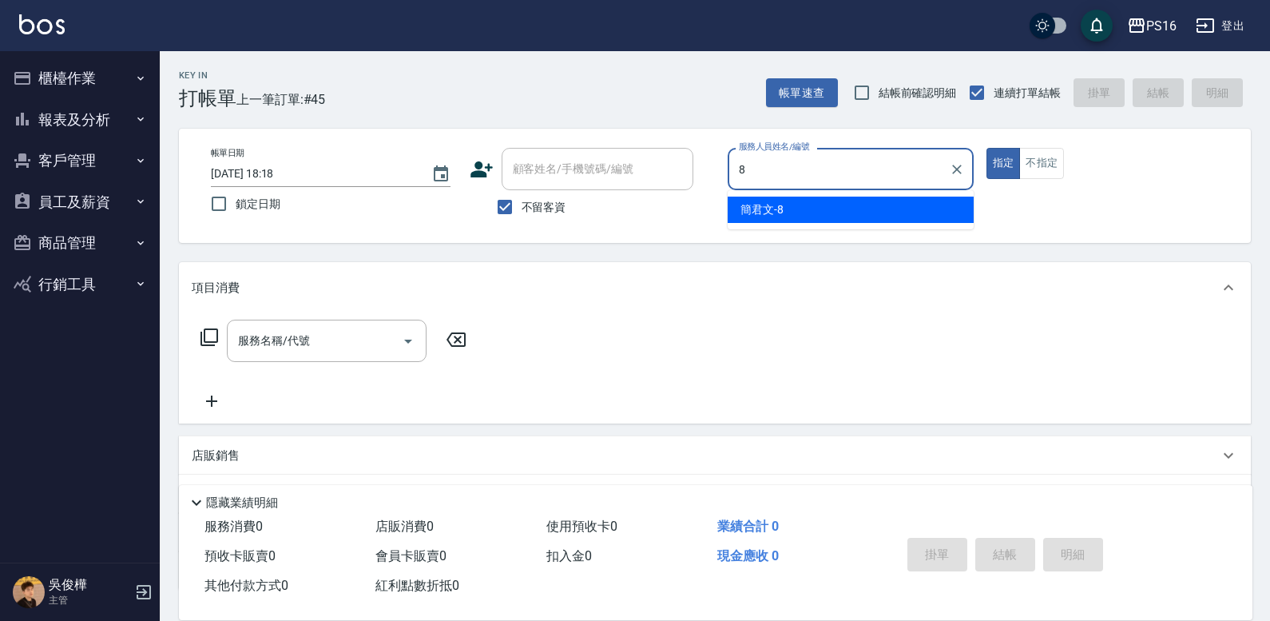
type input "簡君文-8"
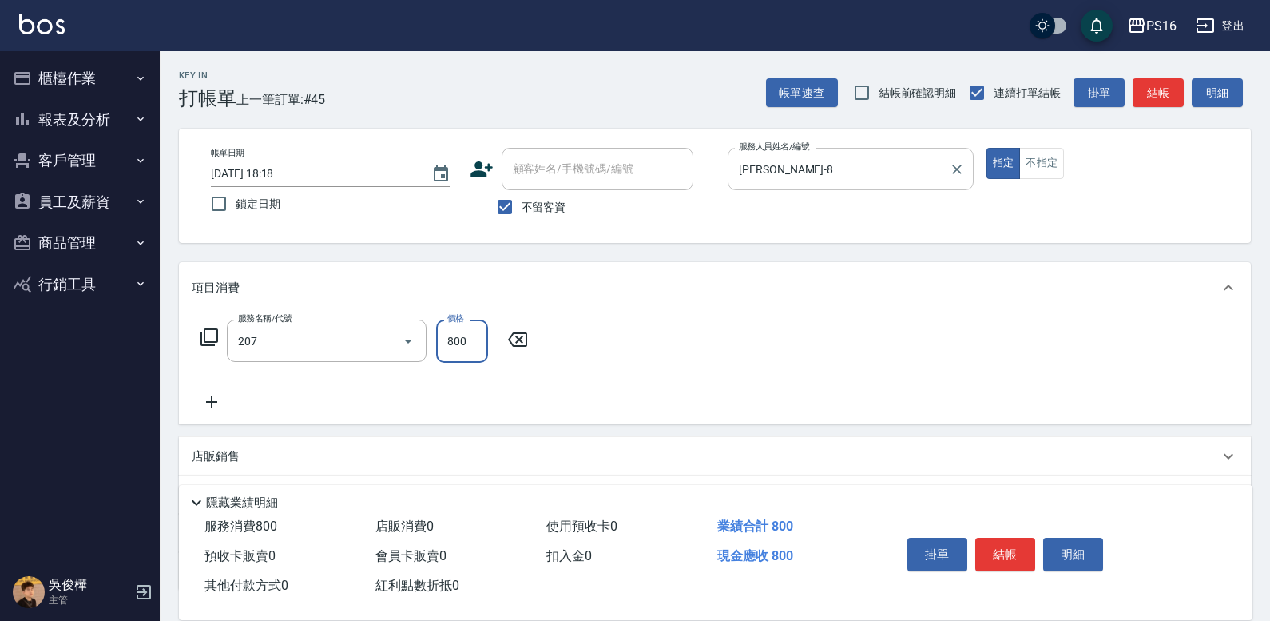
type input "清潔洗(207)"
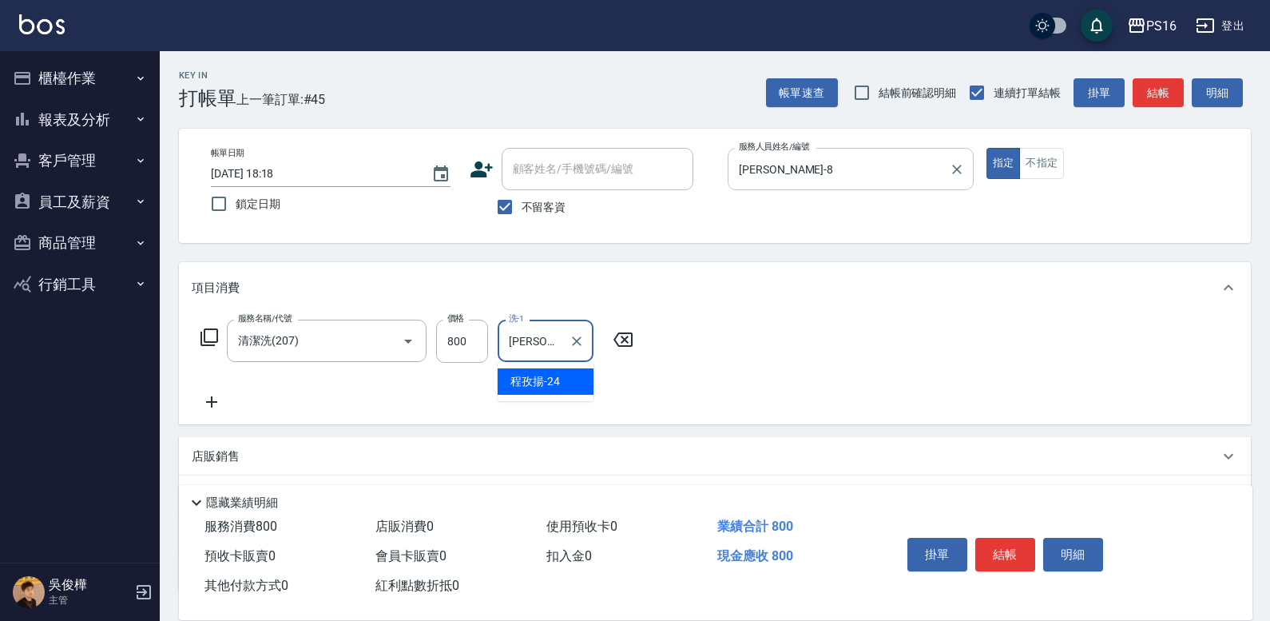
type input "程孜揚-24"
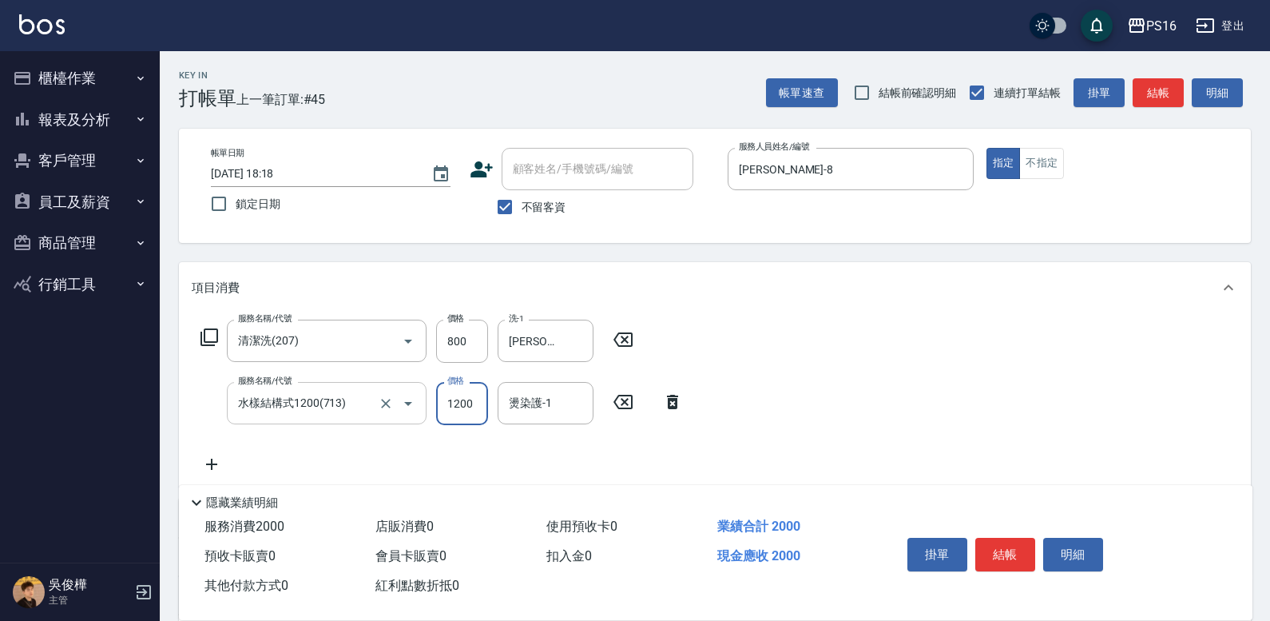
click at [345, 409] on input "水樣結構式1200(713)" at bounding box center [304, 403] width 141 height 28
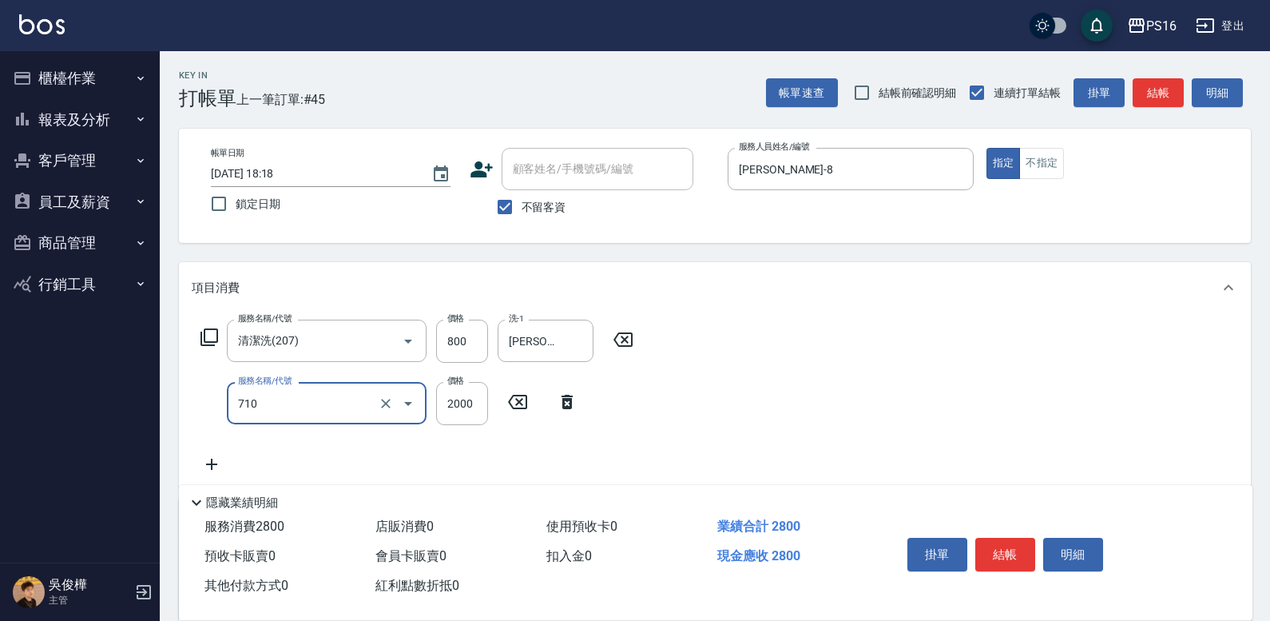
type input "髮善4段護髮2000(710)"
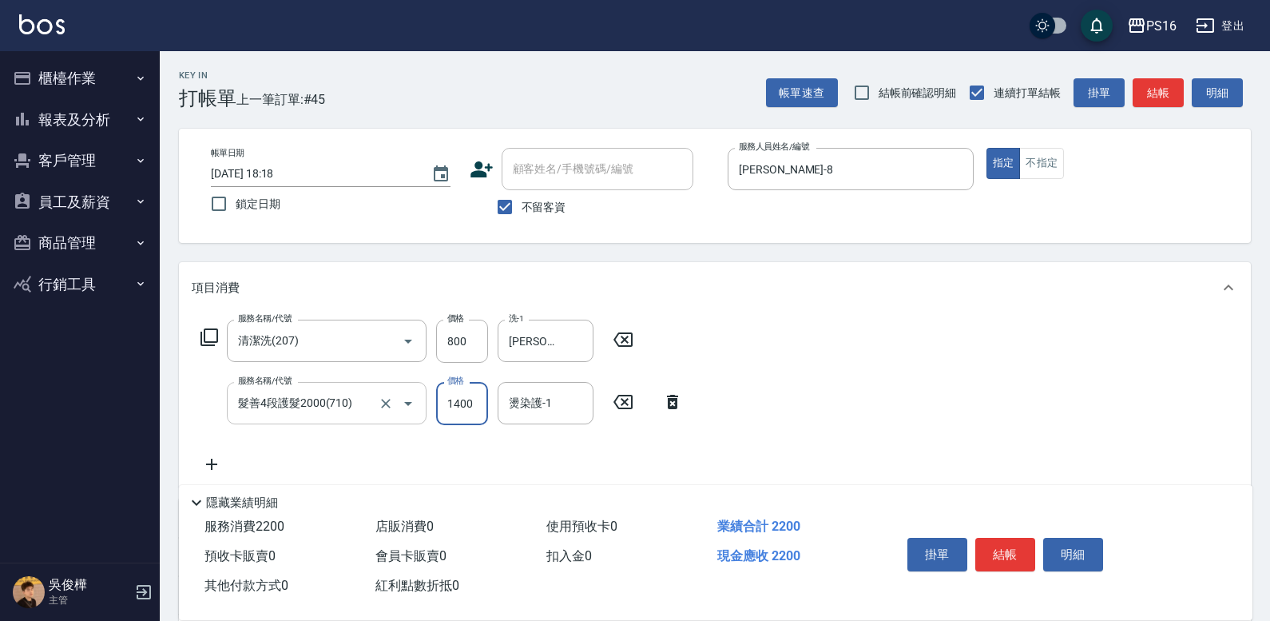
type input "1400"
type input "程孜揚-24"
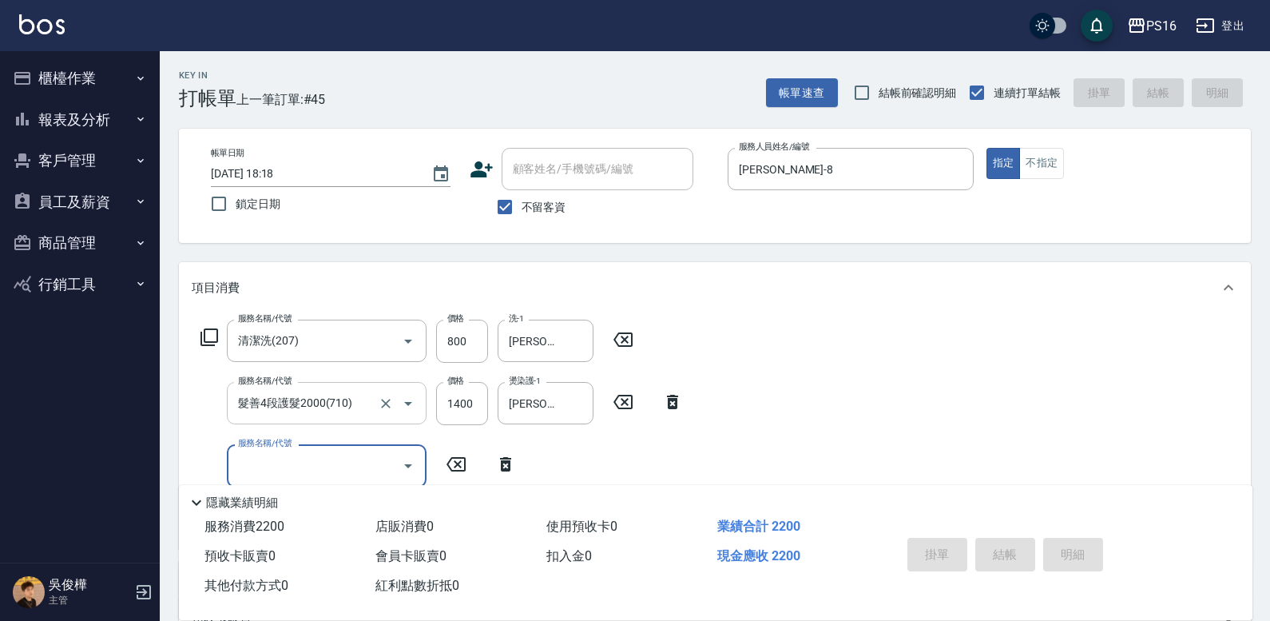
type input "8"
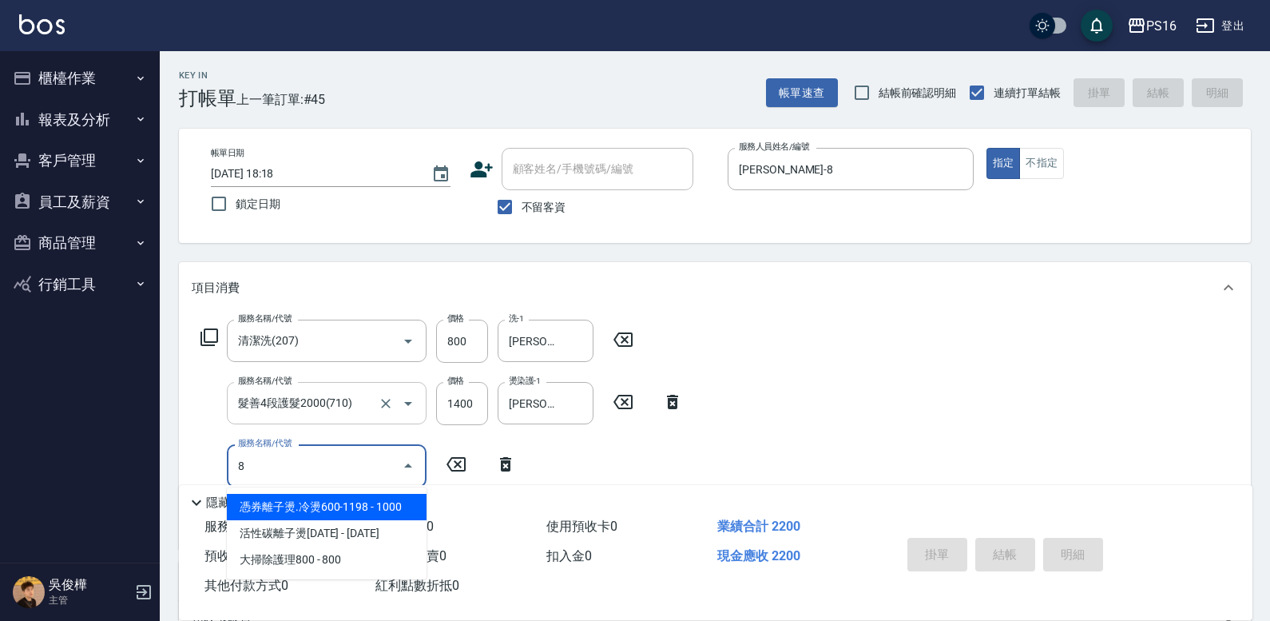
type input "2025/10/12 18:22"
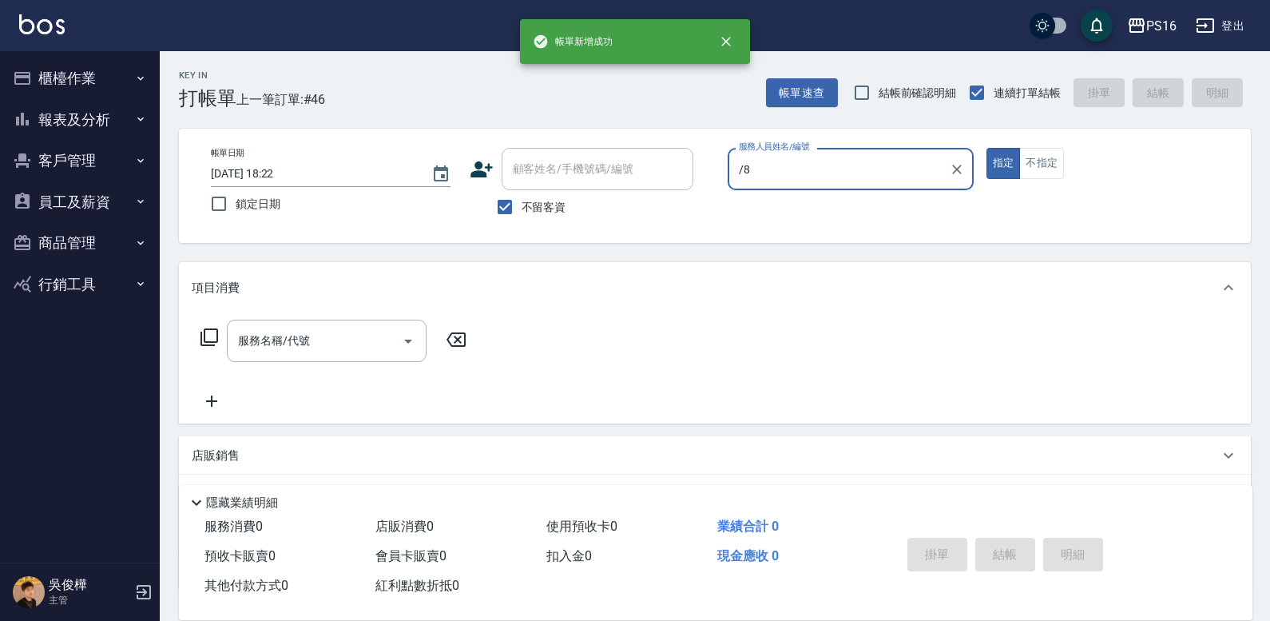
type input "/"
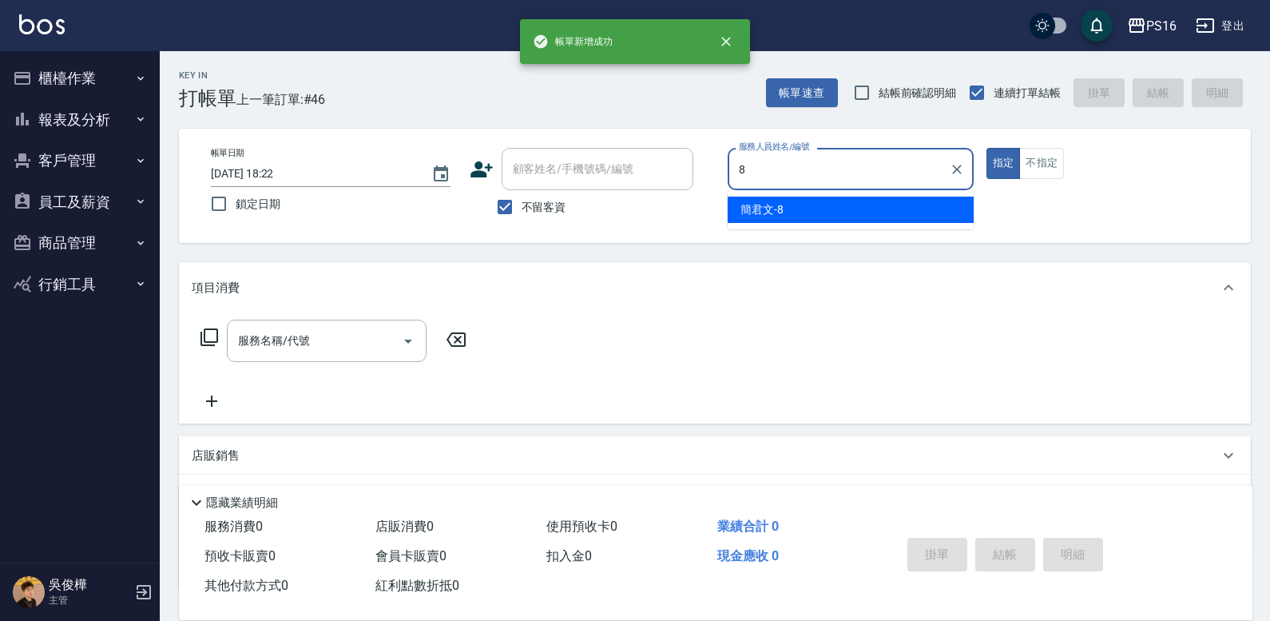
type input "簡君文-8"
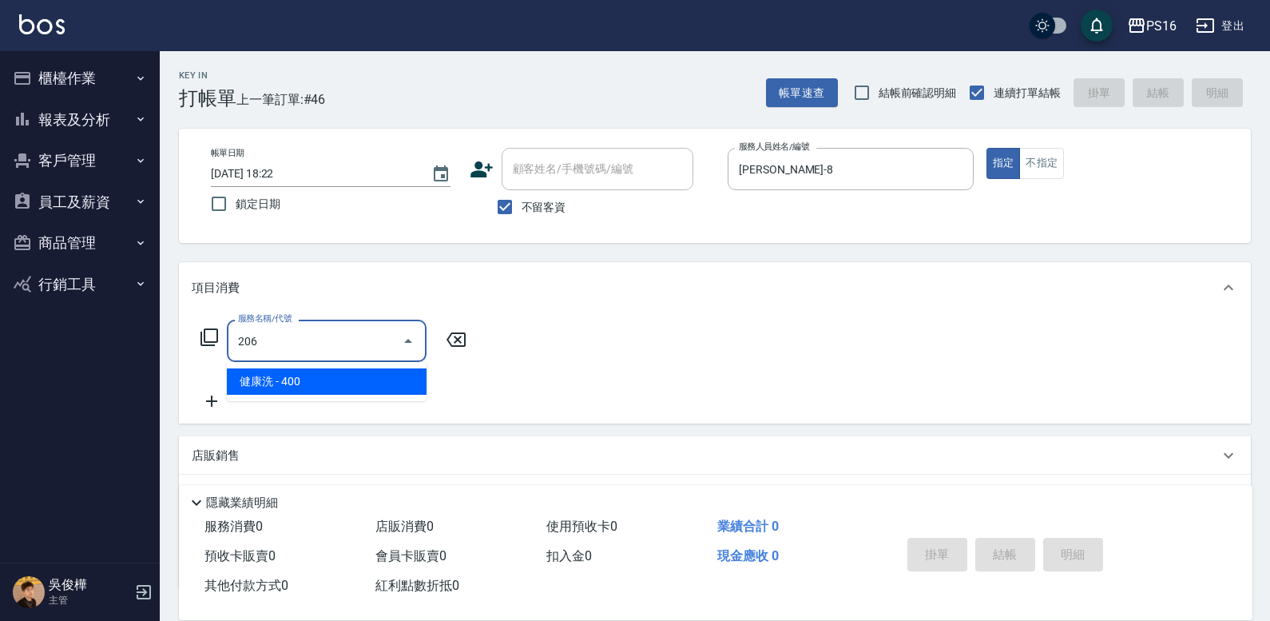
type input "健康洗(206)"
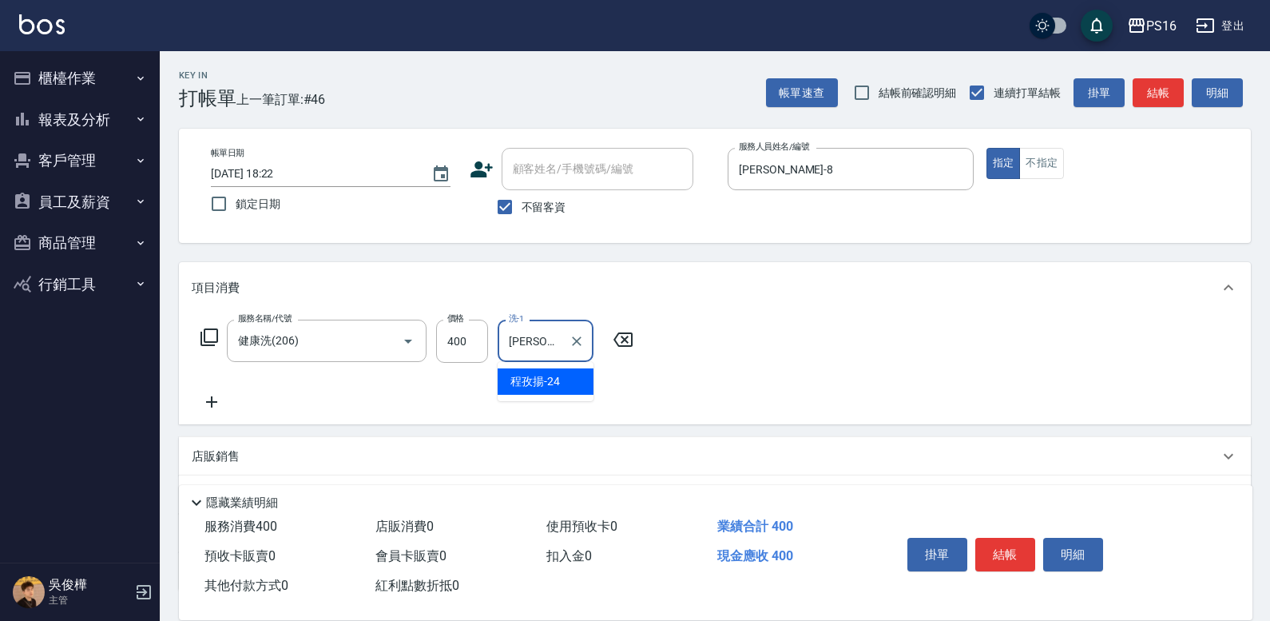
type input "程孜揚-24"
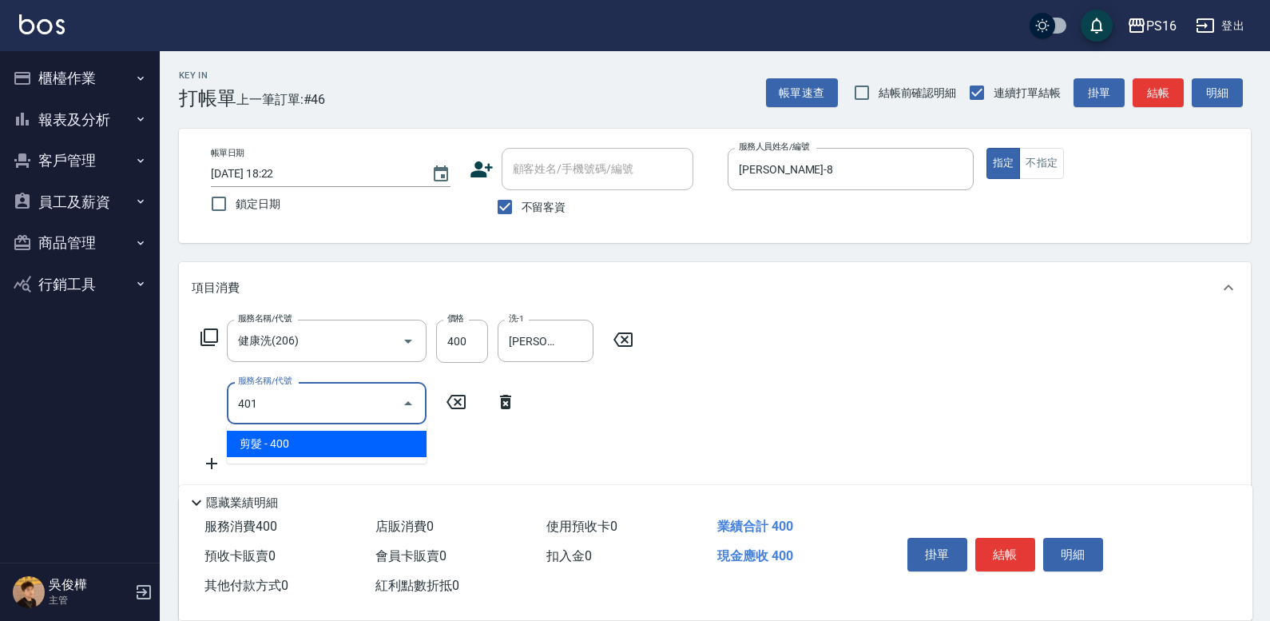
type input "剪髮(401)"
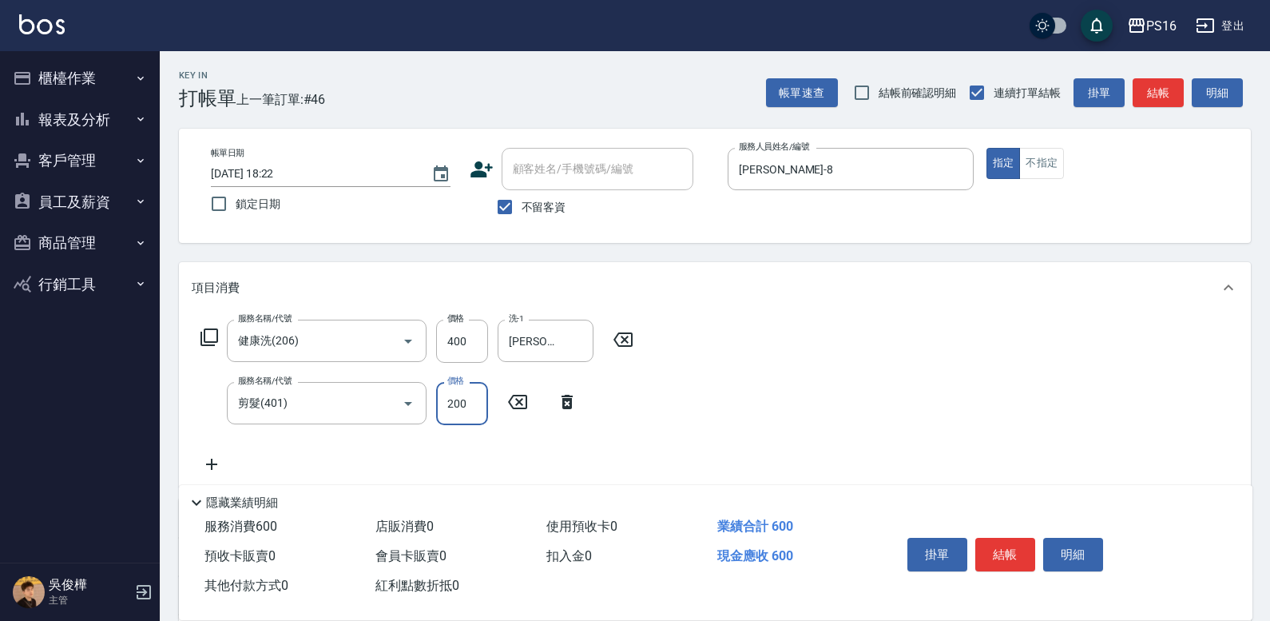
type input "200"
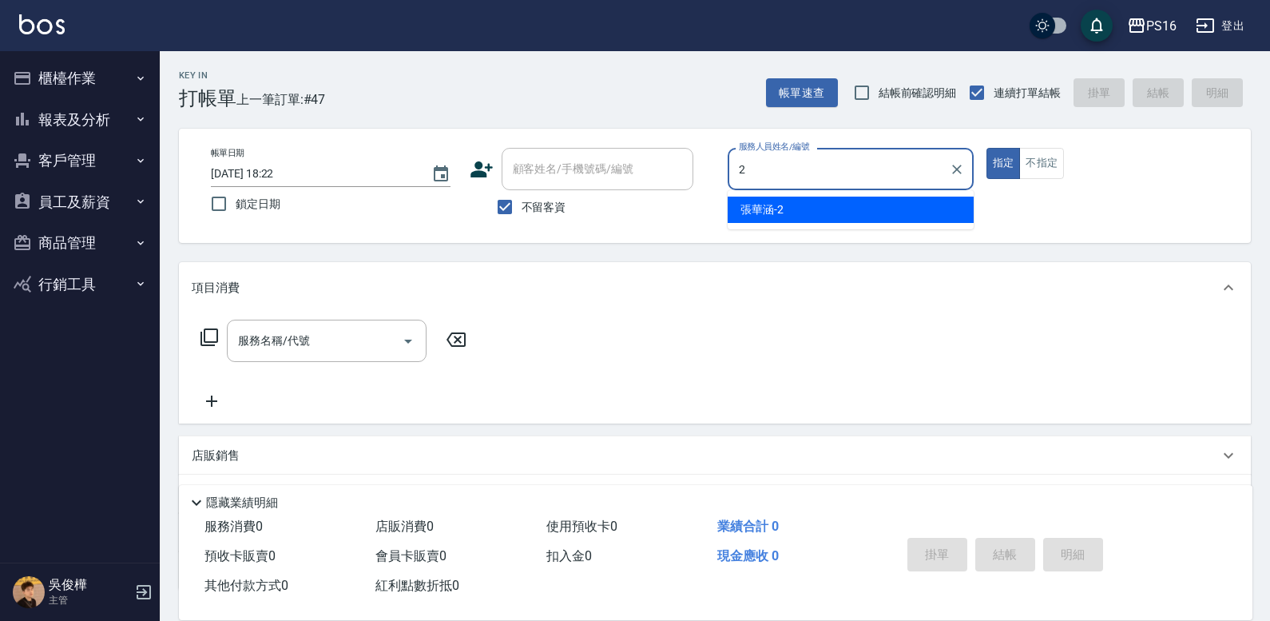
type input "2"
type input "210"
type input "張華涵-2"
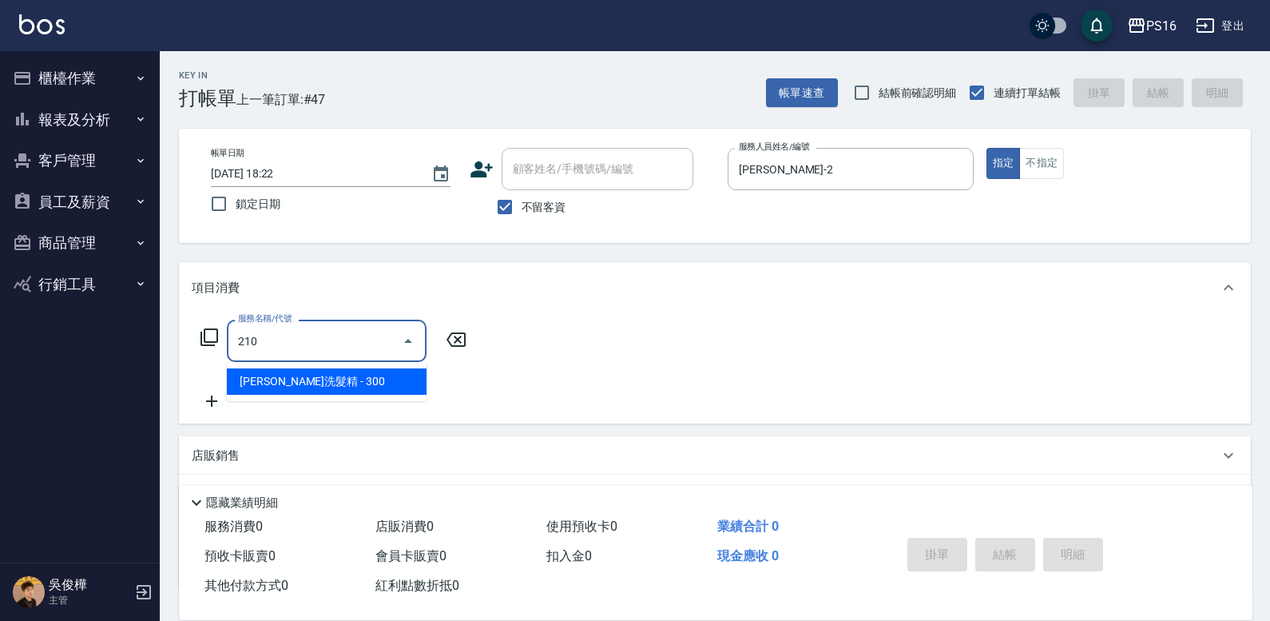
type input "歐娜洗髮精(210)"
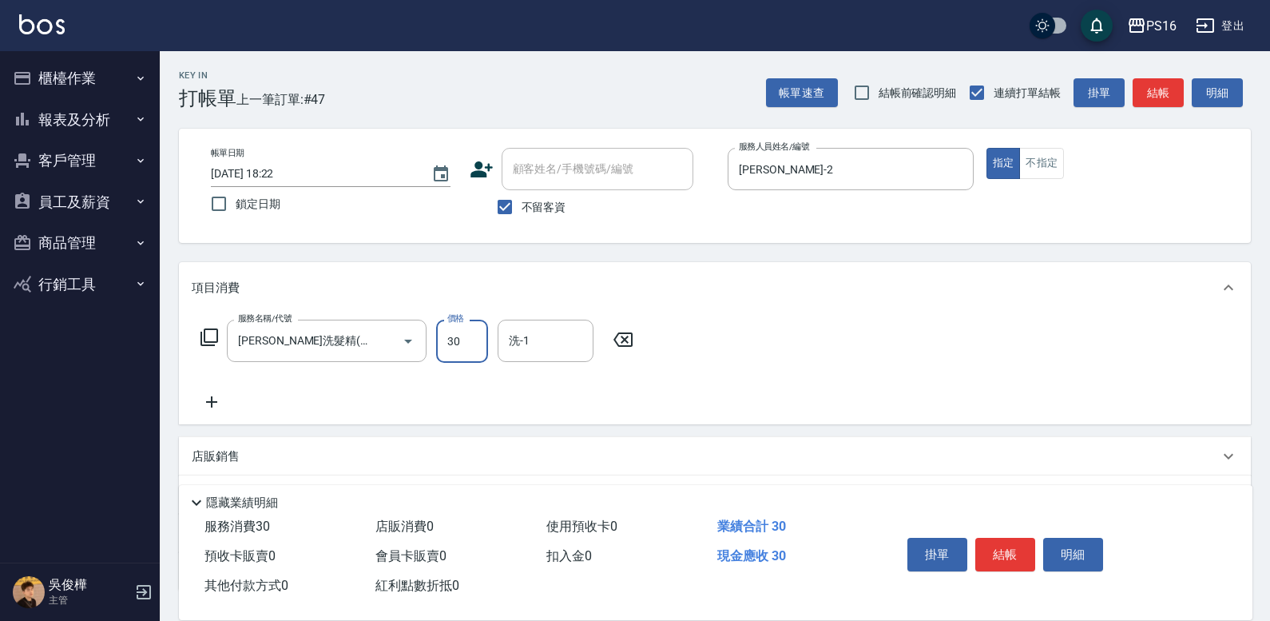
type input "300"
type input "林裕芳-21"
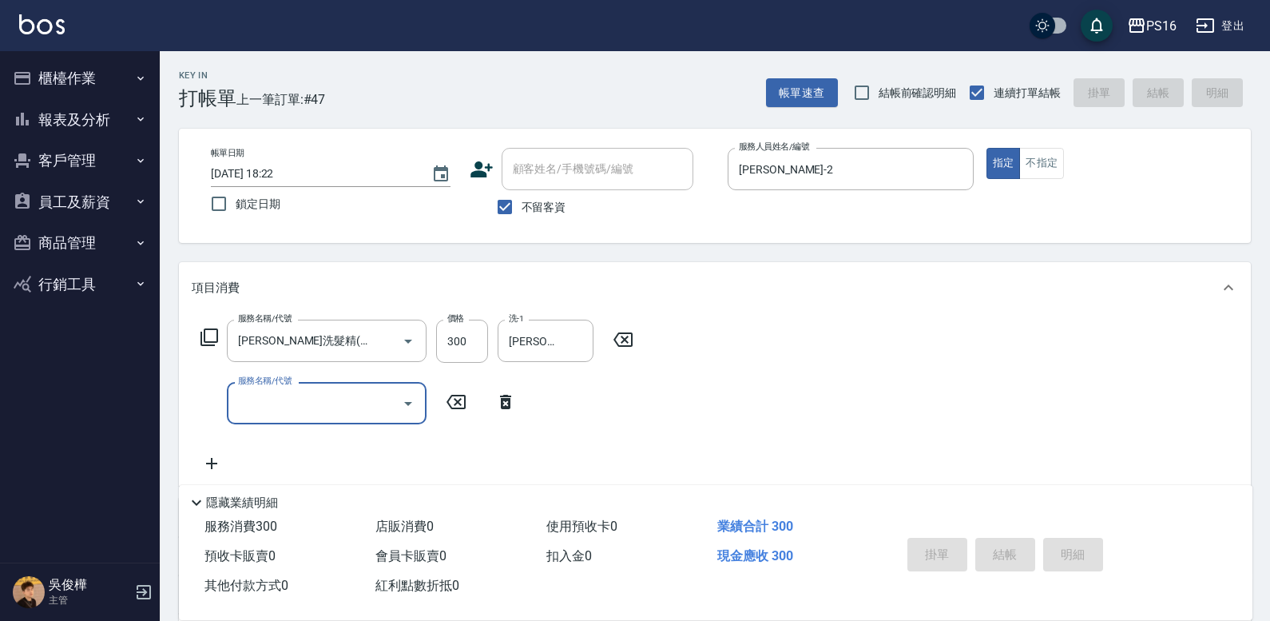
type input "3"
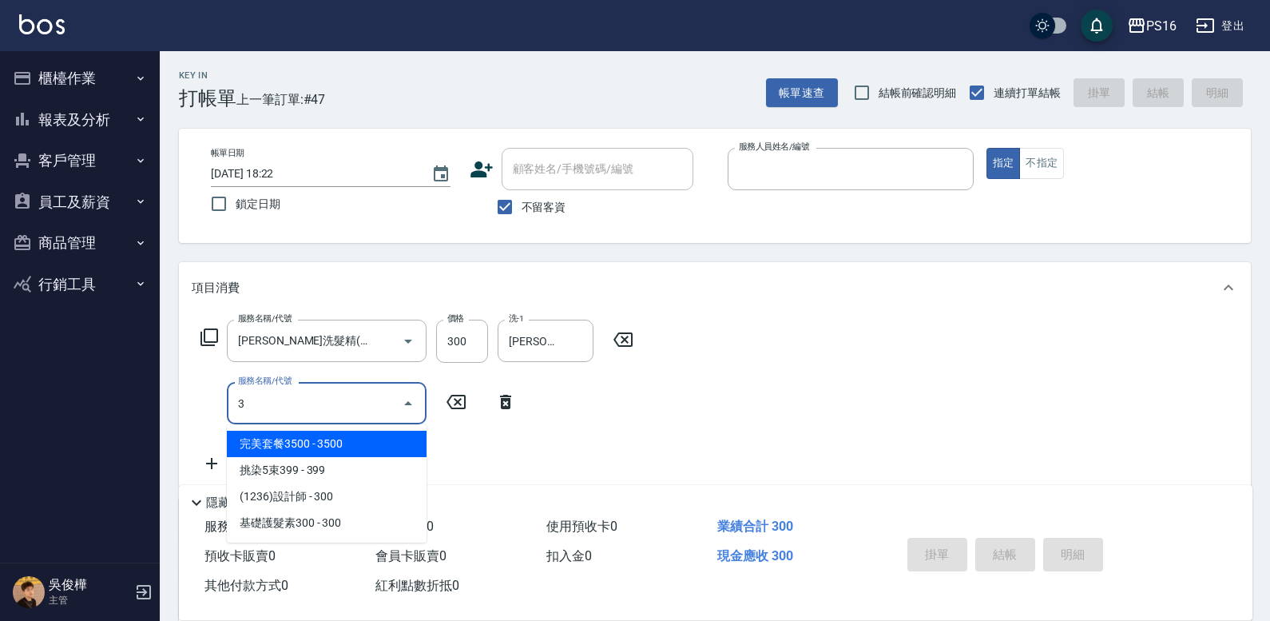
click at [987, 148] on button "指定" at bounding box center [1004, 163] width 34 height 31
type input "2025/10/12 18:41"
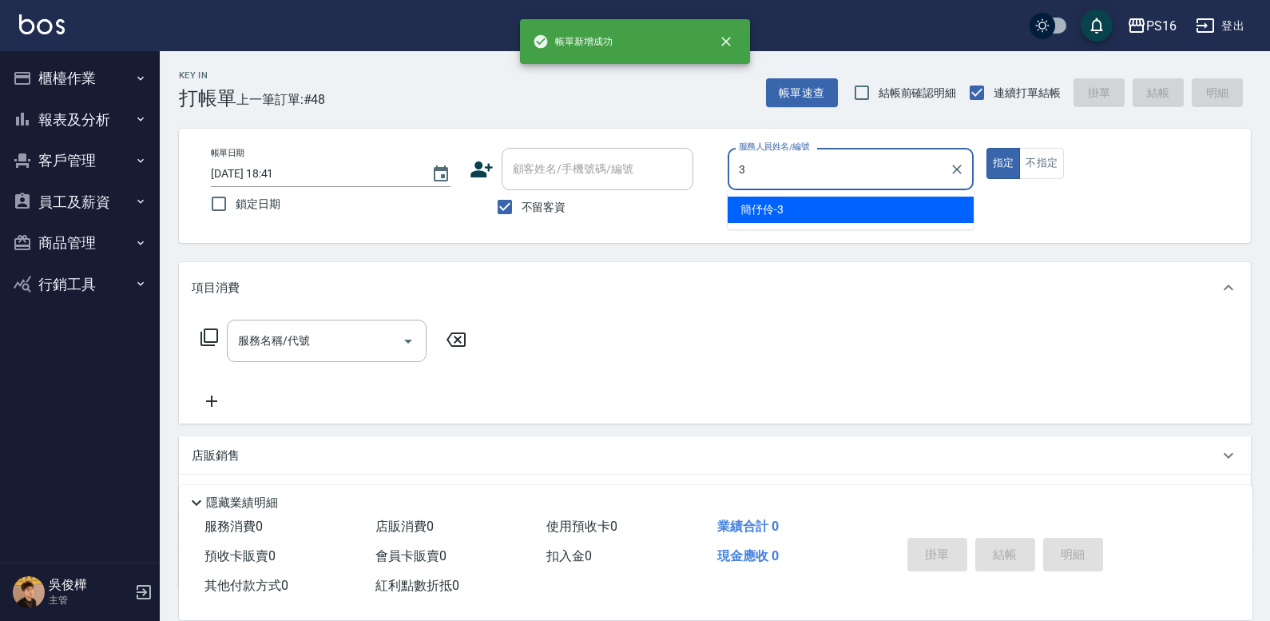
type input "簡伃伶-3"
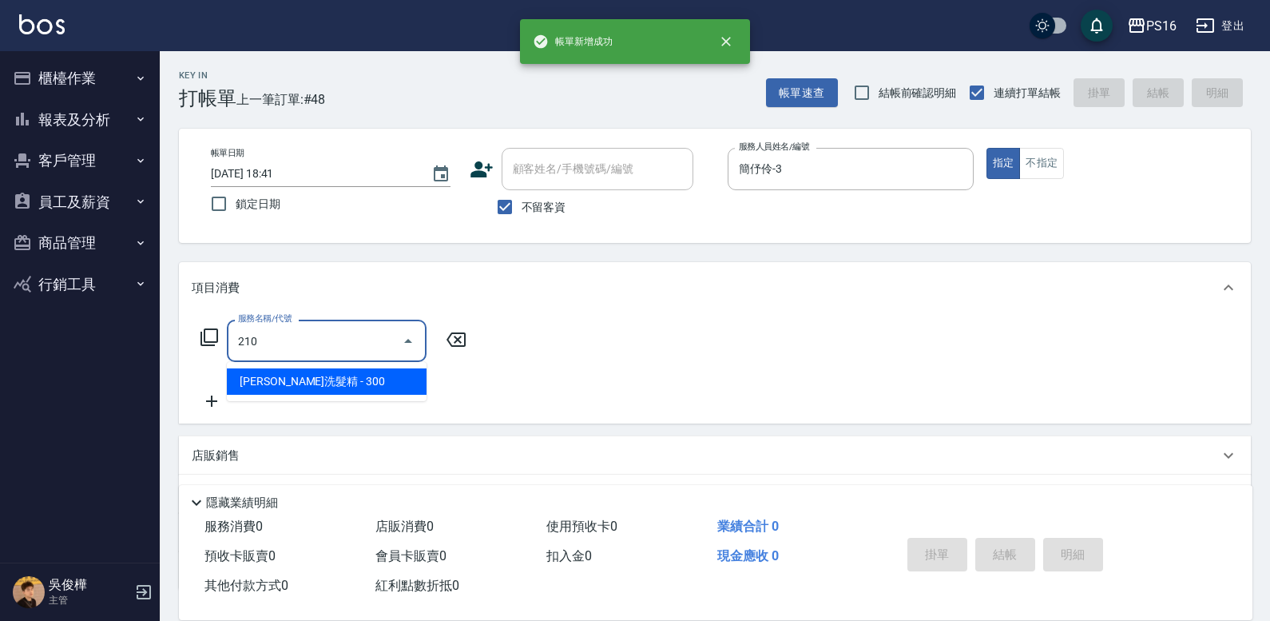
type input "歐娜洗髮精(210)"
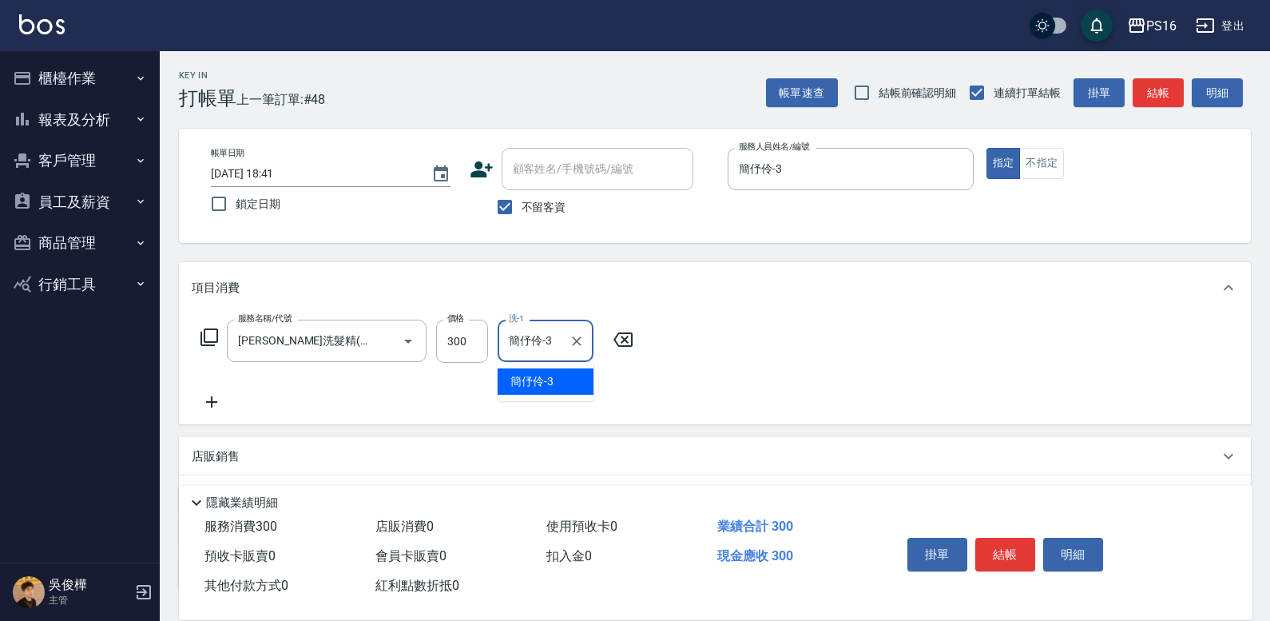
type input "簡伃伶-3"
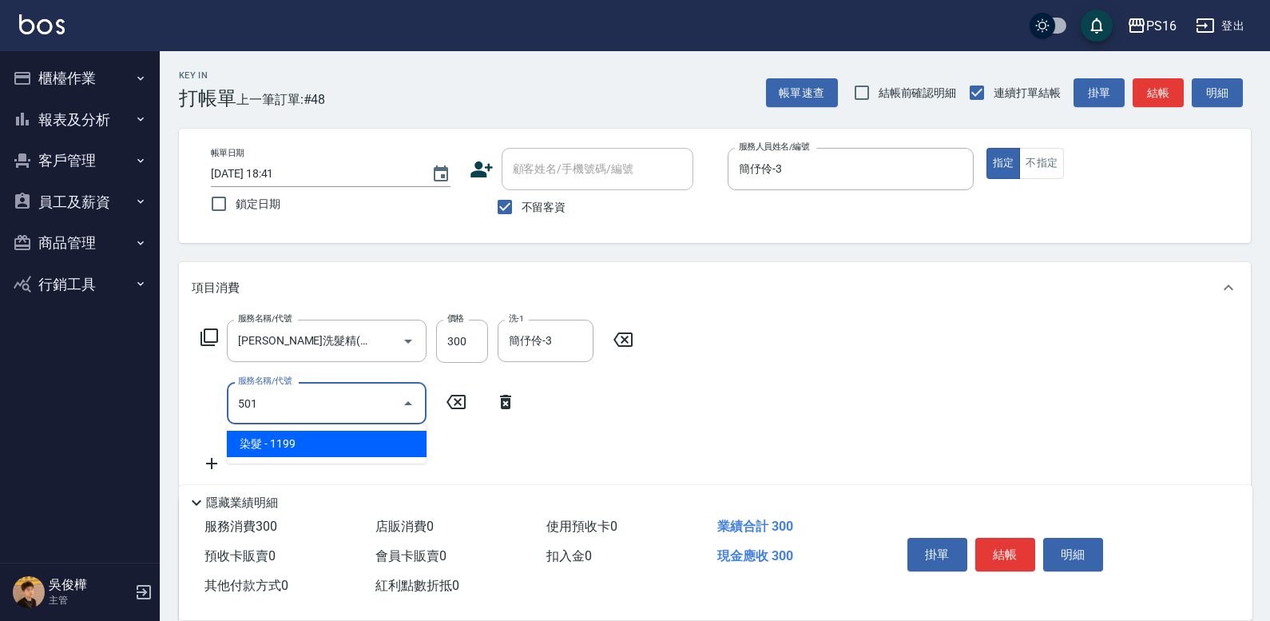
type input "染髮(501)"
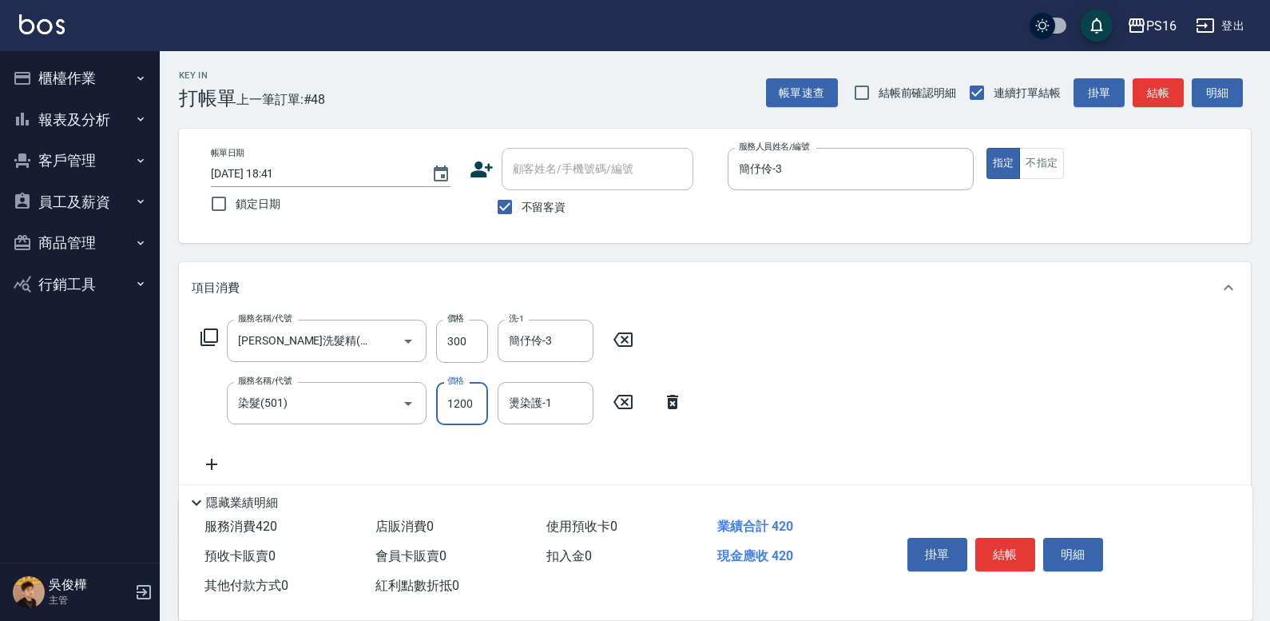
type input "1200"
type input "簡伃伶-3"
type input "染髮(501)"
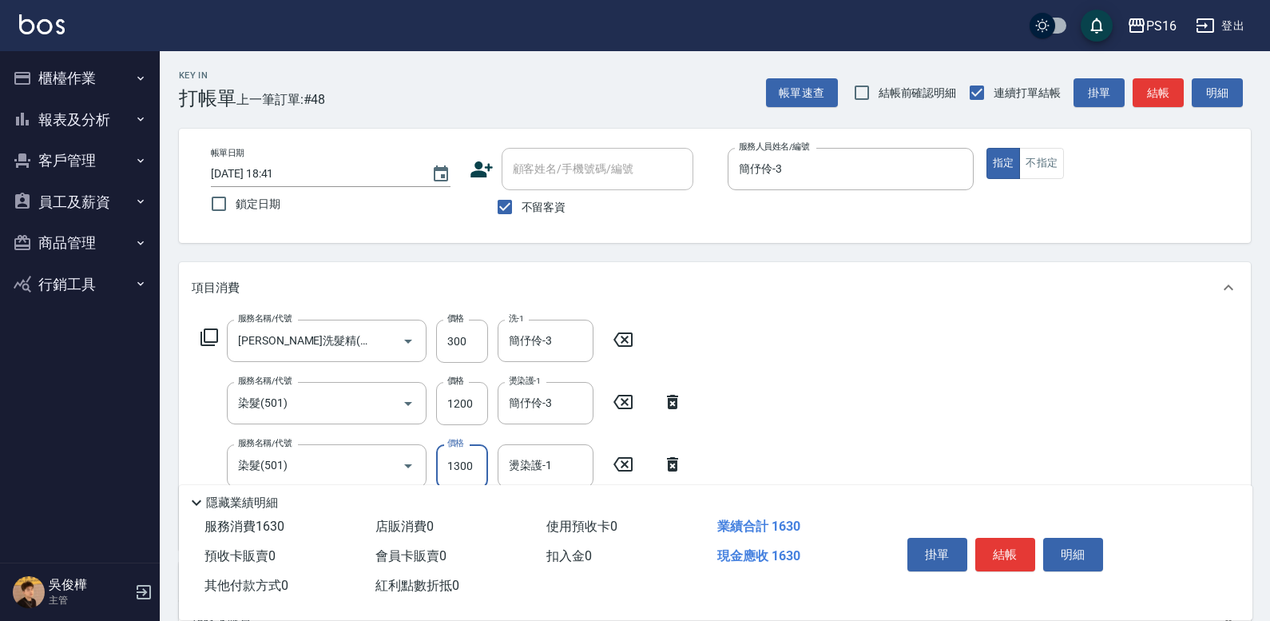
type input "1300"
type input "簡伃伶-3"
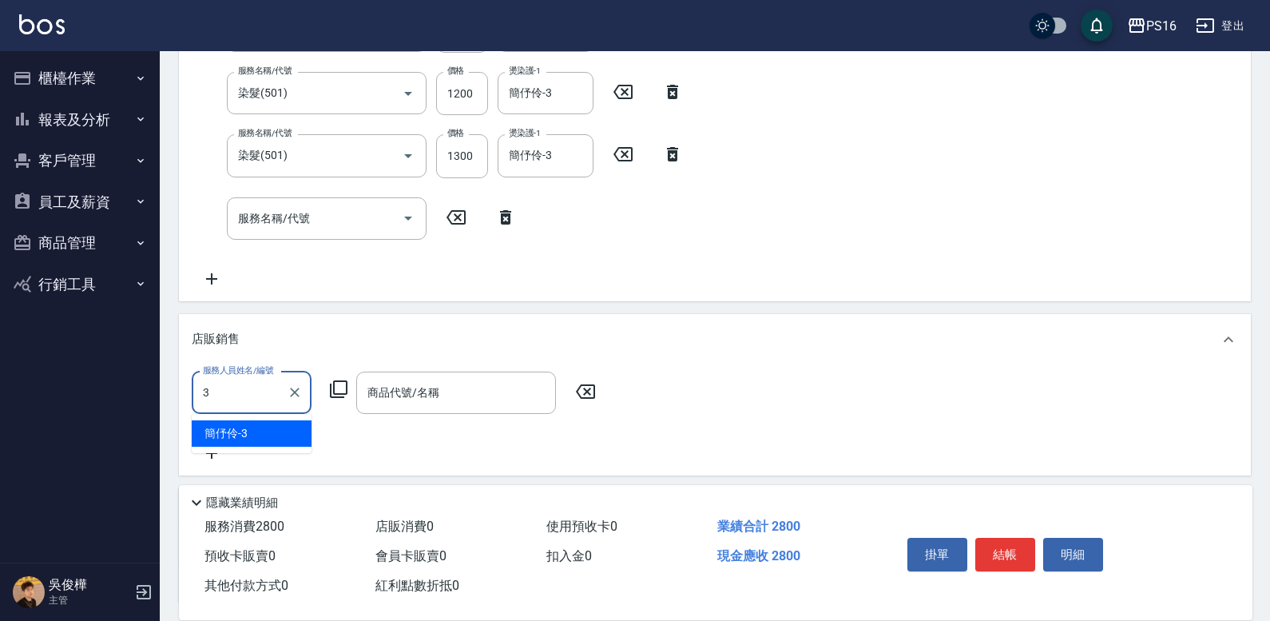
type input "簡伃伶-3"
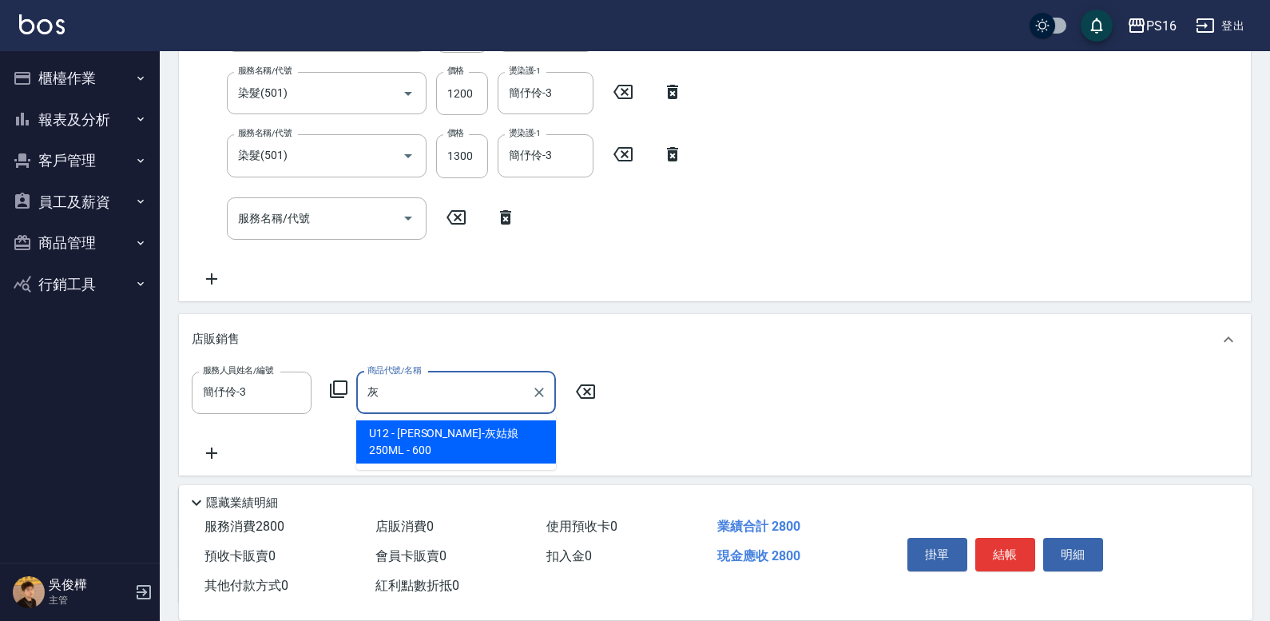
type input "里歐-灰姑娘250ML"
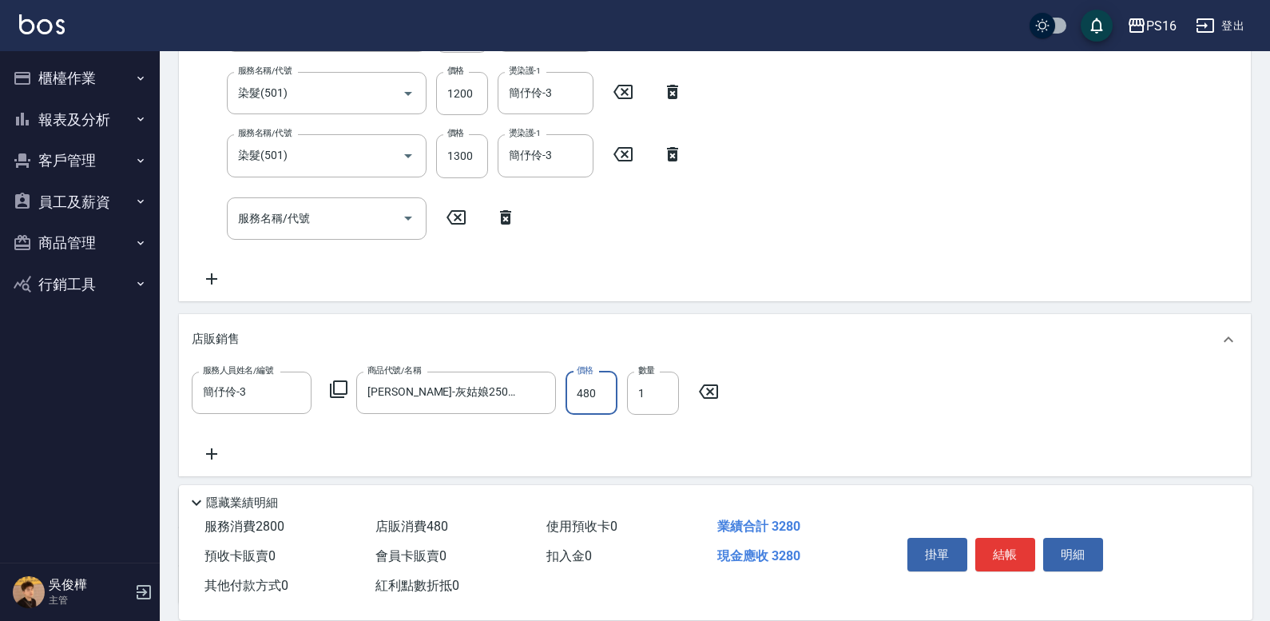
type input "480"
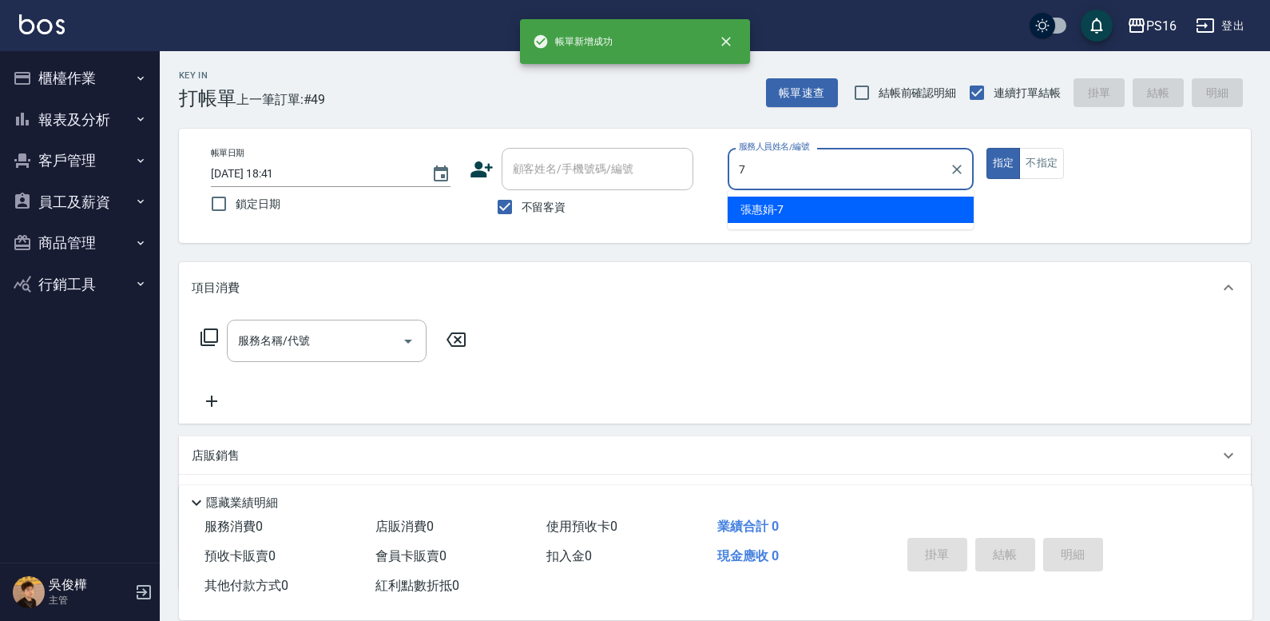
type input "張惠娟-7"
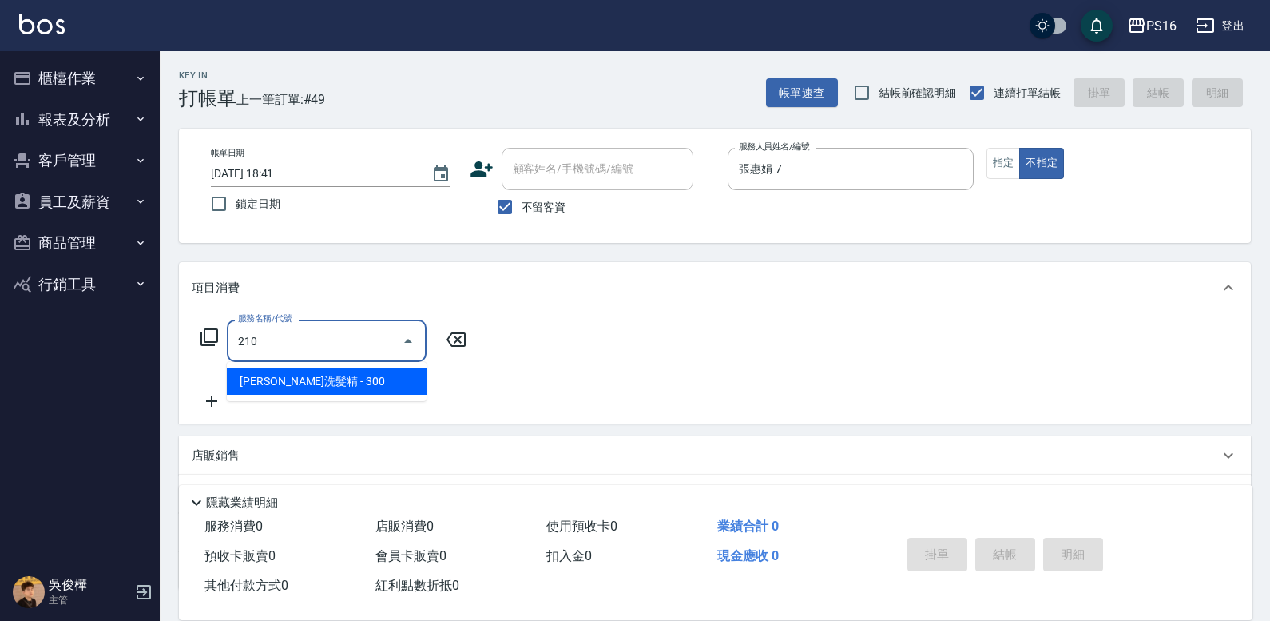
type input "歐娜洗髮精(210)"
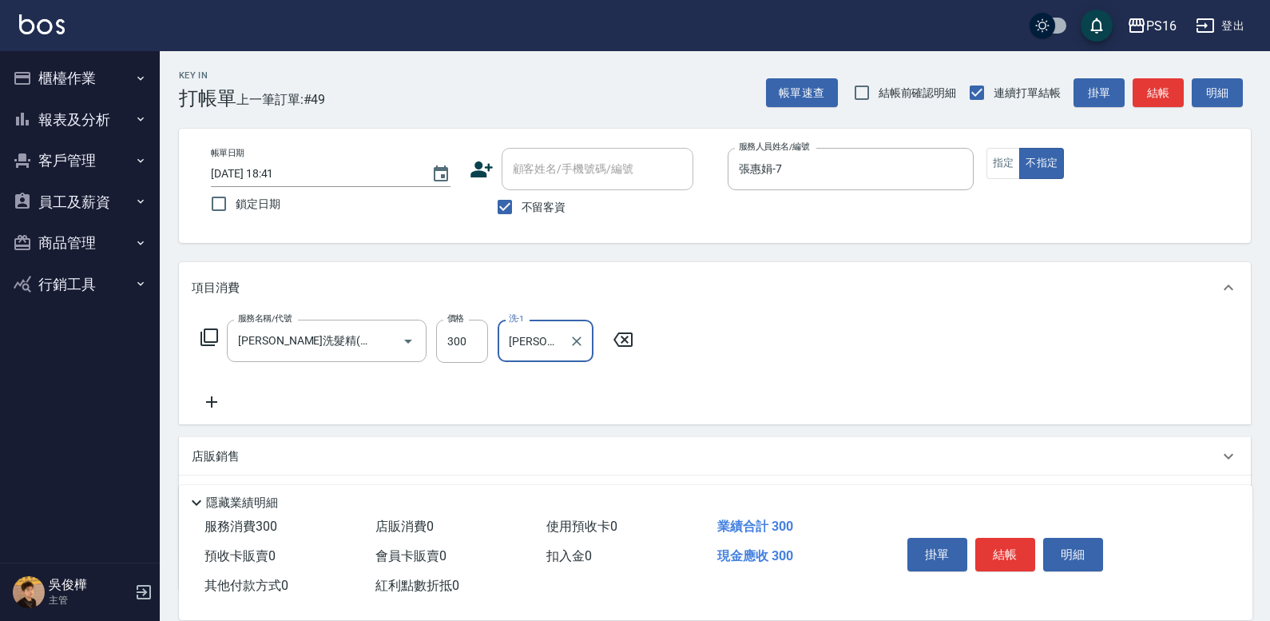
type input "吳梅倩-28"
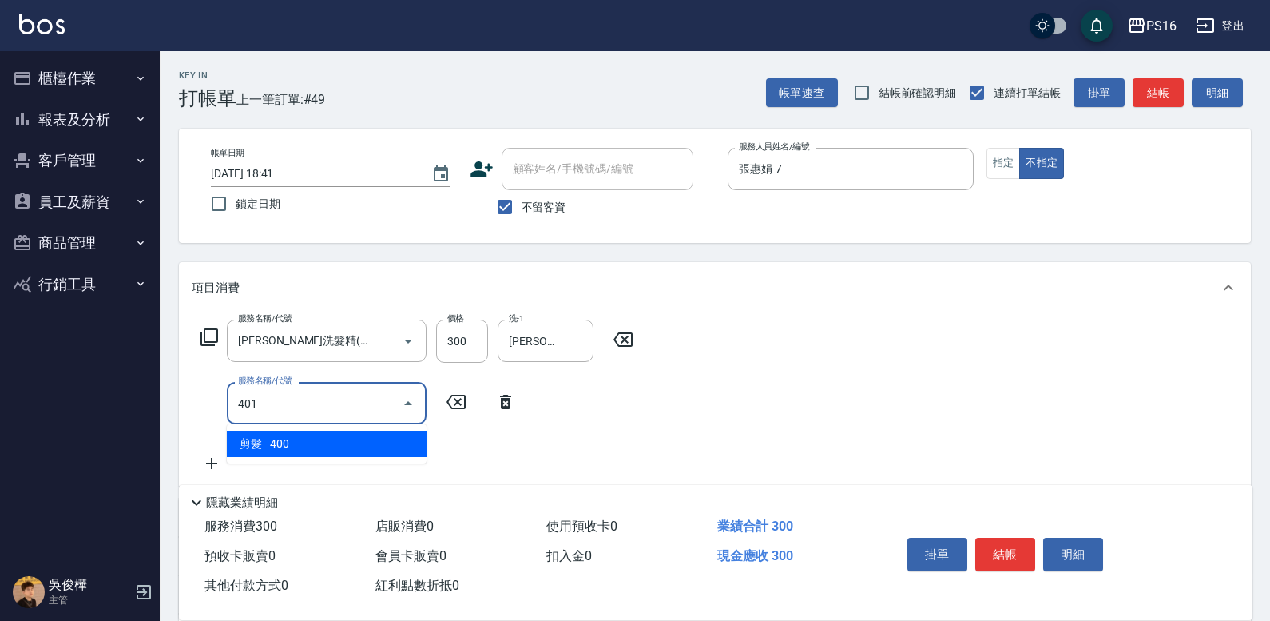
type input "剪髮(401)"
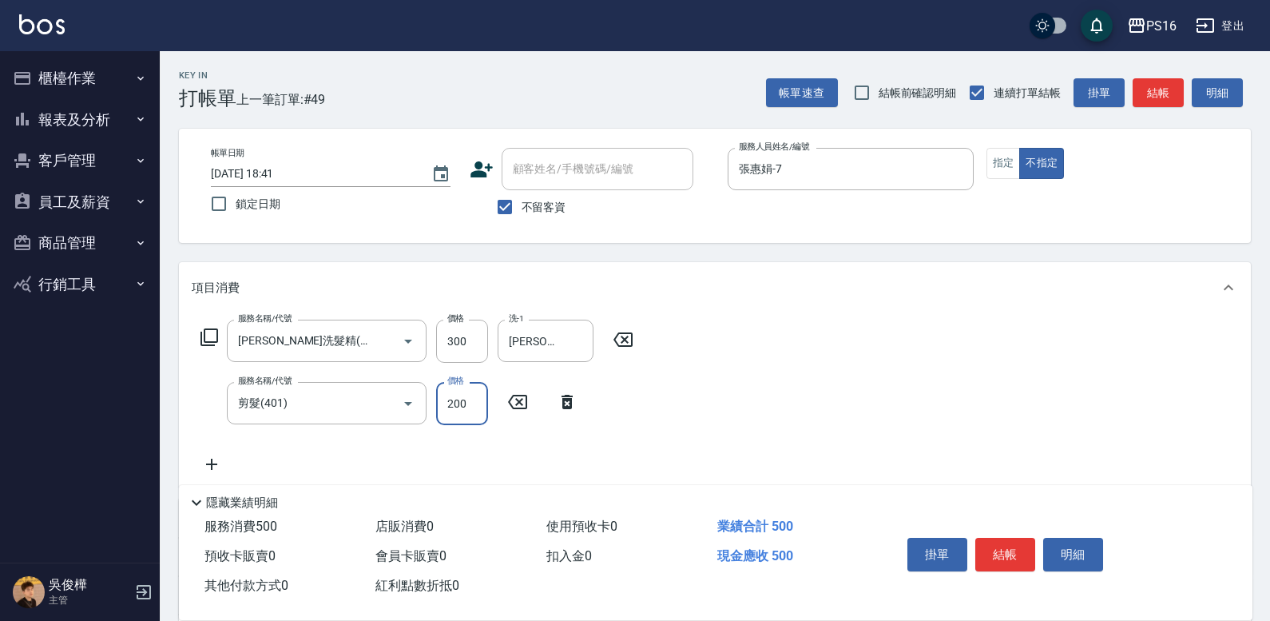
type input "200"
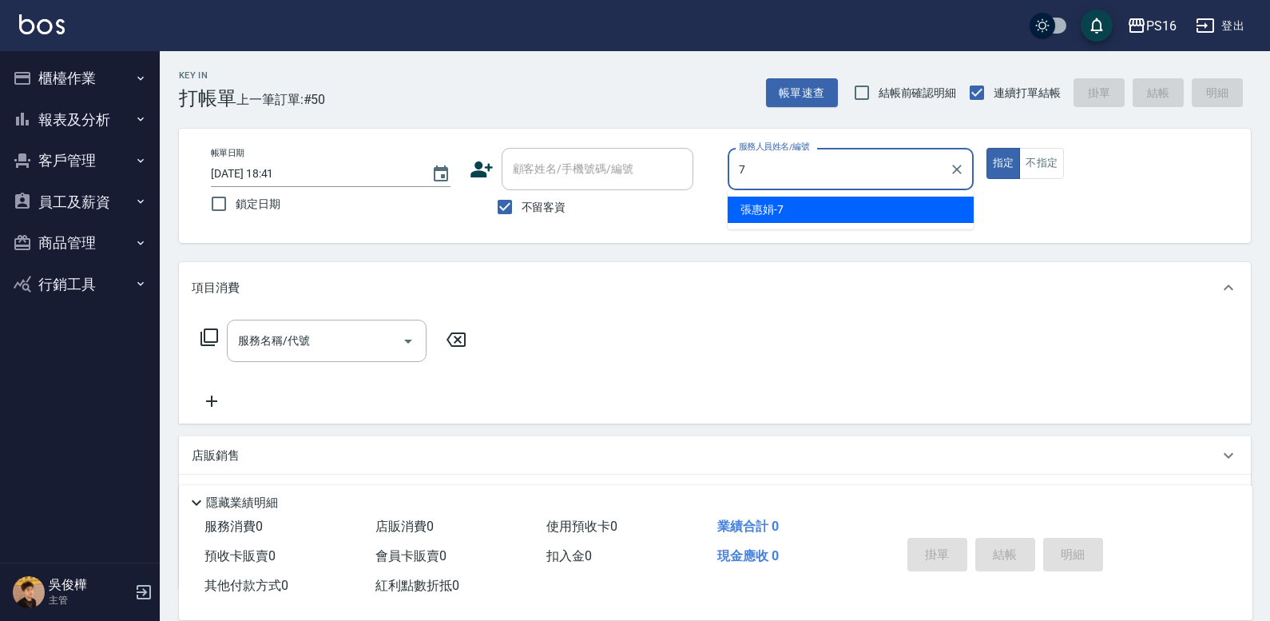
type input "張惠娟-7"
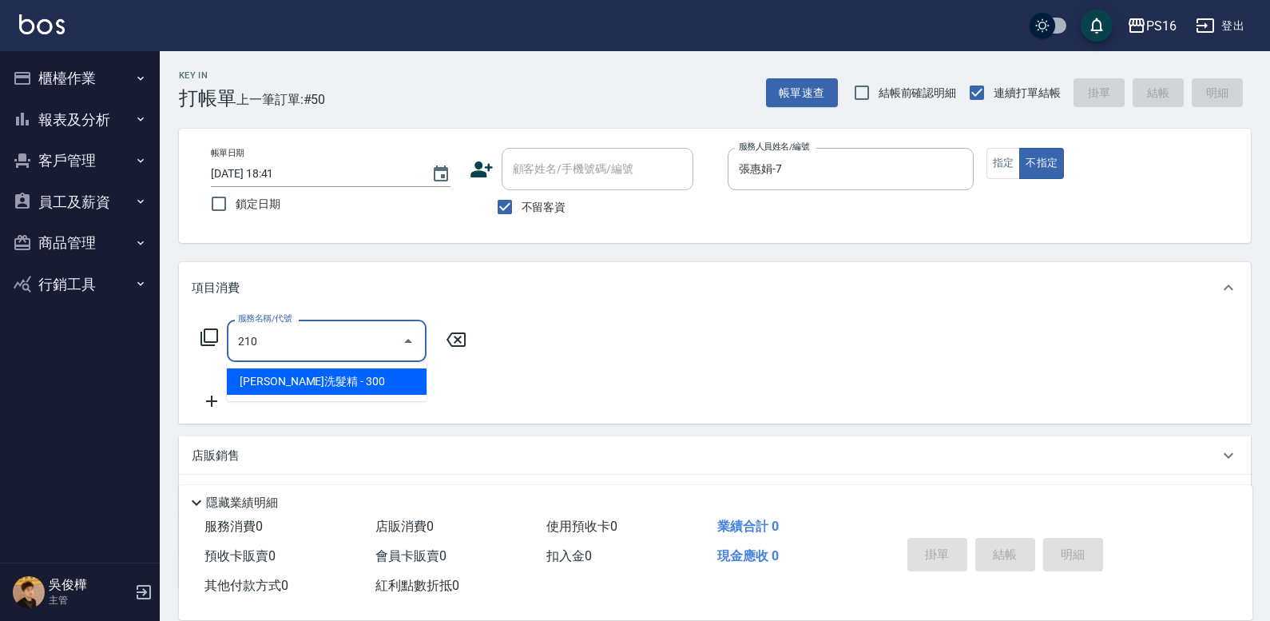
type input "歐娜洗髮精(210)"
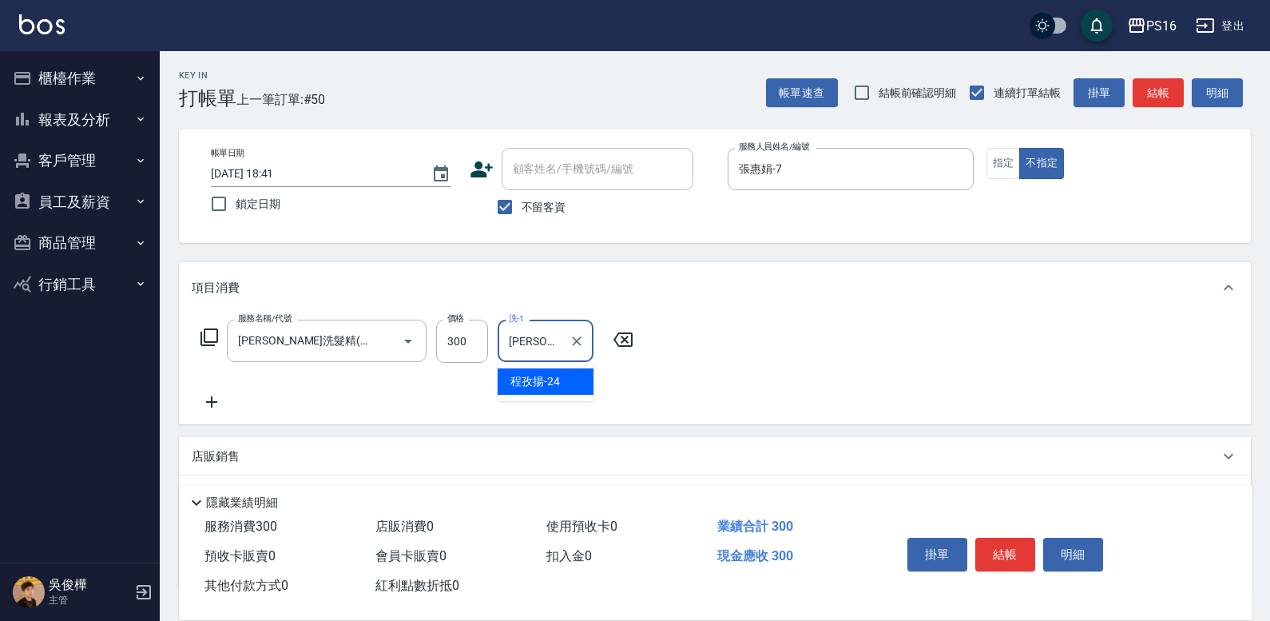
type input "程孜揚-24"
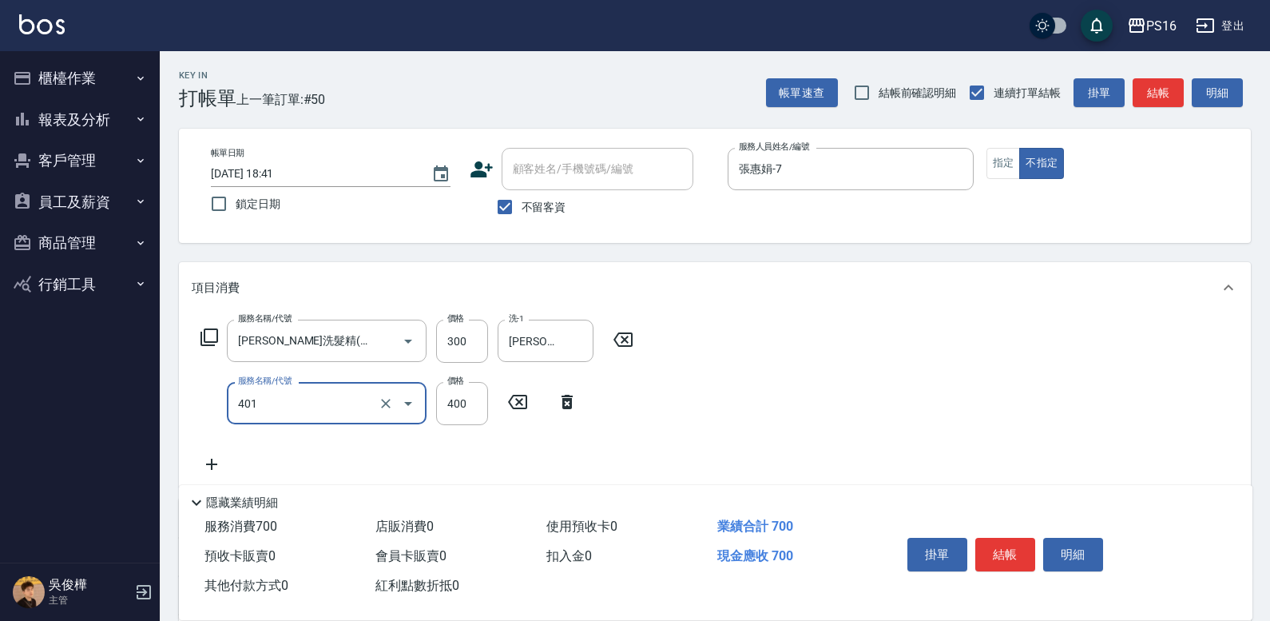
type input "剪髮(401)"
type input "50"
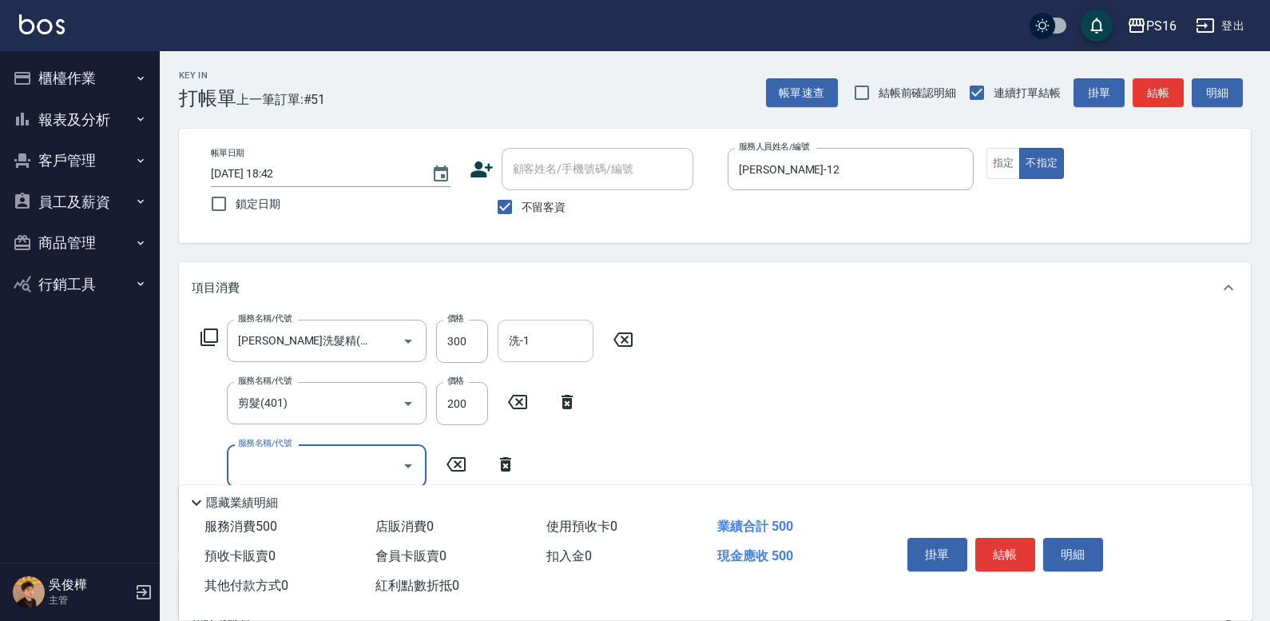
click at [568, 339] on input "洗-1" at bounding box center [545, 341] width 81 height 28
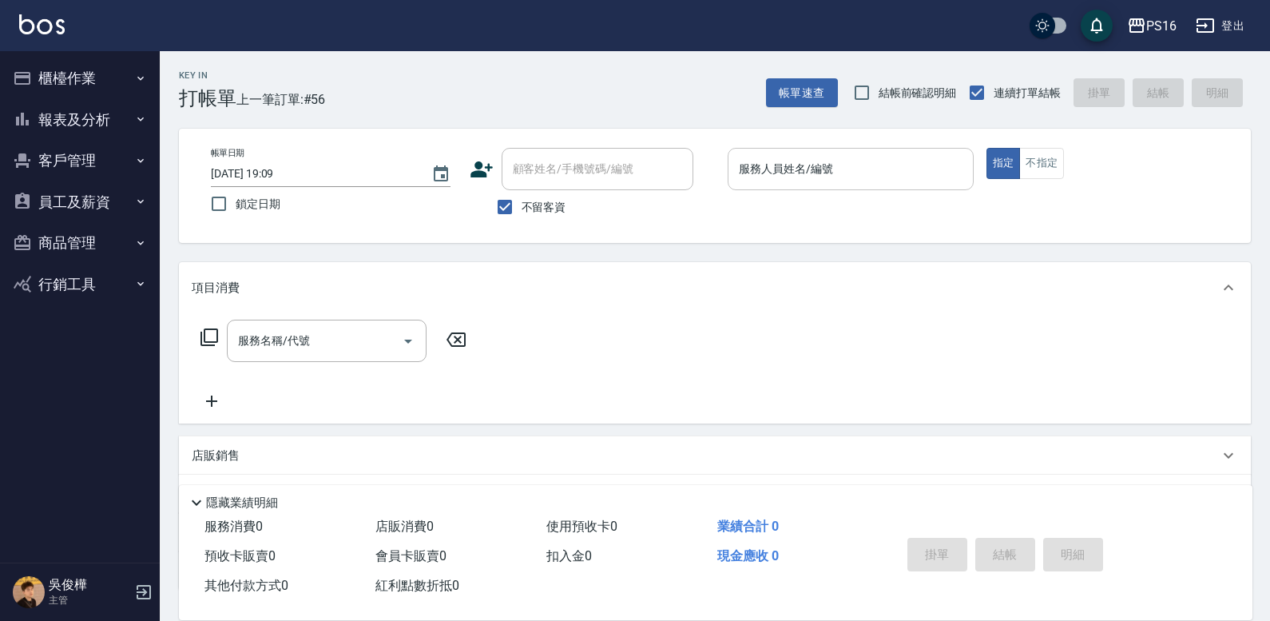
drag, startPoint x: 543, startPoint y: 576, endPoint x: 842, endPoint y: 169, distance: 505.2
click at [838, 156] on input "服務人員姓名/編號" at bounding box center [851, 169] width 232 height 28
click at [839, 169] on input "服務人員姓名/編號" at bounding box center [851, 169] width 232 height 28
click at [116, 204] on button "員工及薪資" at bounding box center [79, 202] width 147 height 42
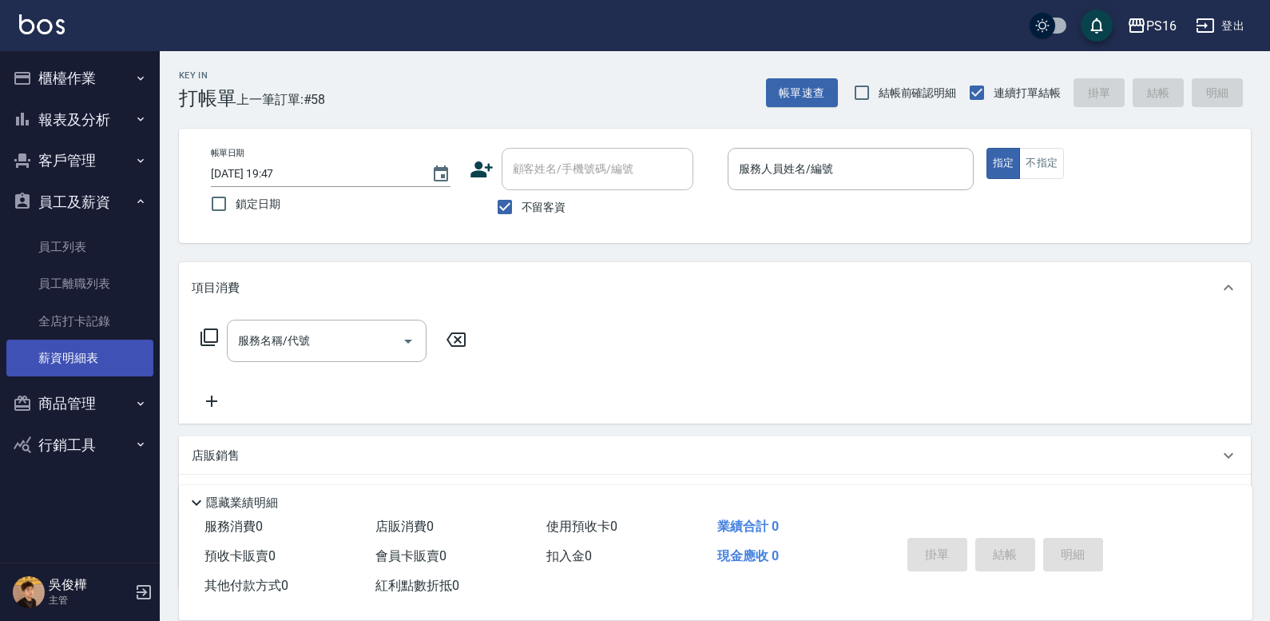
click at [118, 351] on link "薪資明細表" at bounding box center [79, 357] width 147 height 37
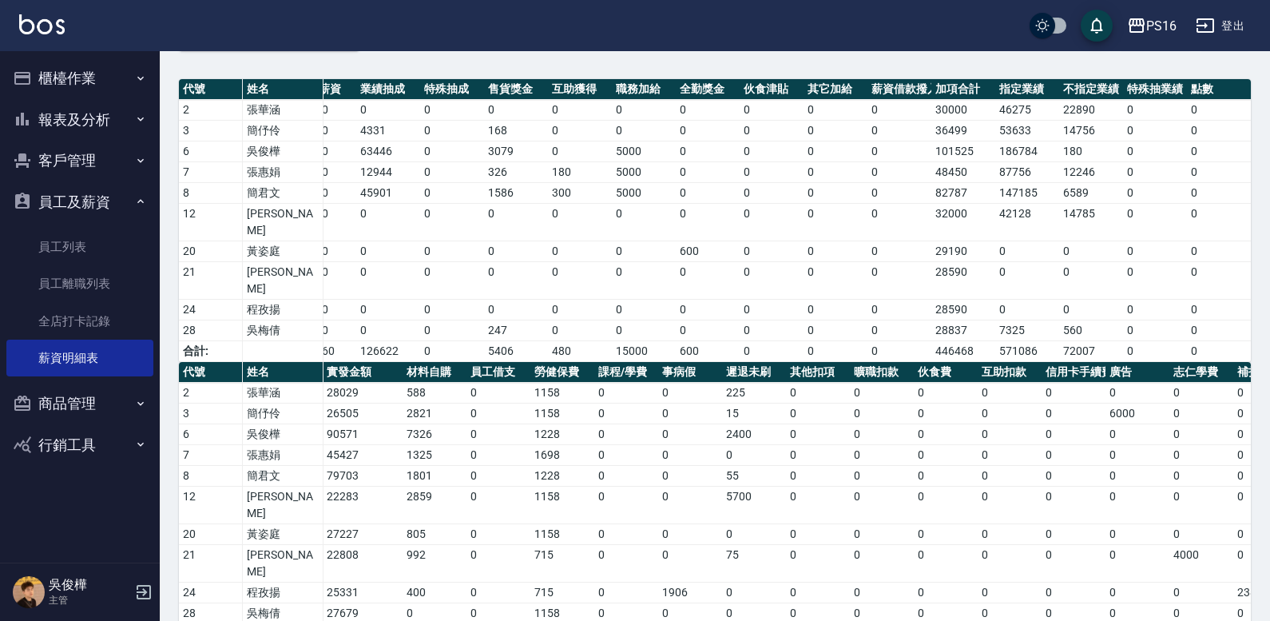
click at [40, 26] on img at bounding box center [42, 24] width 46 height 20
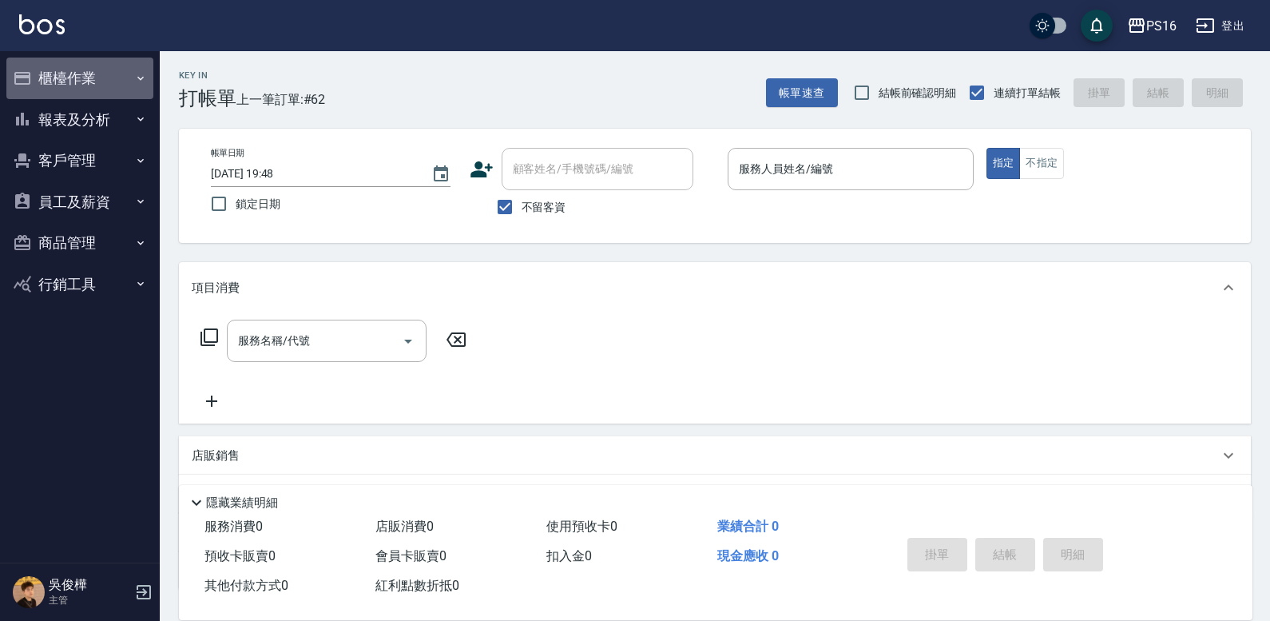
click at [96, 57] on ul "櫃檯作業 打帳單 帳單列表 現金收支登錄 材料自購登錄 每日結帳 報表及分析 報表目錄 店家區間累計表 店家日報表 互助日報表 互助月報表 互助業績報表 設計…" at bounding box center [79, 181] width 147 height 260
click at [103, 82] on button "櫃檯作業" at bounding box center [79, 79] width 147 height 42
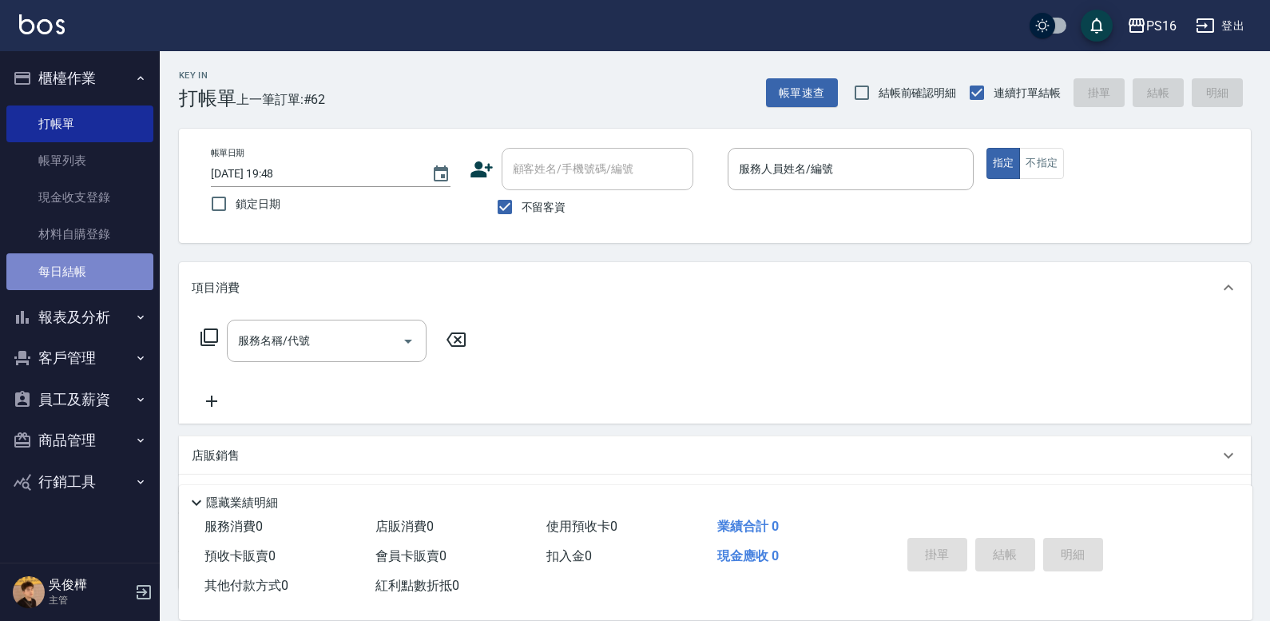
click at [116, 261] on link "每日結帳" at bounding box center [79, 271] width 147 height 37
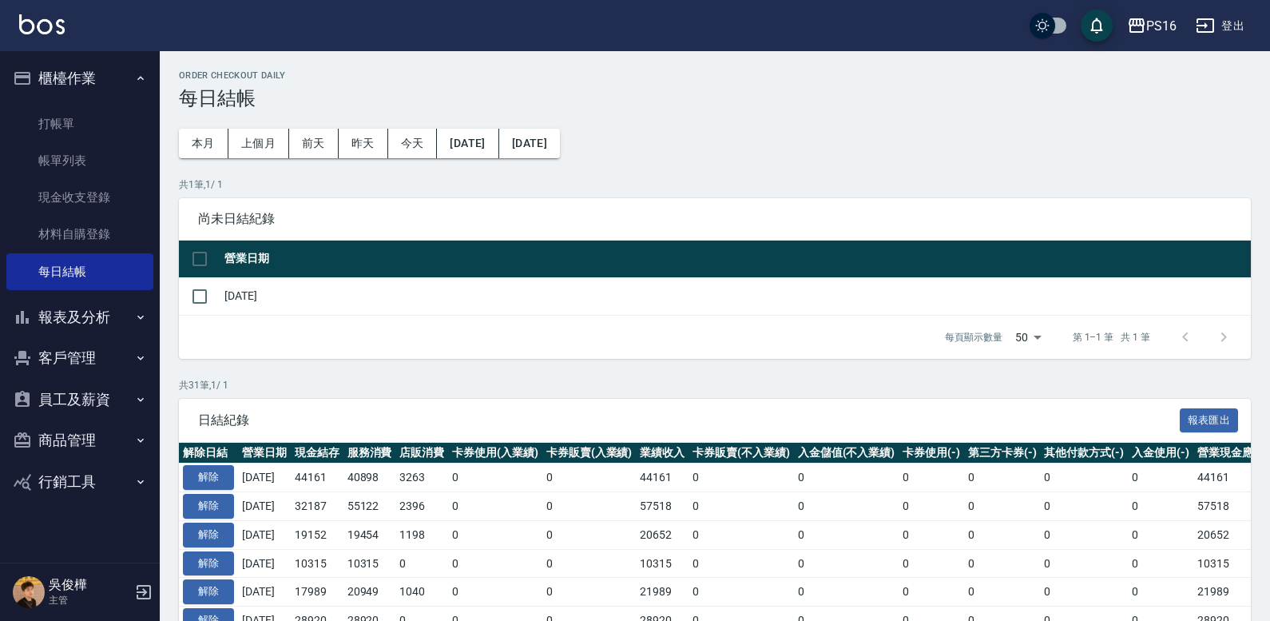
drag, startPoint x: 200, startPoint y: 292, endPoint x: 237, endPoint y: 299, distance: 38.1
click at [206, 293] on input "checkbox" at bounding box center [200, 297] width 34 height 34
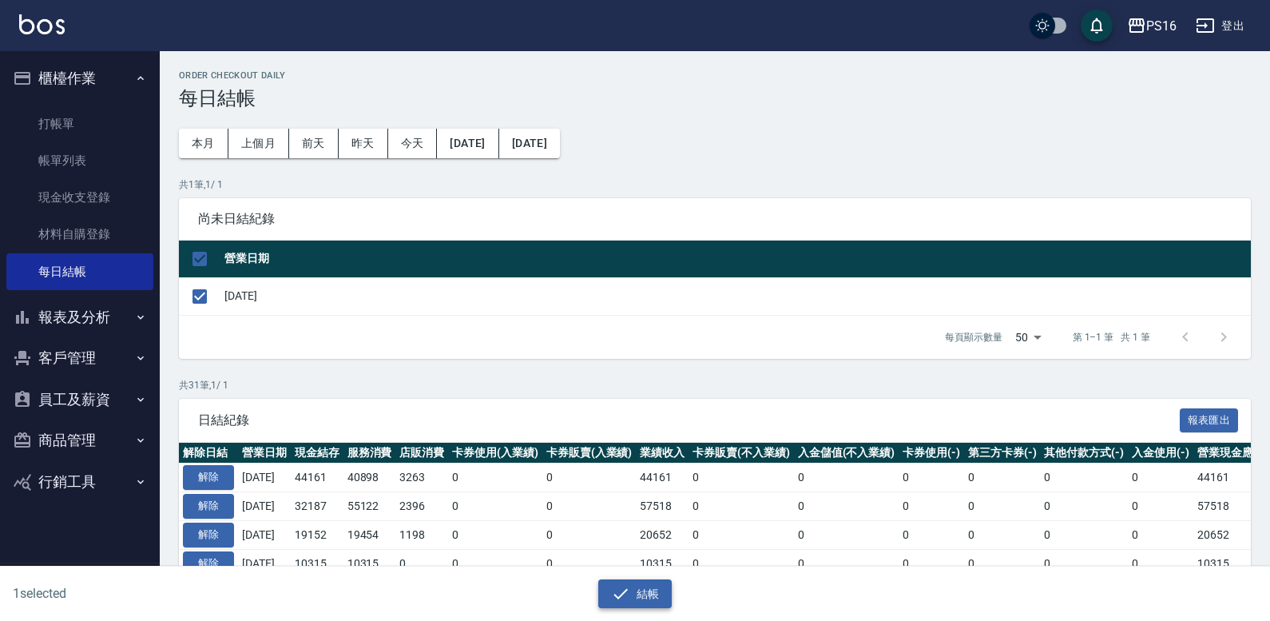
click at [618, 589] on icon "button" at bounding box center [620, 593] width 19 height 19
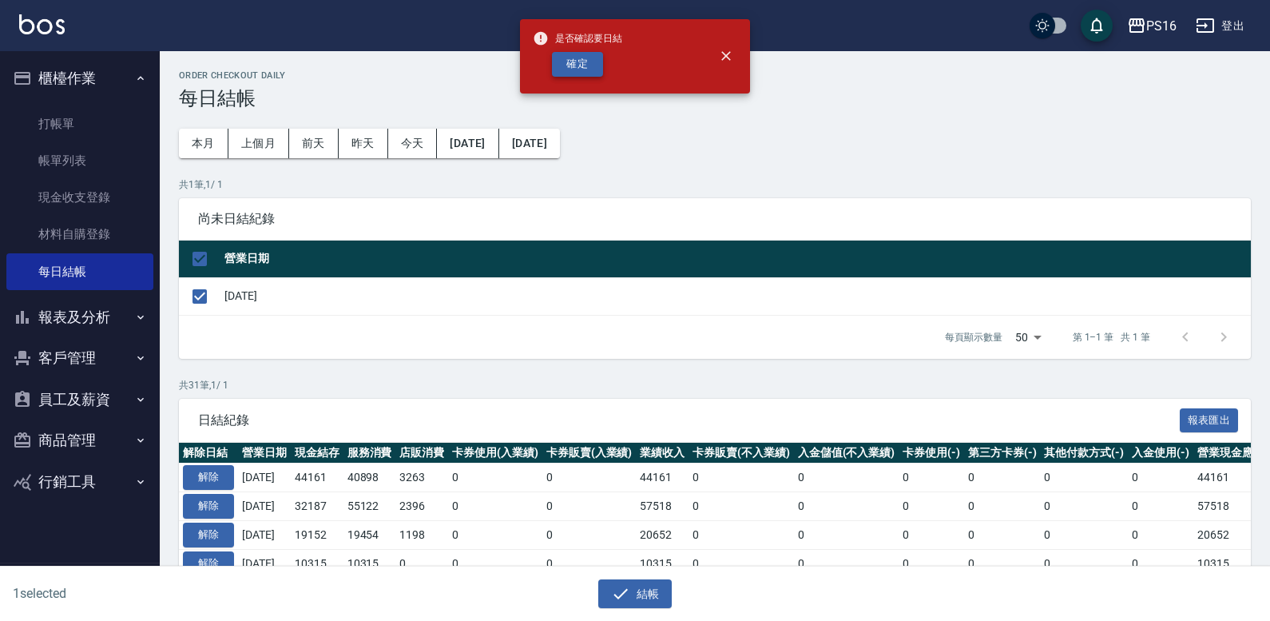
click at [584, 70] on button "確定" at bounding box center [577, 64] width 51 height 25
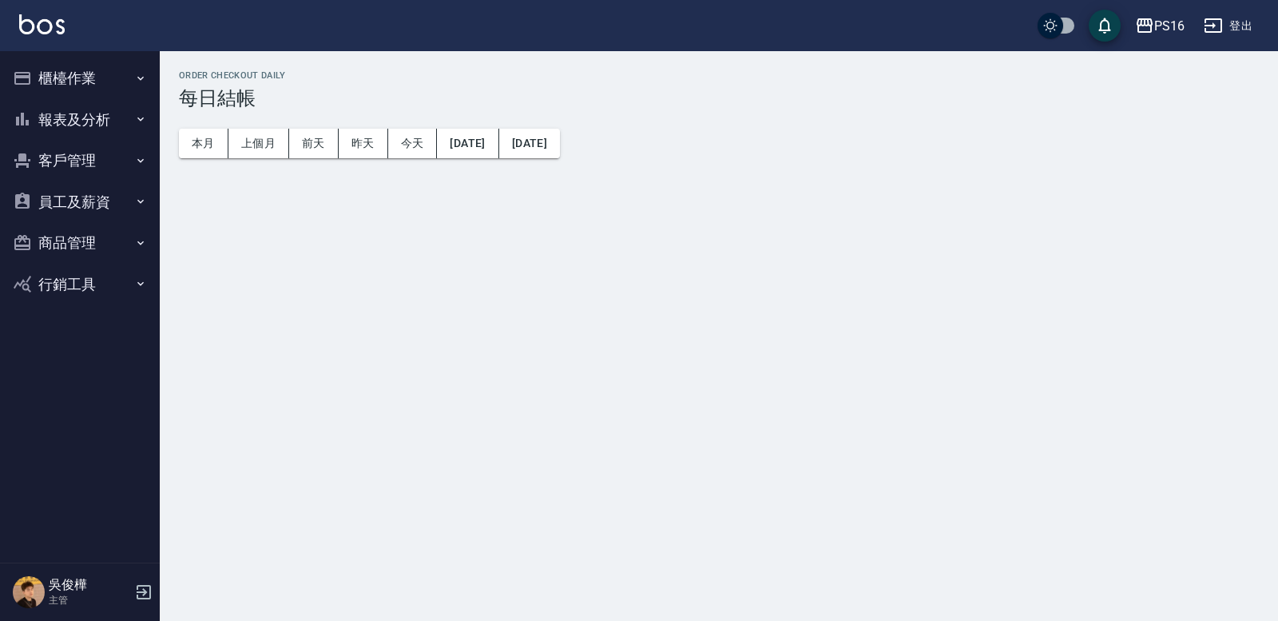
click at [100, 119] on button "報表及分析" at bounding box center [79, 120] width 147 height 42
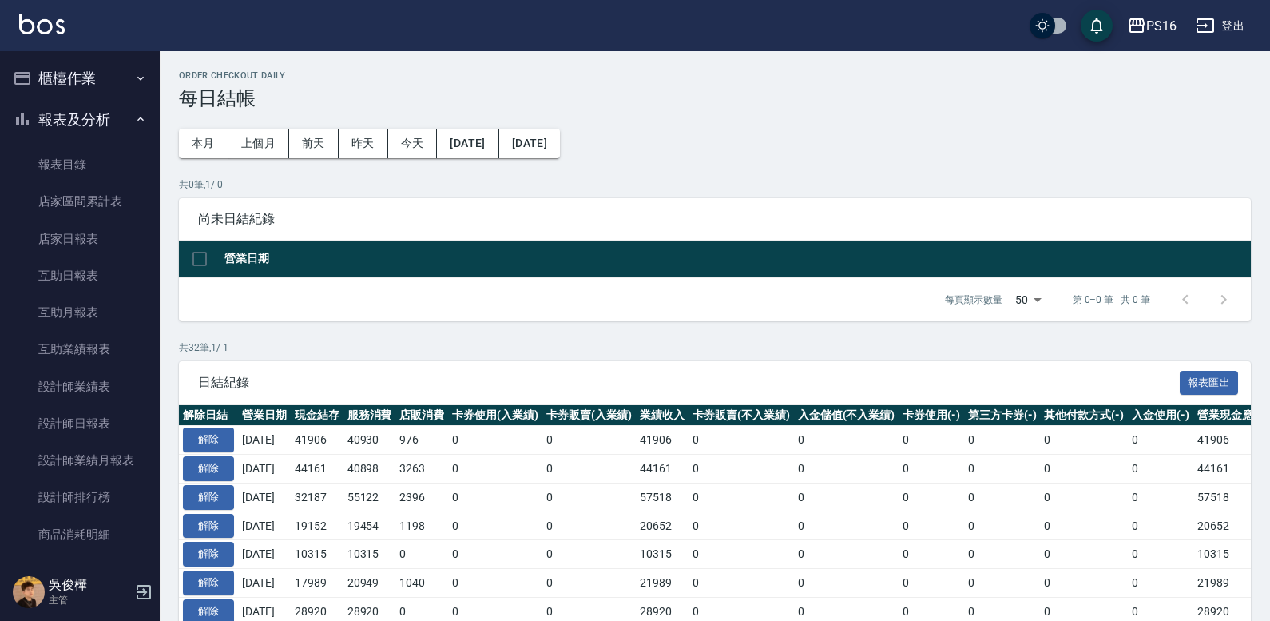
click at [105, 149] on link "報表目錄" at bounding box center [79, 164] width 147 height 37
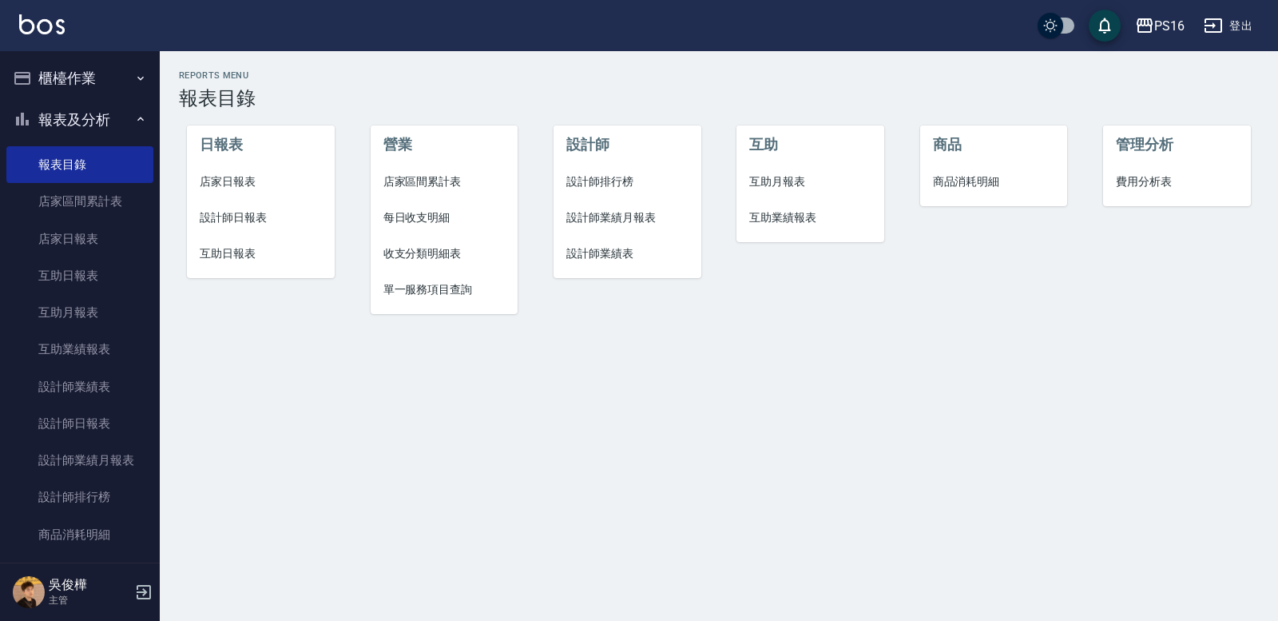
click at [234, 188] on span "店家日報表" at bounding box center [261, 181] width 122 height 17
click at [242, 217] on span "設計師日報表" at bounding box center [261, 217] width 122 height 17
click at [243, 250] on span "互助日報表" at bounding box center [261, 253] width 122 height 17
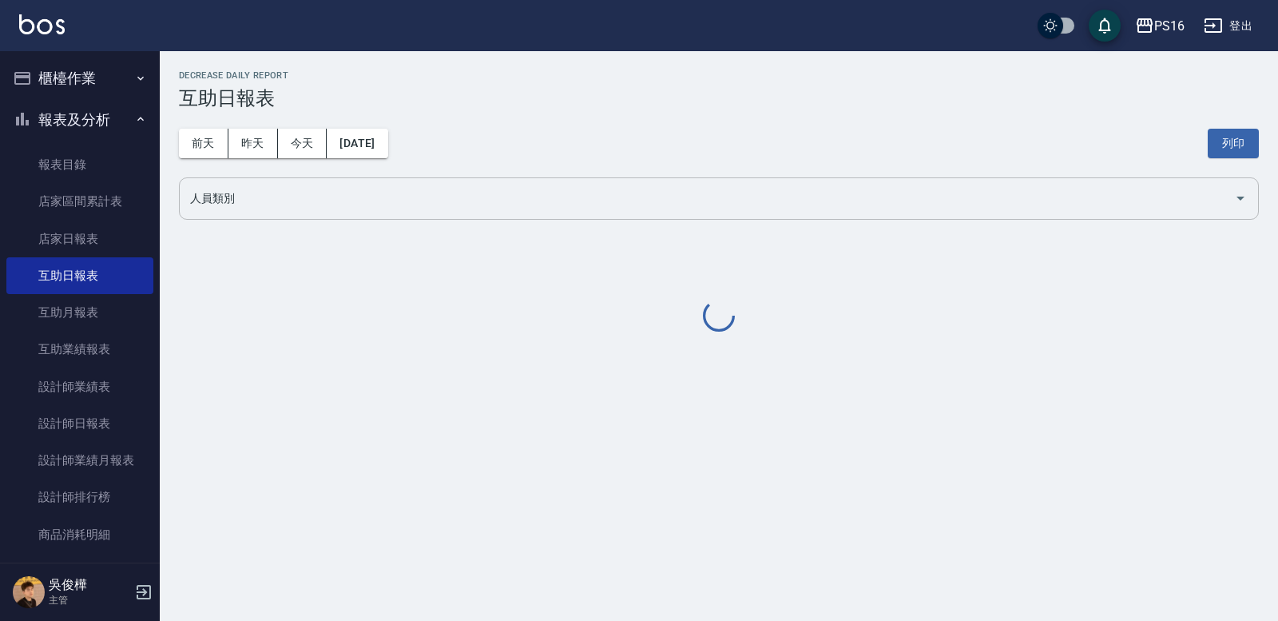
click at [250, 208] on input "人員類別" at bounding box center [707, 199] width 1042 height 28
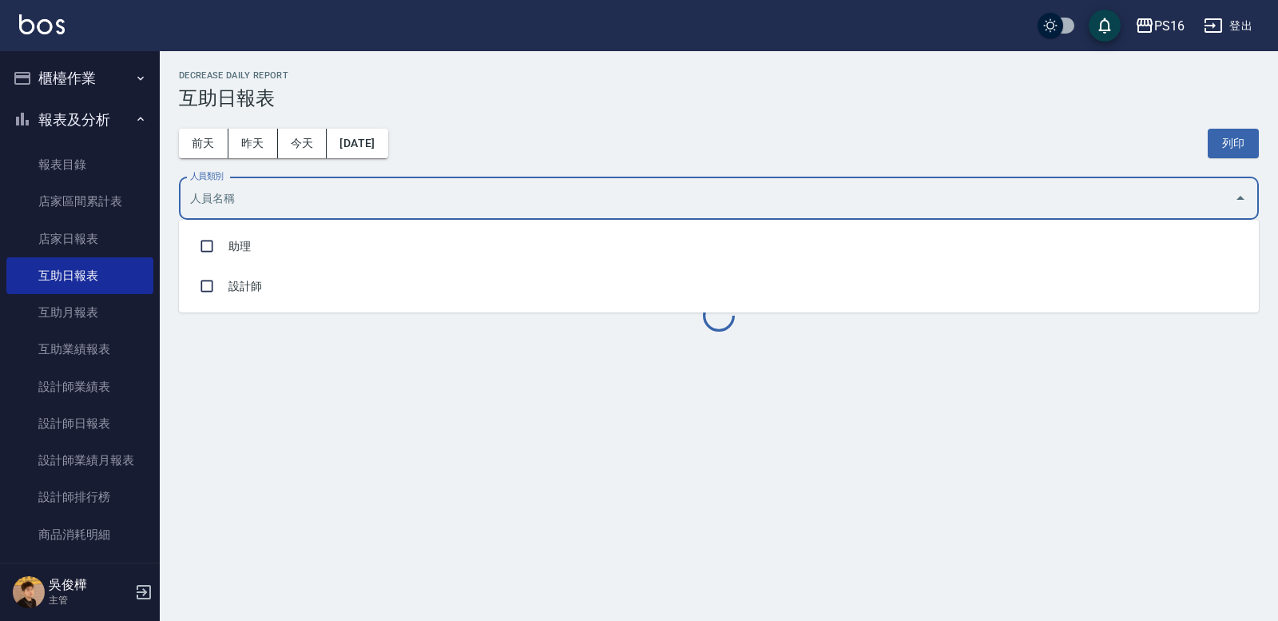
click at [263, 233] on li "助理" at bounding box center [719, 246] width 1080 height 40
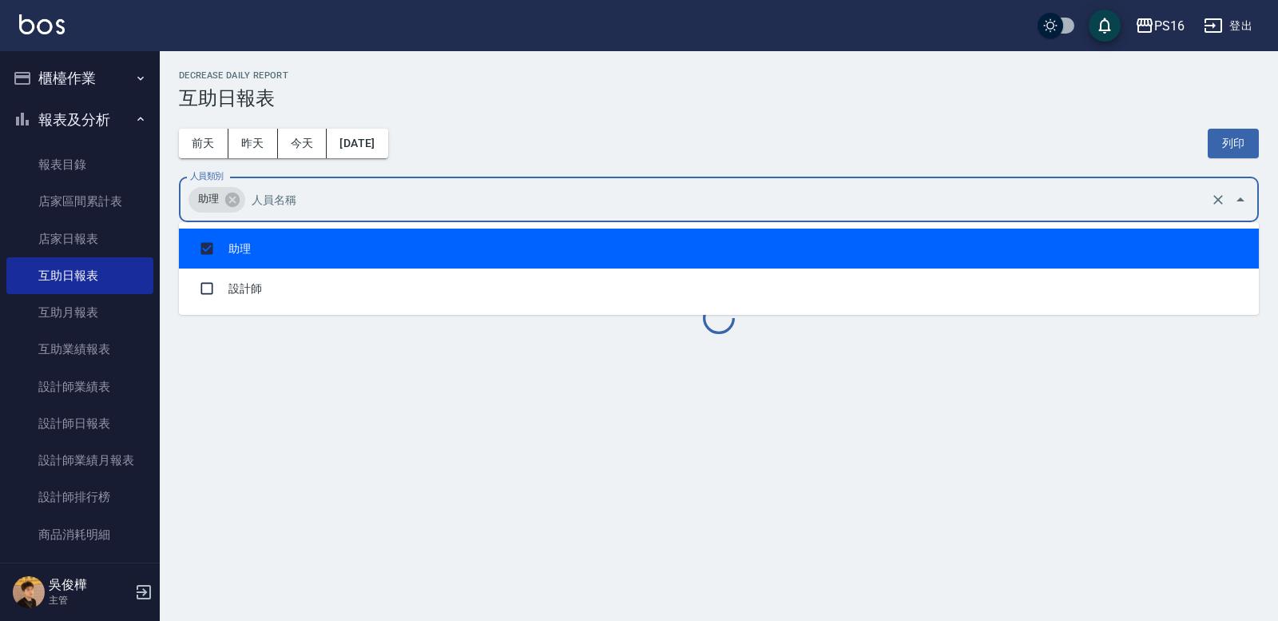
checkbox input "true"
click at [599, 84] on div "Decrease Daily Report 互助日報表" at bounding box center [719, 89] width 1080 height 39
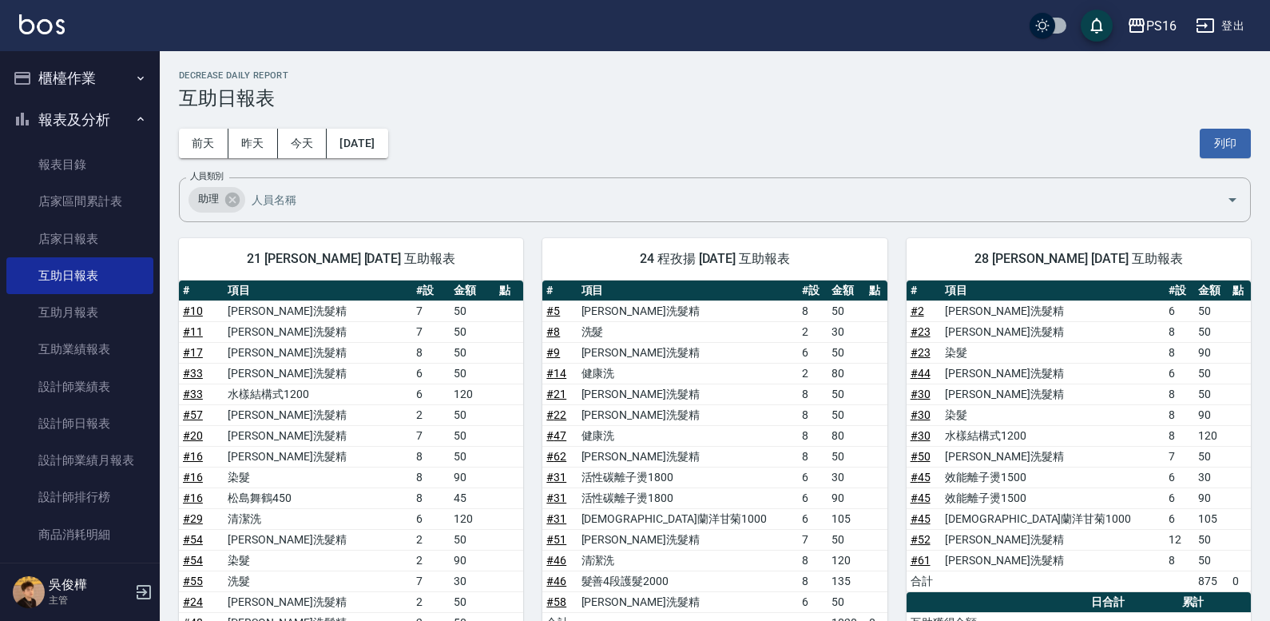
click at [1253, 128] on div "PS16 [DATE] 互助日報表 列印時間： [DATE][PHONE_NUMBER]:48 Decrease Daily Report 互助日報表 前天 …" at bounding box center [715, 432] width 1110 height 762
click at [1237, 140] on button "列印" at bounding box center [1225, 144] width 51 height 30
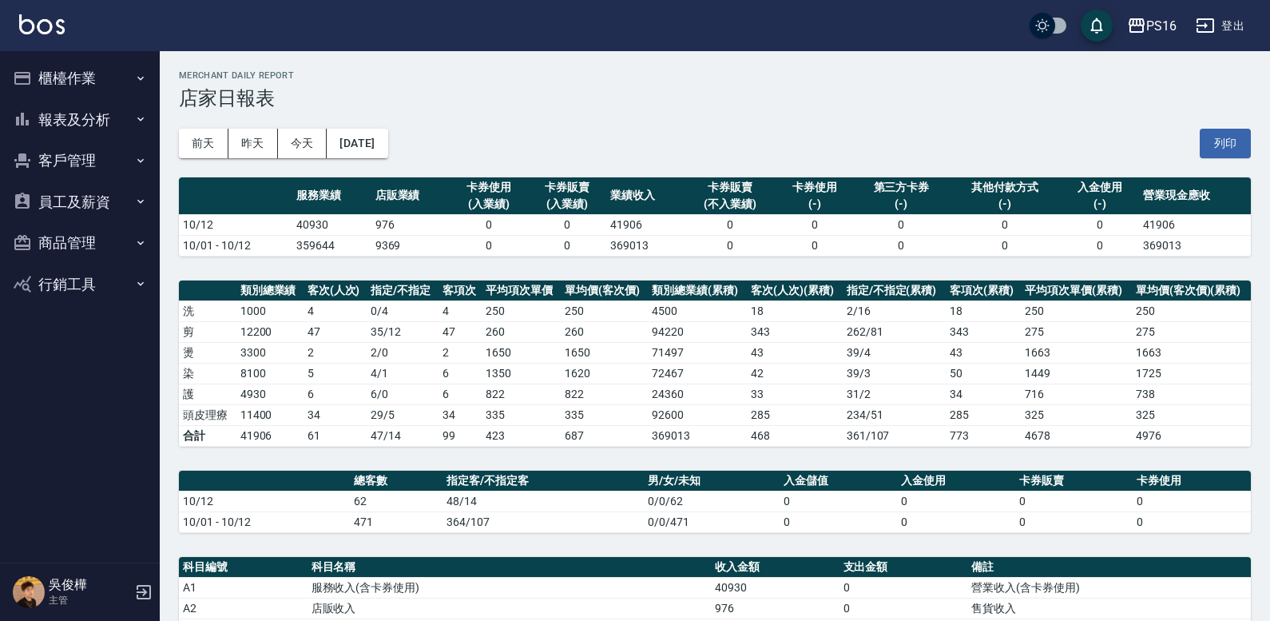
click at [1220, 157] on button "列印" at bounding box center [1225, 144] width 51 height 30
click at [1230, 140] on button "列印" at bounding box center [1225, 144] width 51 height 30
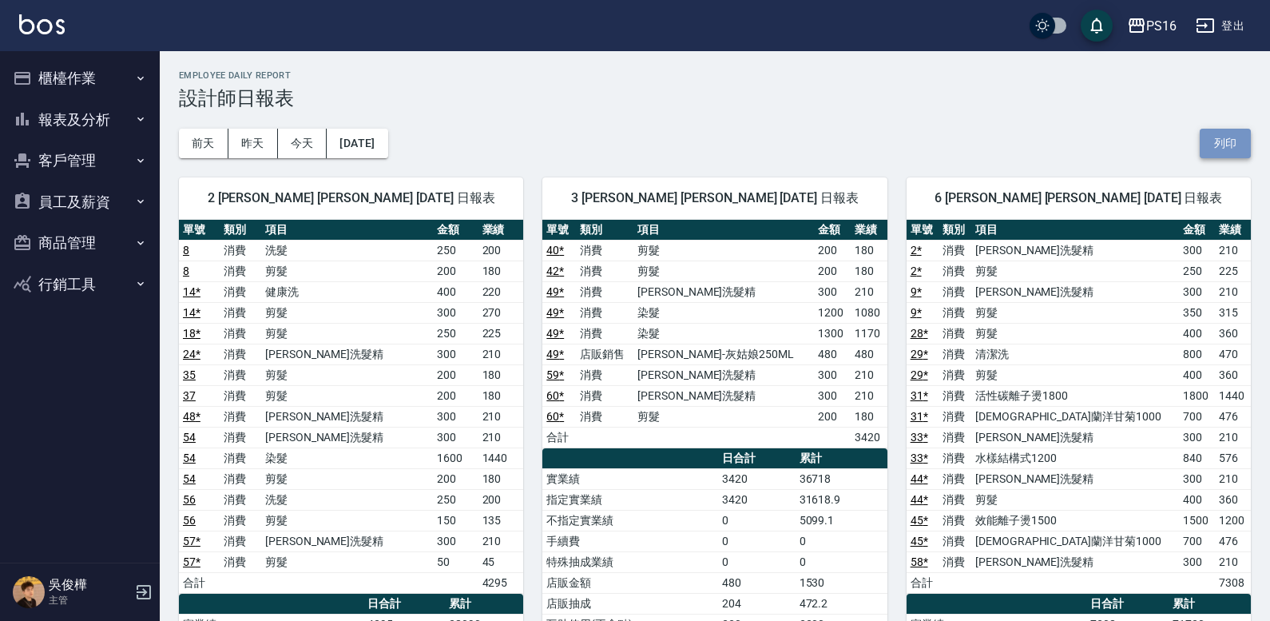
click at [1225, 144] on button "列印" at bounding box center [1225, 144] width 51 height 30
